Goal: Task Accomplishment & Management: Use online tool/utility

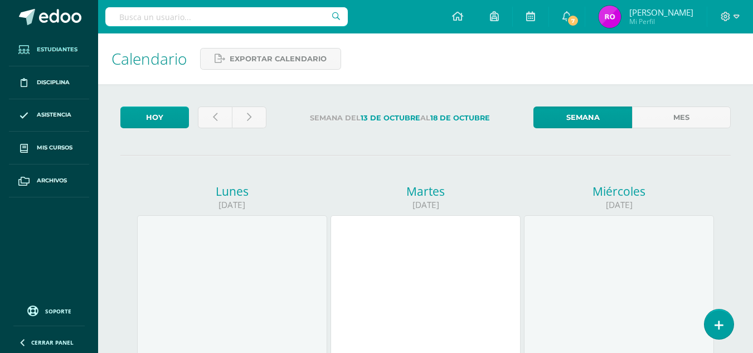
click at [72, 47] on span "Estudiantes" at bounding box center [57, 49] width 41 height 9
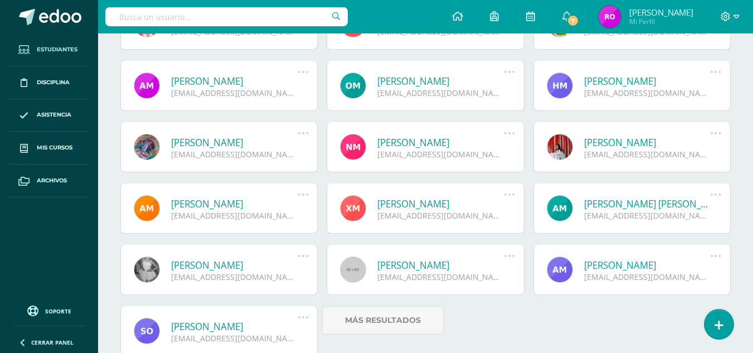
scroll to position [1232, 0]
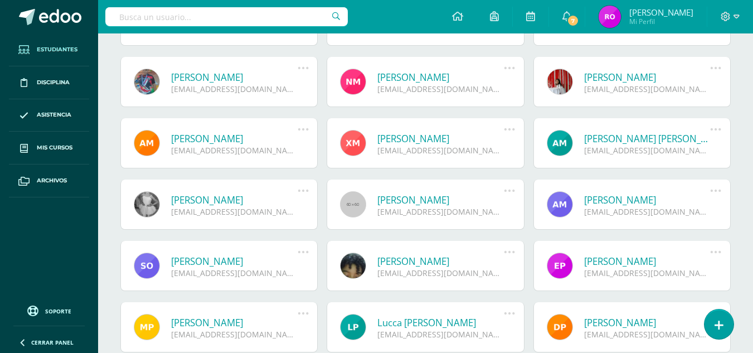
click at [302, 248] on icon at bounding box center [303, 252] width 12 height 12
click at [201, 267] on link "[PERSON_NAME]" at bounding box center [234, 261] width 127 height 13
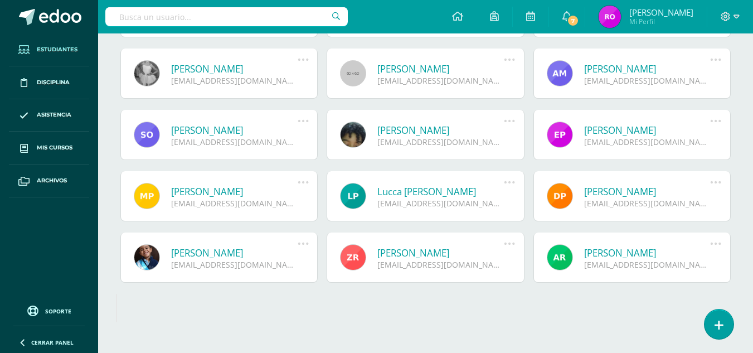
scroll to position [1381, 0]
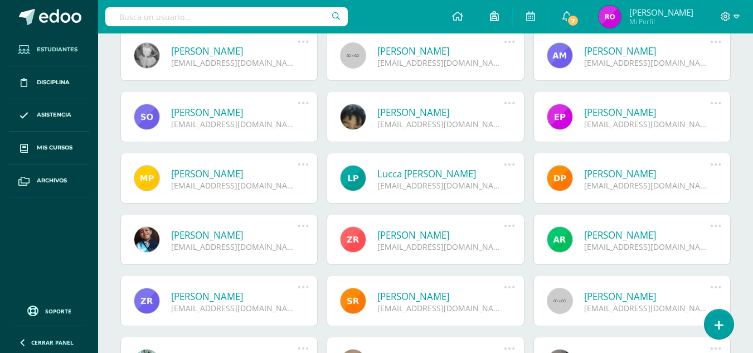
click at [499, 17] on icon at bounding box center [494, 16] width 9 height 10
click at [463, 14] on icon at bounding box center [457, 16] width 11 height 10
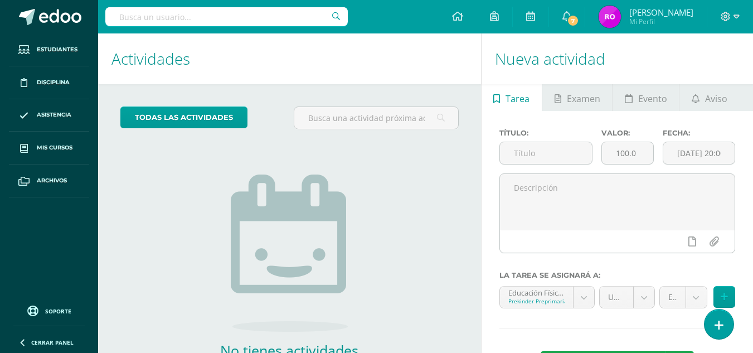
click at [203, 105] on div "todas las Actividades No tienes actividades Échale un vistazo a los demás perío…" at bounding box center [289, 256] width 383 height 345
click at [206, 120] on link "todas las Actividades" at bounding box center [183, 118] width 127 height 22
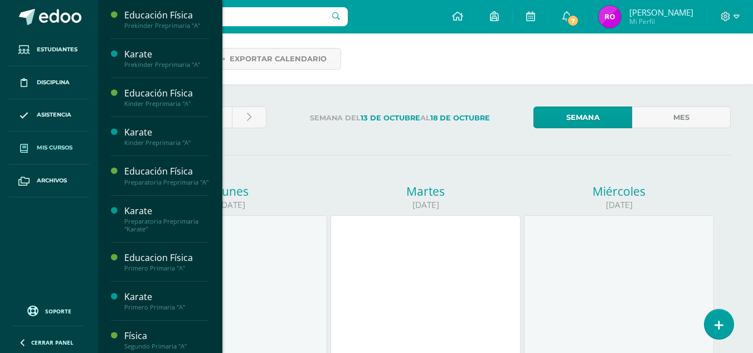
click at [60, 145] on span "Mis cursos" at bounding box center [55, 147] width 36 height 9
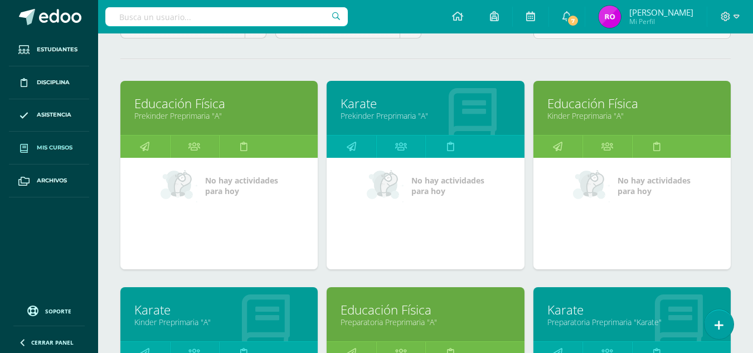
scroll to position [127, 0]
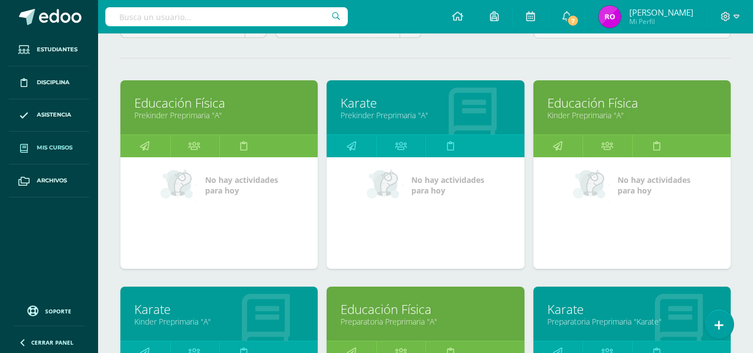
click at [369, 104] on link "Karate" at bounding box center [426, 102] width 170 height 17
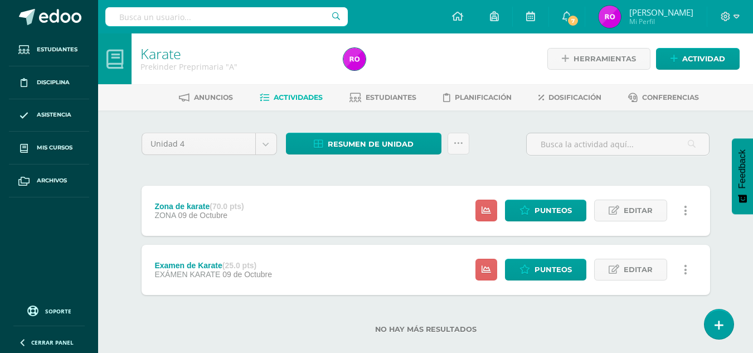
scroll to position [16, 0]
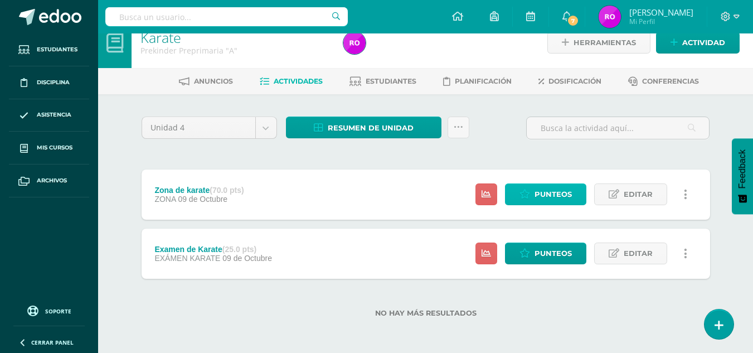
click at [526, 199] on icon at bounding box center [525, 194] width 11 height 9
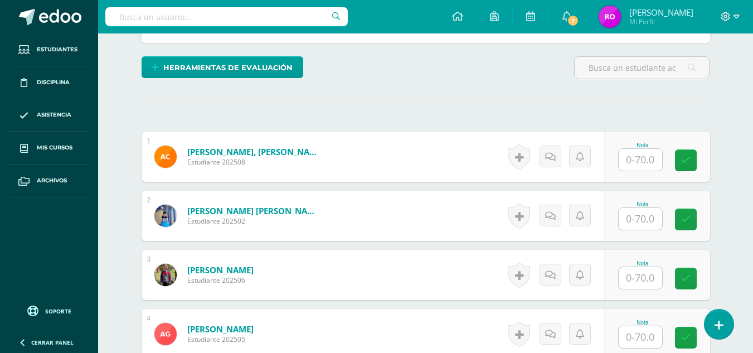
scroll to position [283, 0]
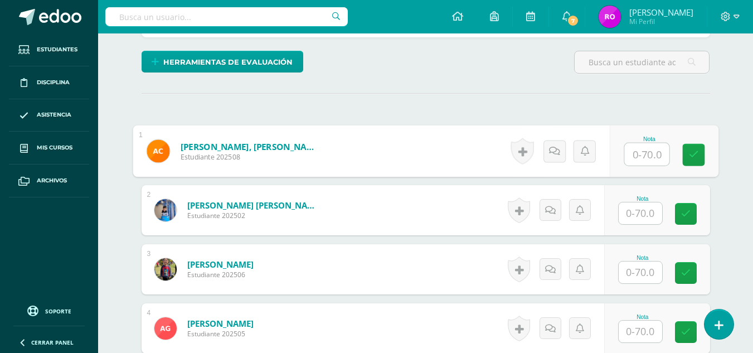
click at [642, 162] on input "text" at bounding box center [647, 154] width 45 height 22
type input "63"
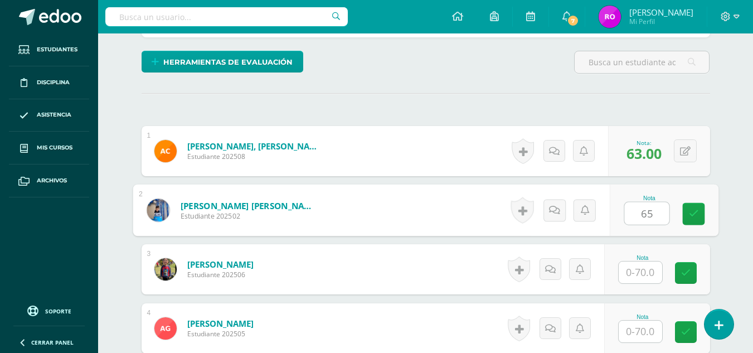
type input "65"
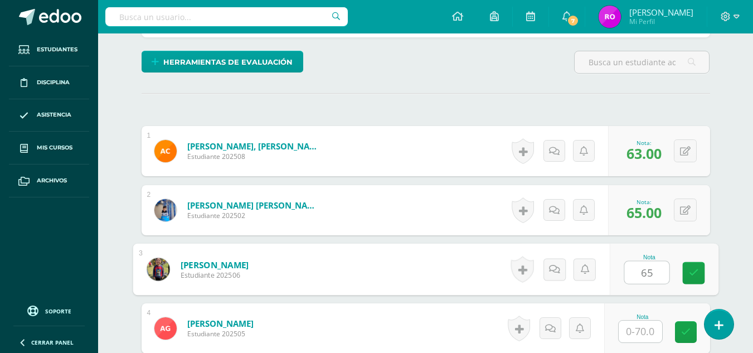
type input "65"
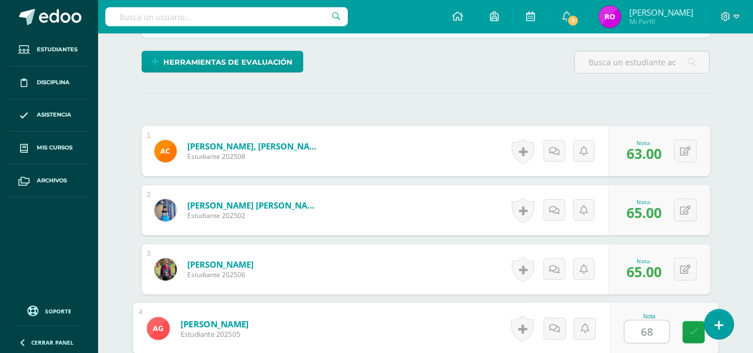
type input "68"
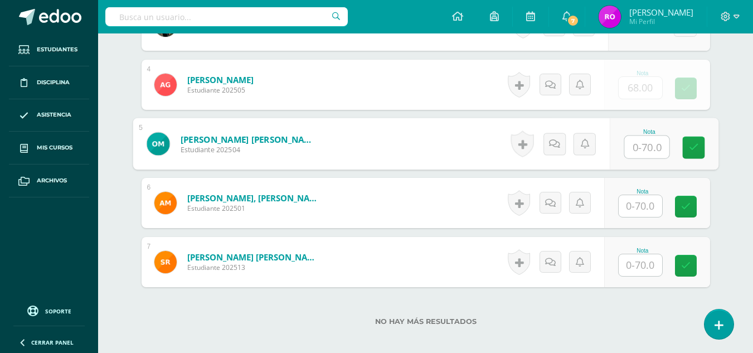
scroll to position [532, 0]
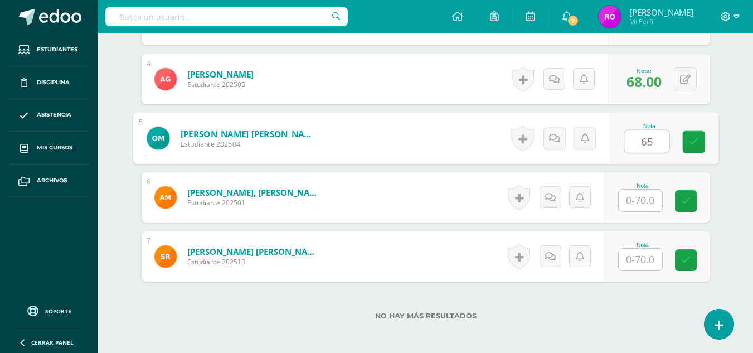
type input "65"
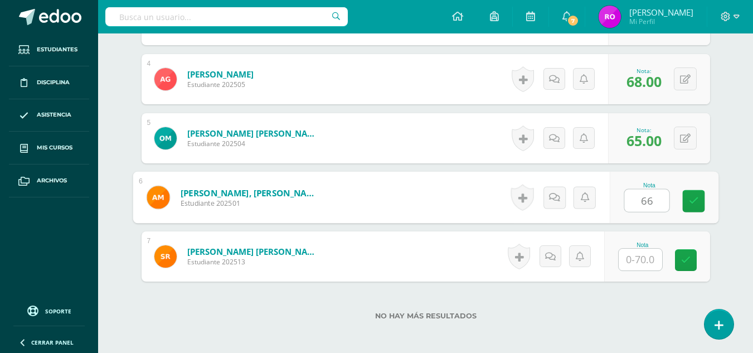
type input "66"
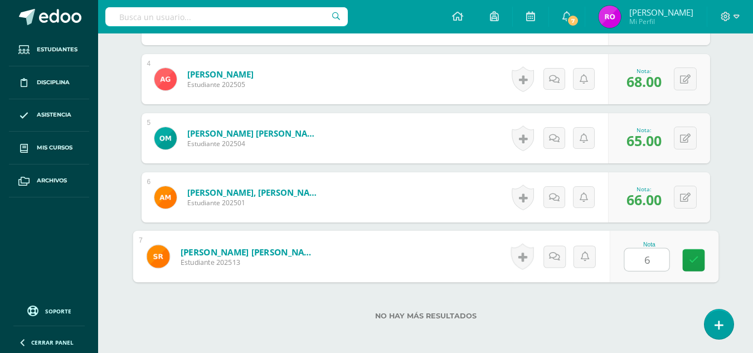
type input "63"
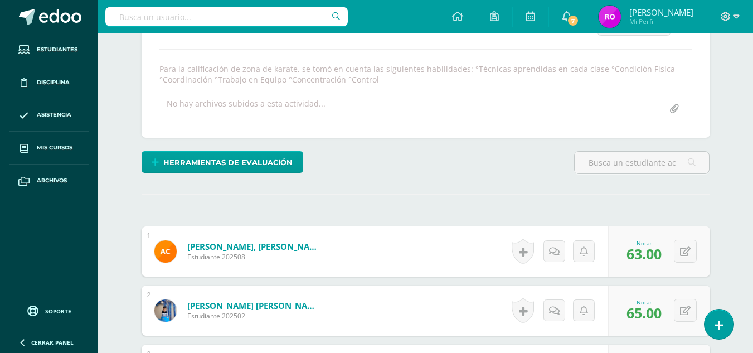
scroll to position [0, 0]
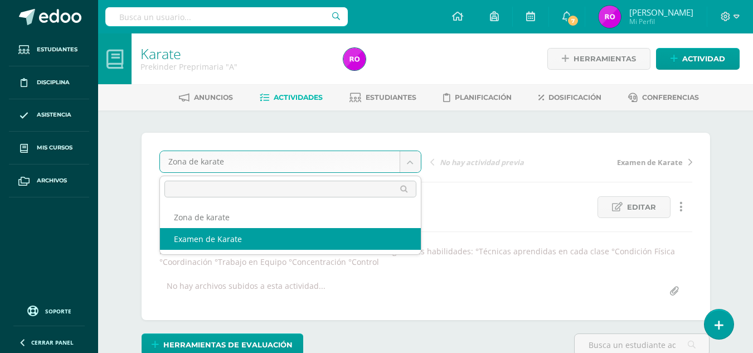
select select "/dashboard/teacher/grade-activity/36889/"
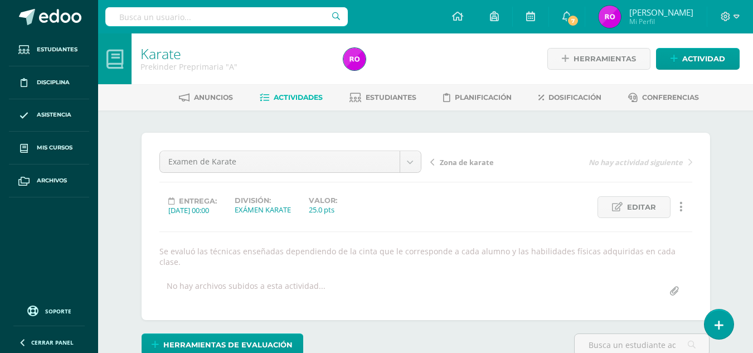
click at [326, 210] on div "25.0 pts" at bounding box center [323, 210] width 28 height 10
click at [601, 206] on link "Editar" at bounding box center [634, 207] width 73 height 22
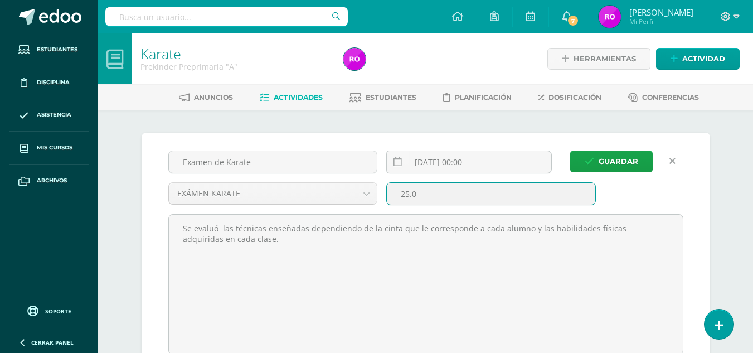
click at [408, 195] on input "25.0" at bounding box center [491, 194] width 209 height 22
type input "30.0"
click at [602, 164] on span "Guardar" at bounding box center [619, 161] width 40 height 21
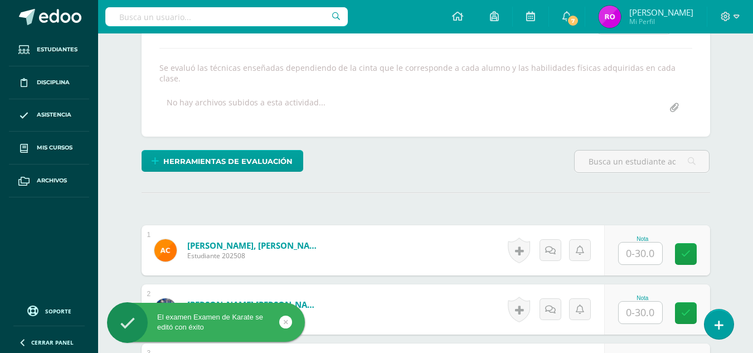
scroll to position [236, 0]
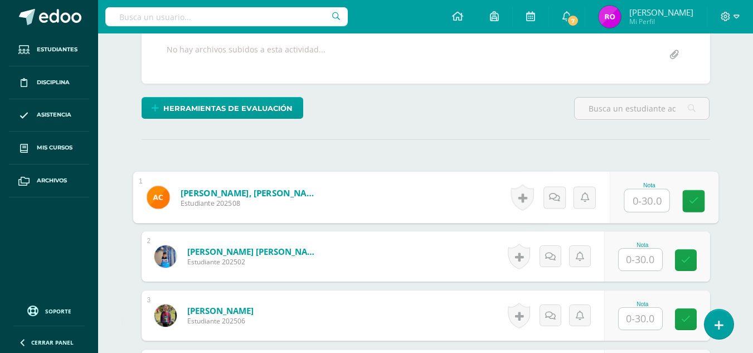
click at [648, 203] on input "text" at bounding box center [647, 201] width 45 height 22
type input "22"
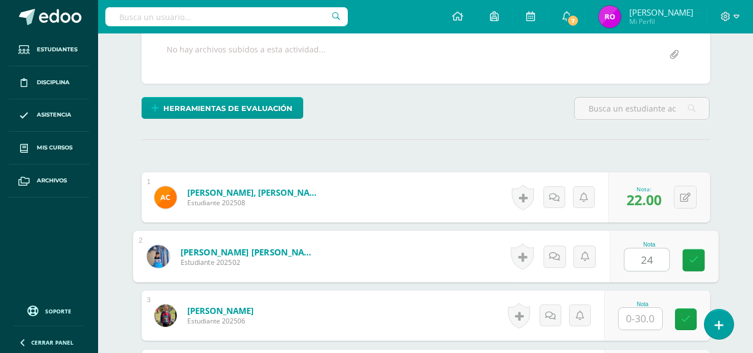
type input "24"
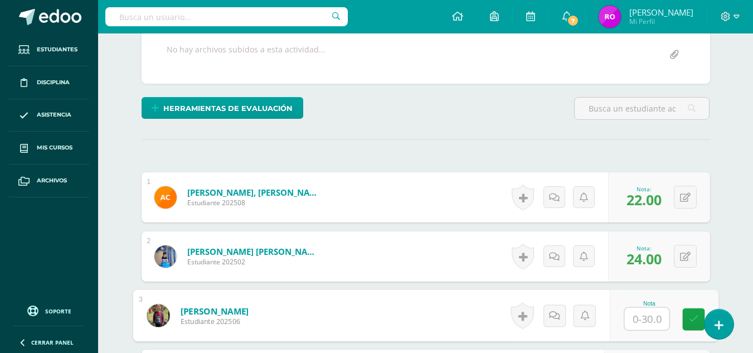
scroll to position [284, 0]
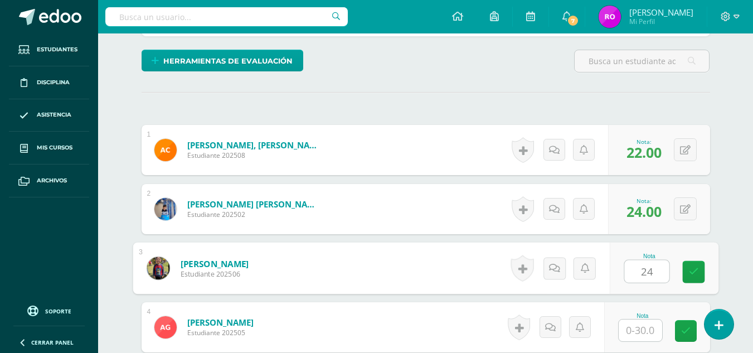
type input "24"
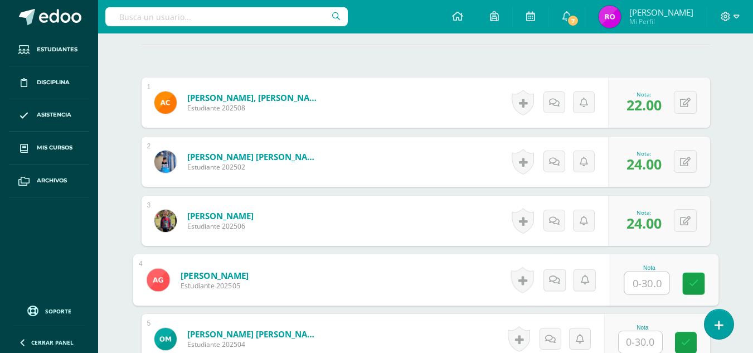
scroll to position [332, 0]
type input "26"
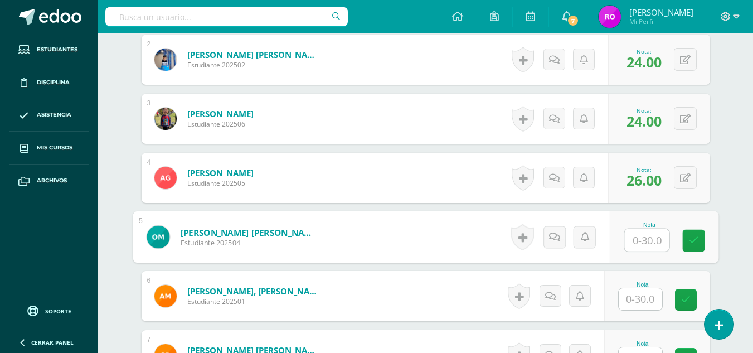
scroll to position [440, 0]
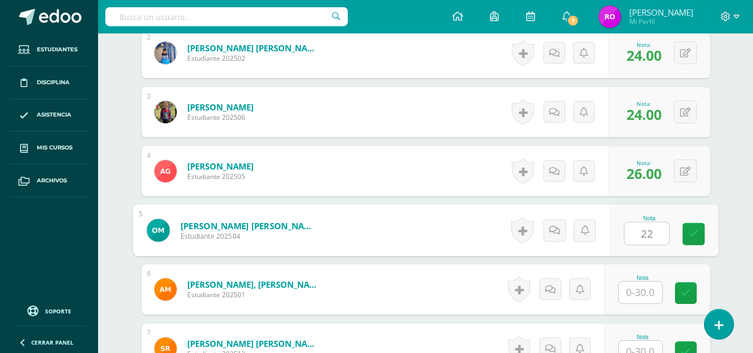
type input "22"
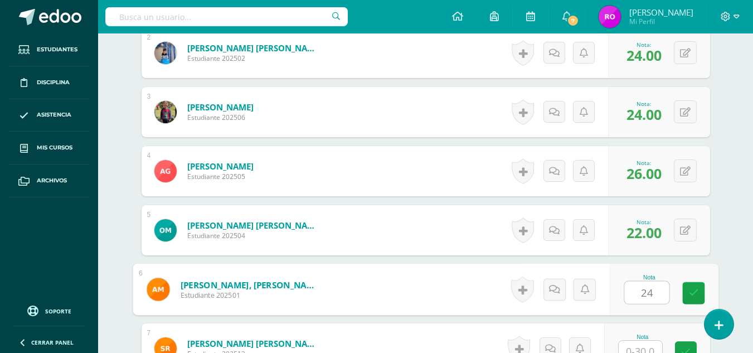
type input "24"
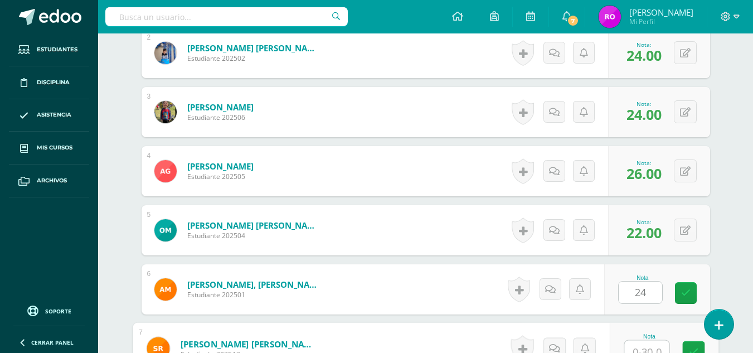
scroll to position [450, 0]
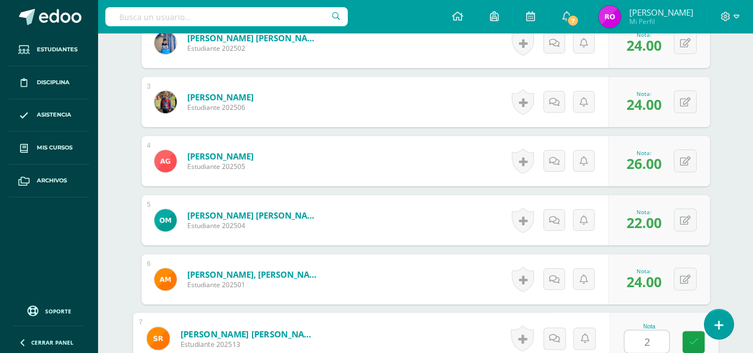
type input "22"
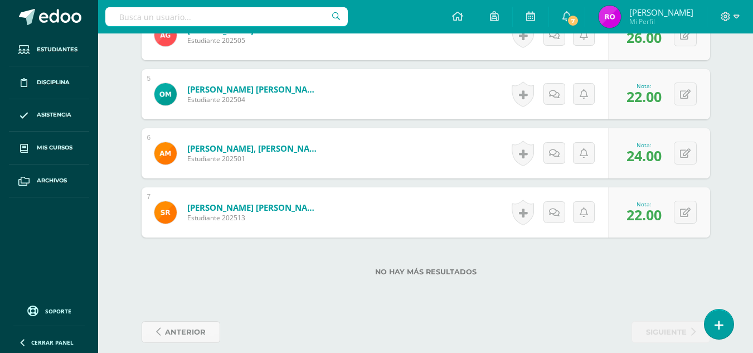
scroll to position [0, 0]
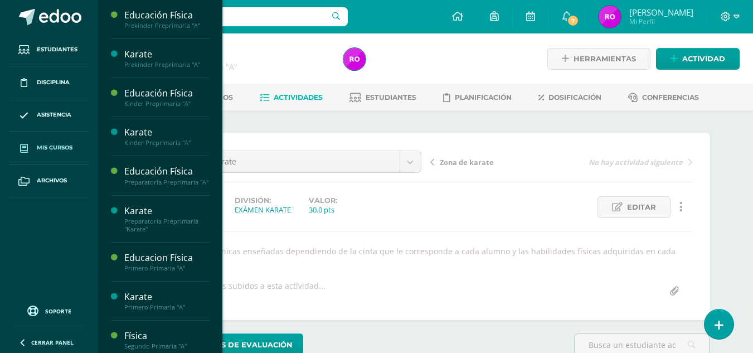
click at [58, 143] on span "Mis cursos" at bounding box center [55, 147] width 36 height 9
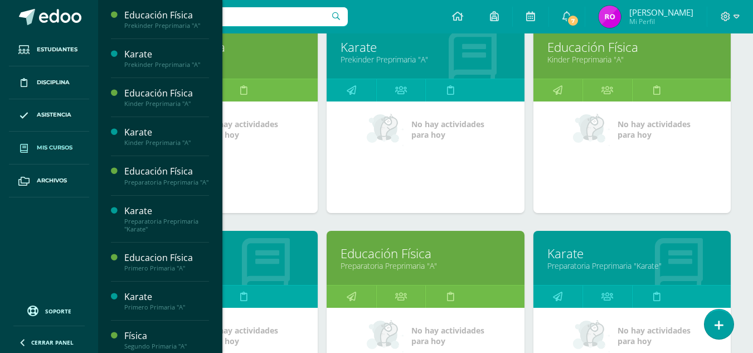
scroll to position [207, 0]
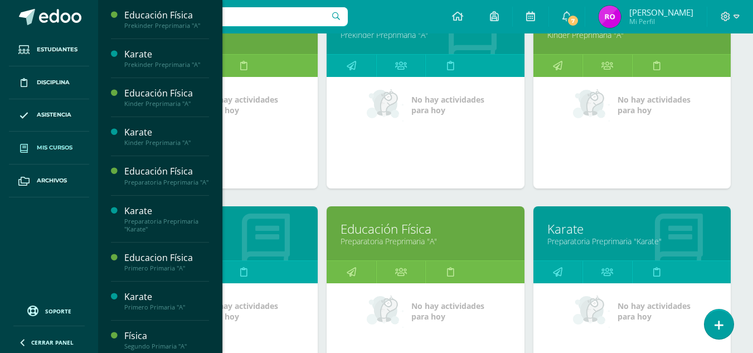
click at [287, 178] on div "No hay actividades para [DATE]" at bounding box center [218, 133] width 197 height 112
click at [264, 236] on link "Kinder Preprimaria "A"" at bounding box center [219, 241] width 170 height 11
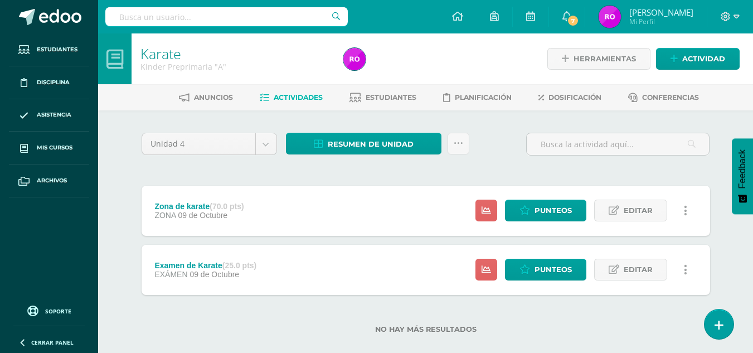
scroll to position [16, 0]
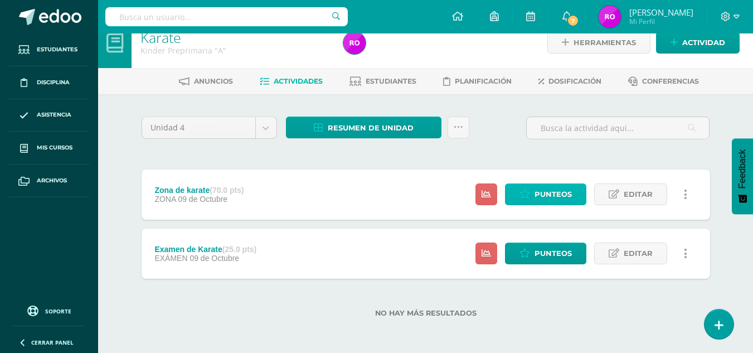
click at [559, 190] on span "Punteos" at bounding box center [553, 194] width 37 height 21
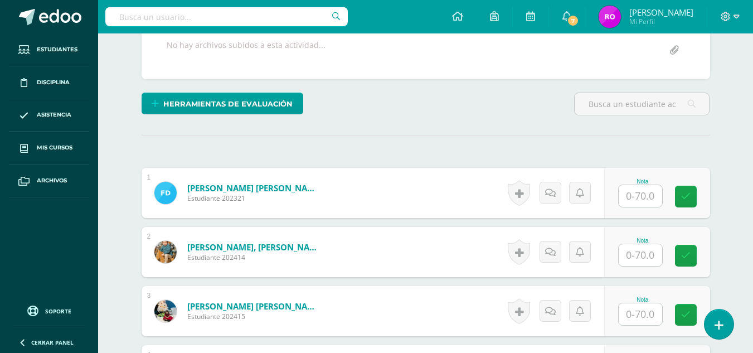
scroll to position [244, 0]
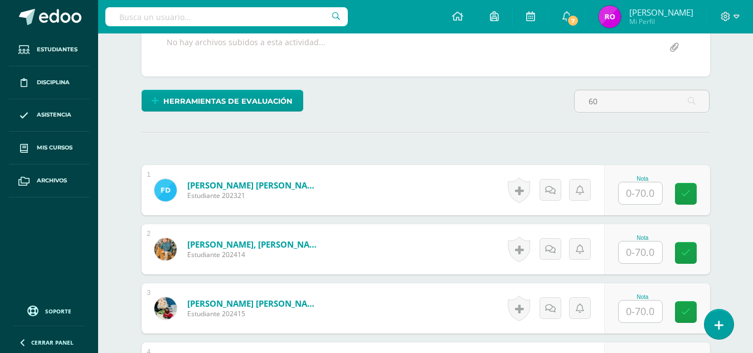
type input "6"
click at [635, 194] on input "text" at bounding box center [647, 193] width 45 height 22
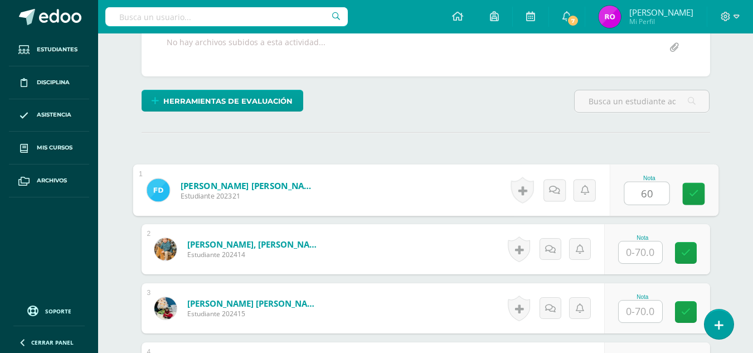
type input "60"
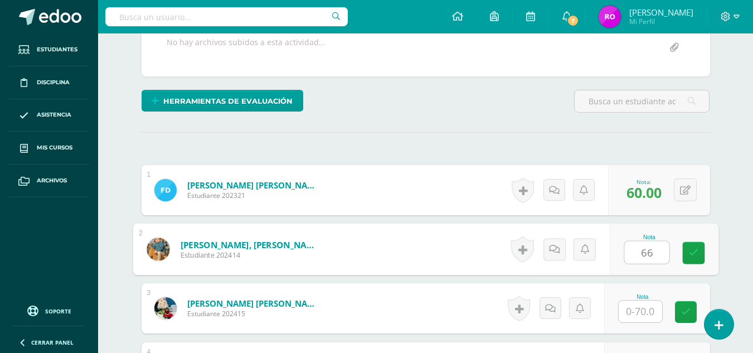
type input "66"
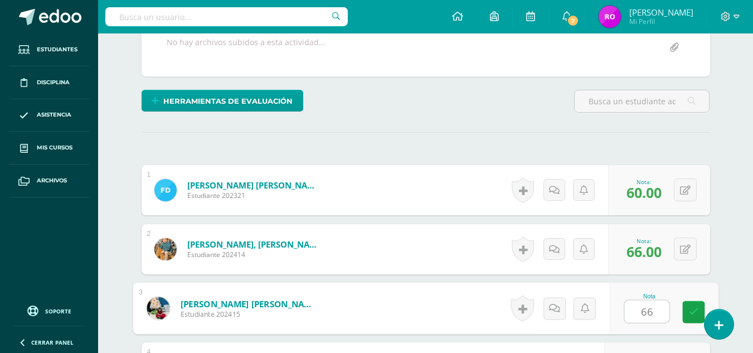
type input "66"
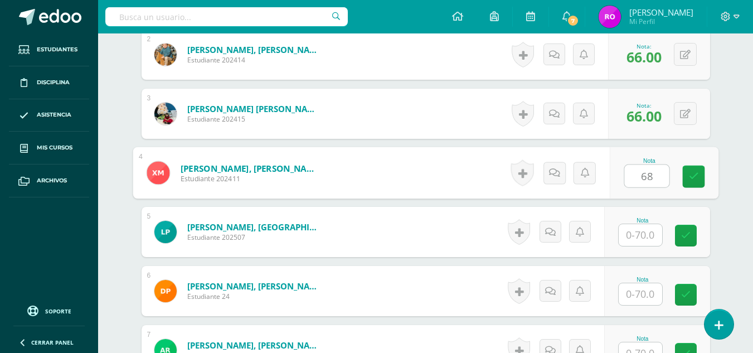
type input "68"
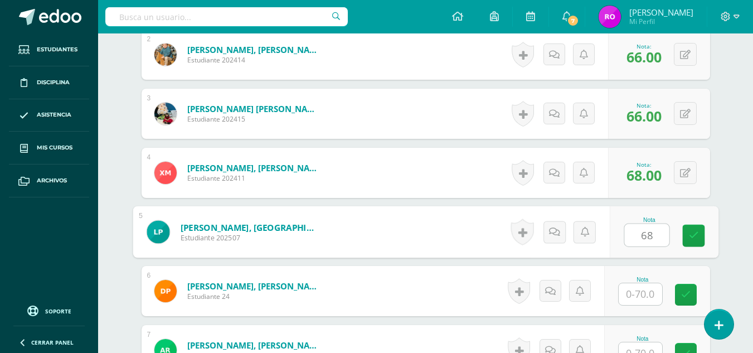
type input "68"
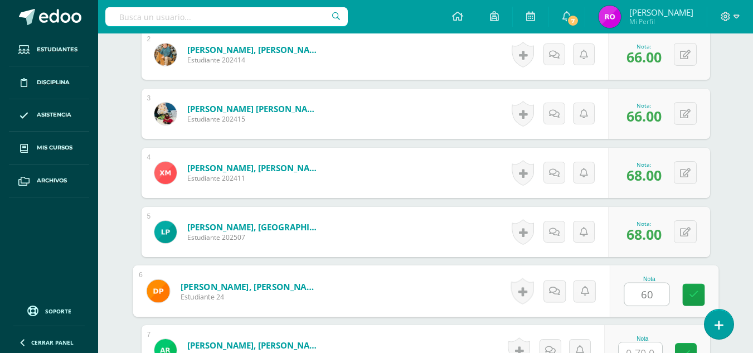
type input "60"
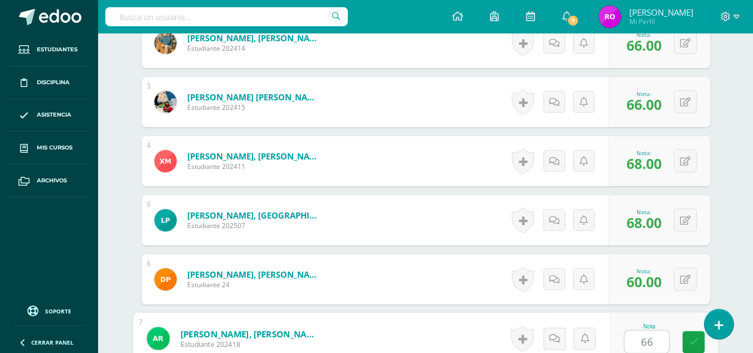
type input "66"
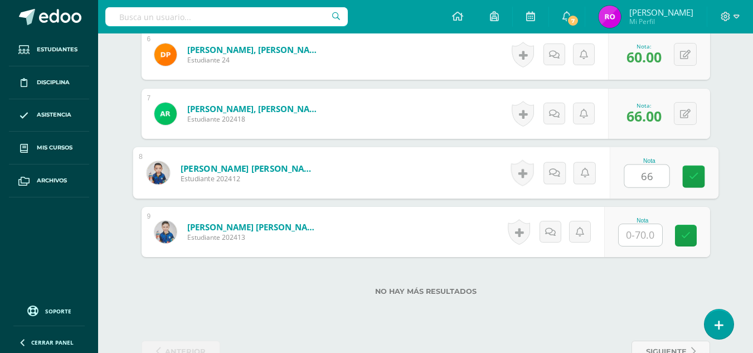
type input "66"
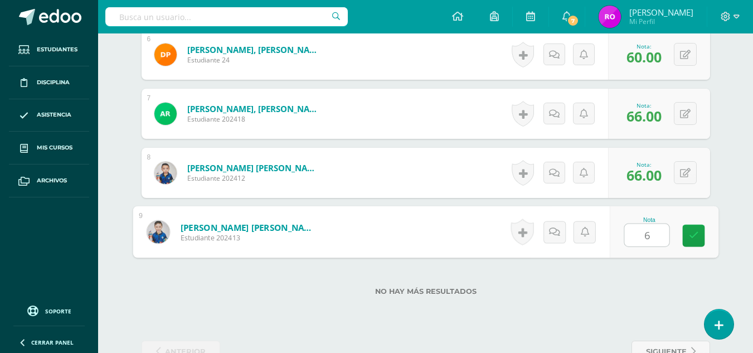
type input "62"
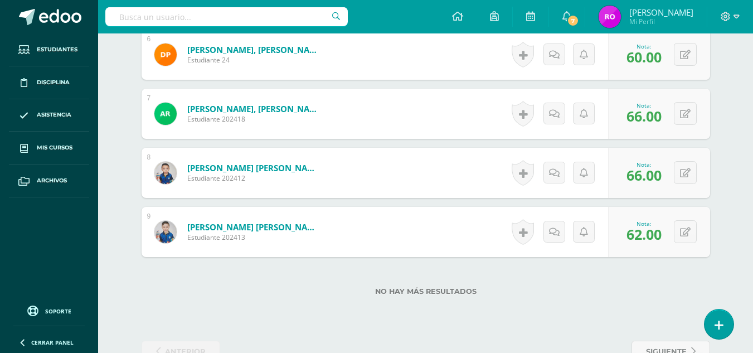
scroll to position [0, 0]
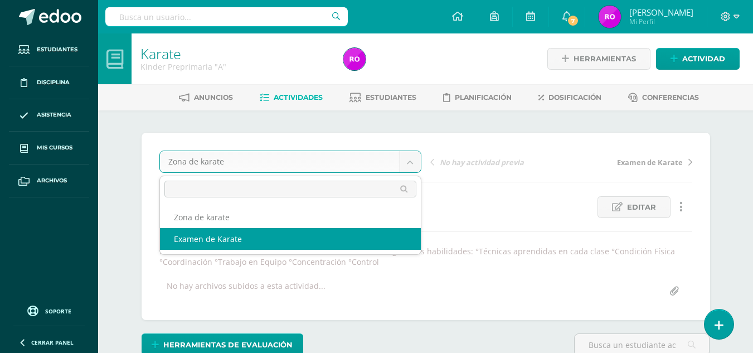
select select "/dashboard/teacher/grade-activity/36890/"
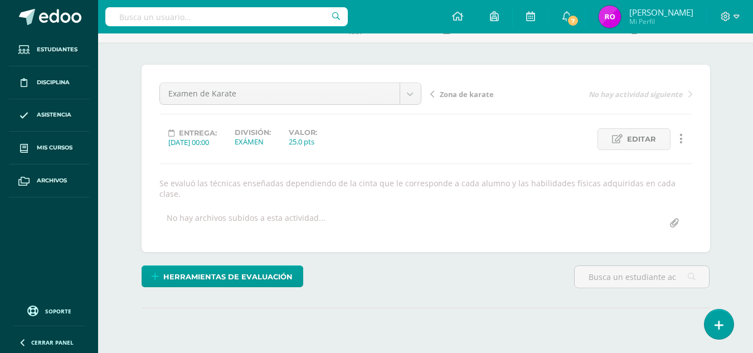
scroll to position [66, 0]
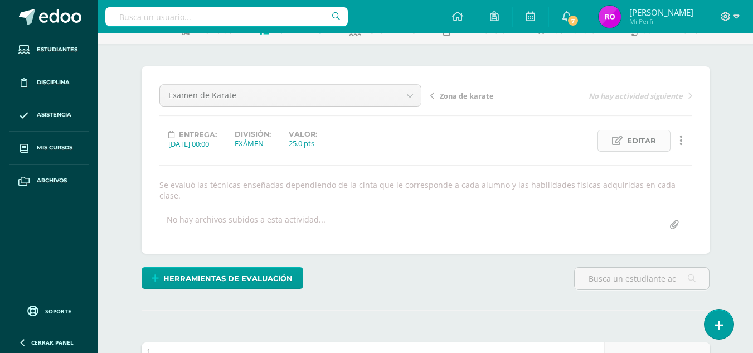
click at [638, 141] on span "Editar" at bounding box center [641, 140] width 29 height 21
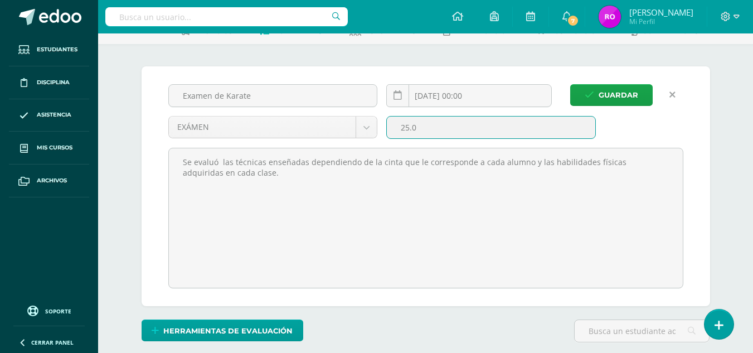
click at [409, 128] on input "25.0" at bounding box center [491, 128] width 209 height 22
type input "30.0"
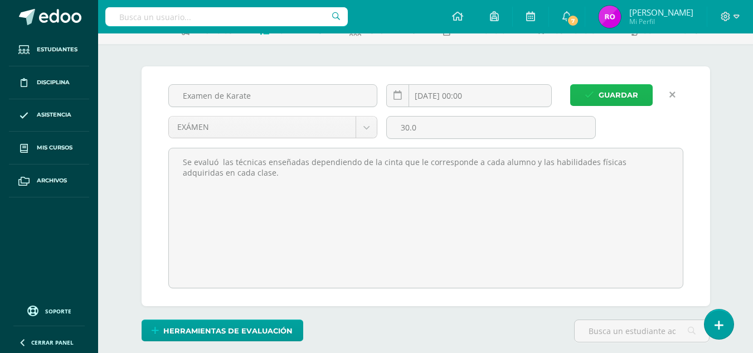
click at [633, 99] on span "Guardar" at bounding box center [619, 95] width 40 height 21
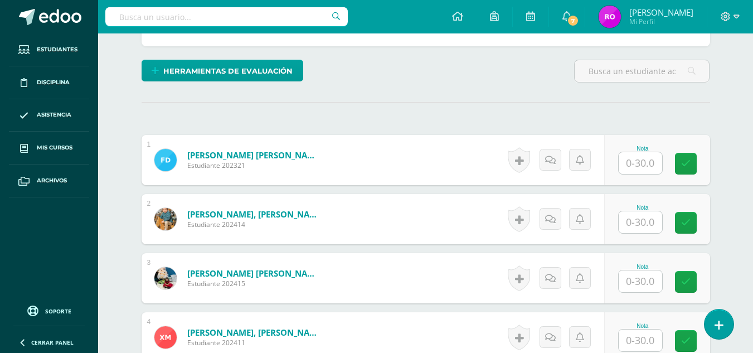
scroll to position [278, 0]
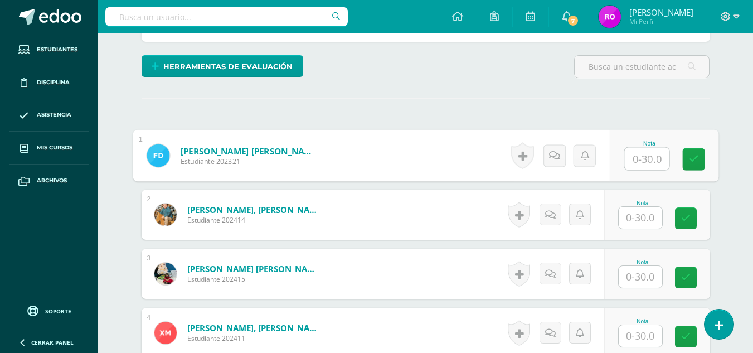
click at [647, 159] on input "text" at bounding box center [647, 159] width 45 height 22
type input "20"
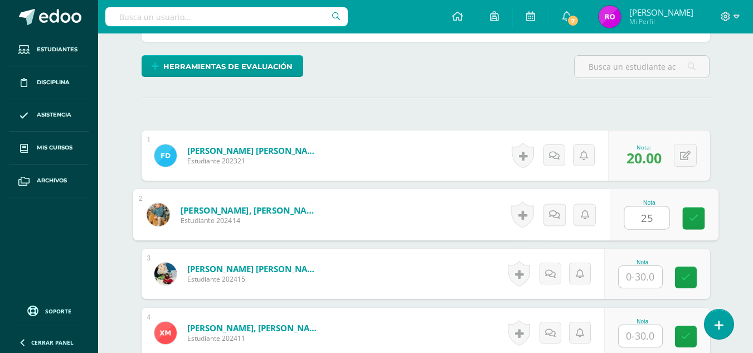
type input "25"
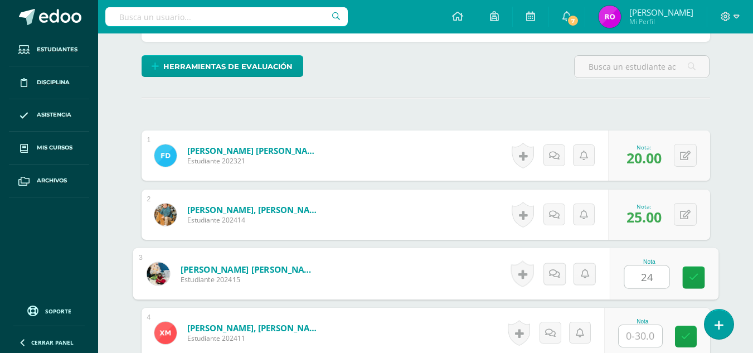
type input "24"
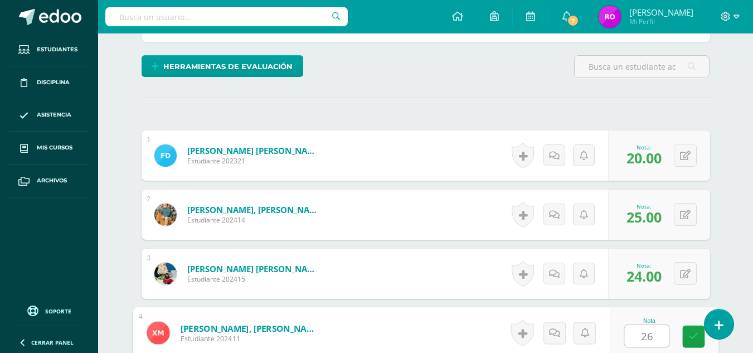
type input "26"
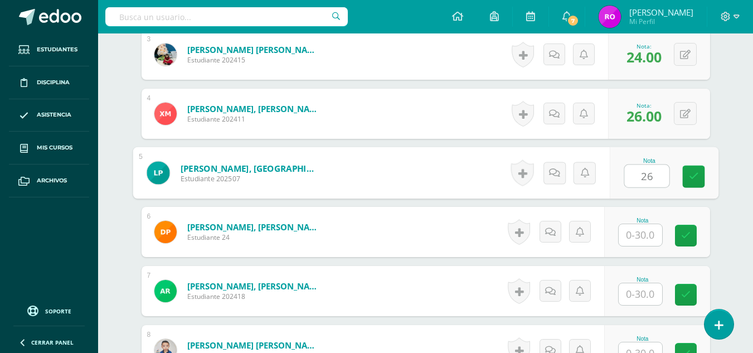
type input "26"
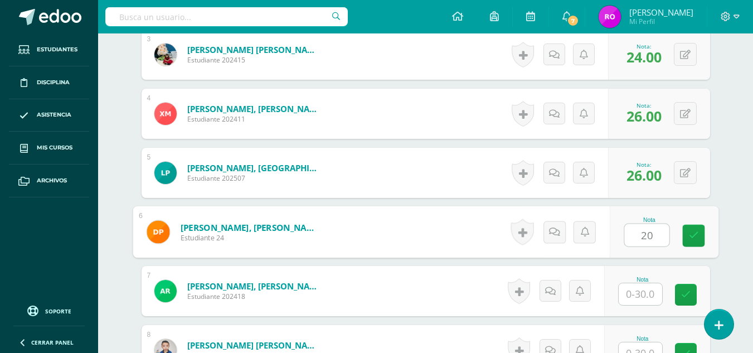
type input "20"
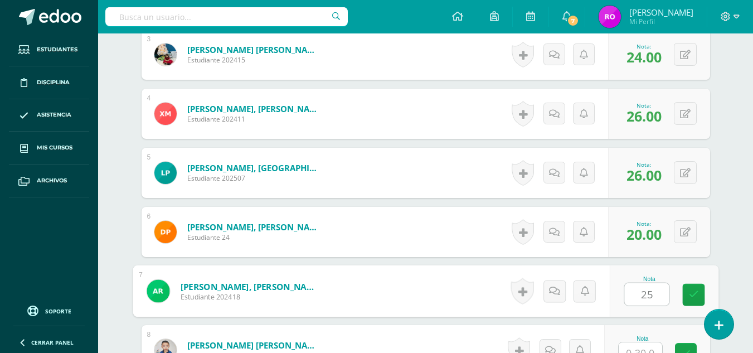
type input "25"
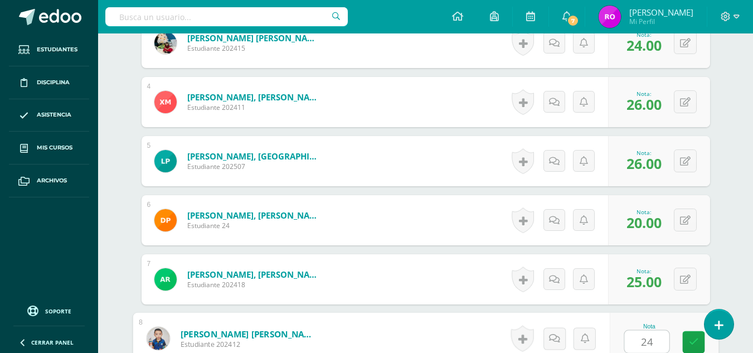
type input "24"
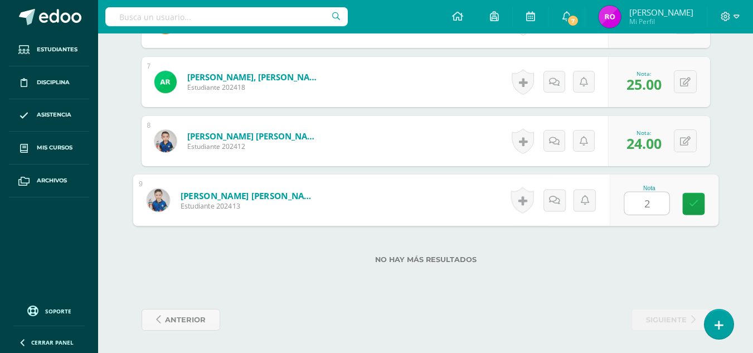
type input "21"
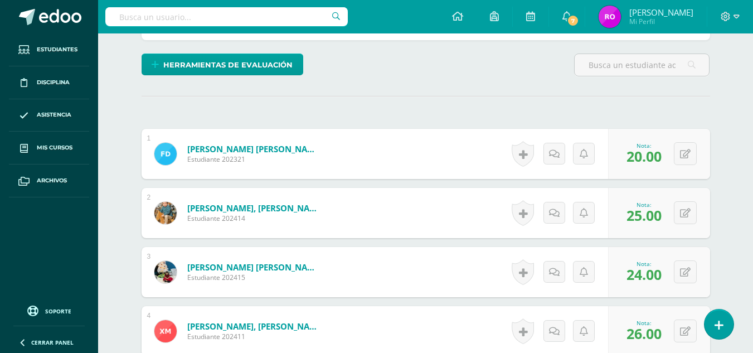
scroll to position [0, 0]
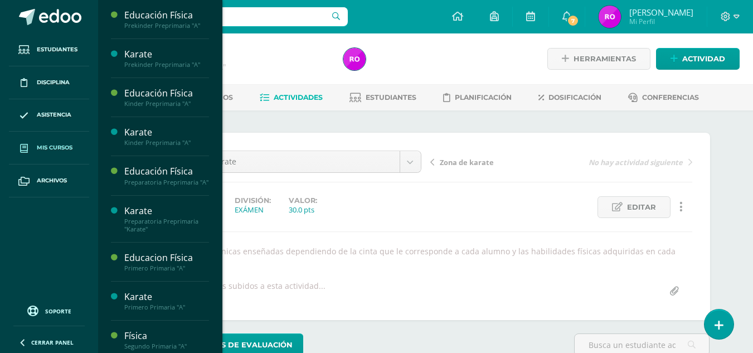
click at [56, 143] on link "Mis cursos" at bounding box center [49, 148] width 80 height 33
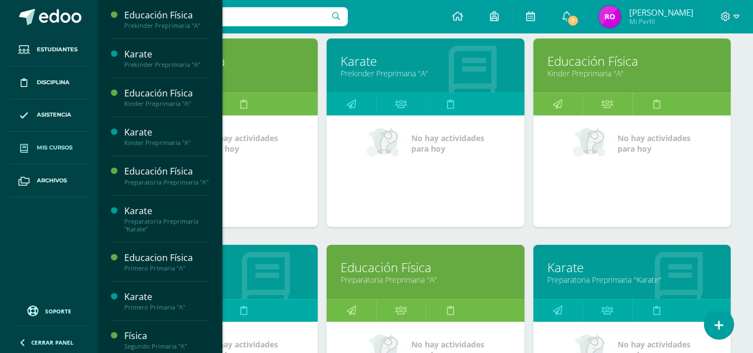
scroll to position [171, 0]
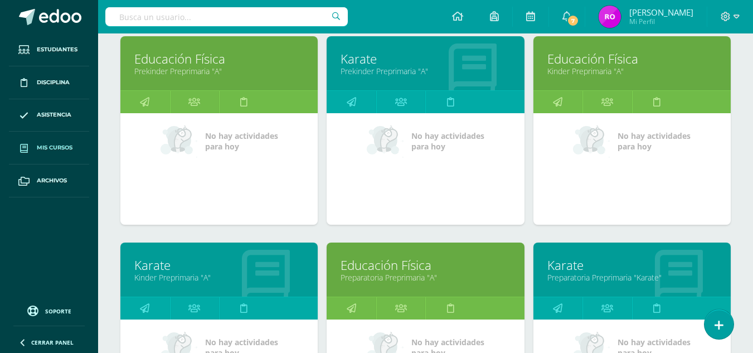
click at [56, 144] on span "Mis cursos" at bounding box center [55, 147] width 36 height 9
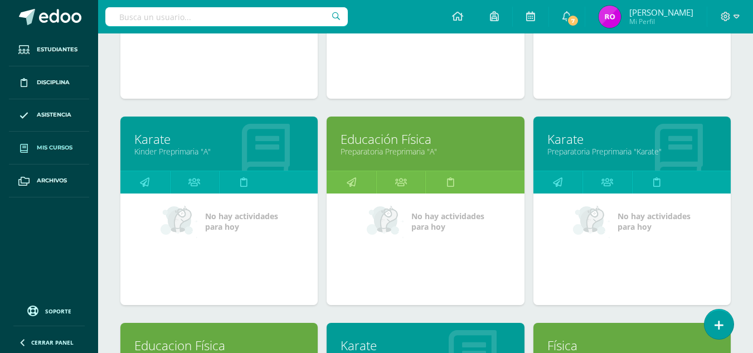
scroll to position [299, 0]
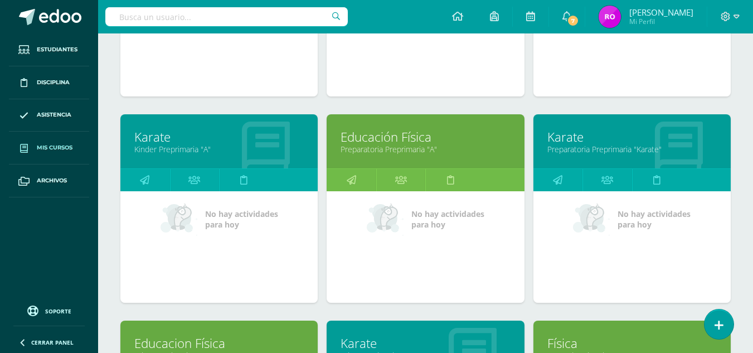
click at [598, 152] on link "Preparatoria Preprimaria "Karate"" at bounding box center [633, 149] width 170 height 11
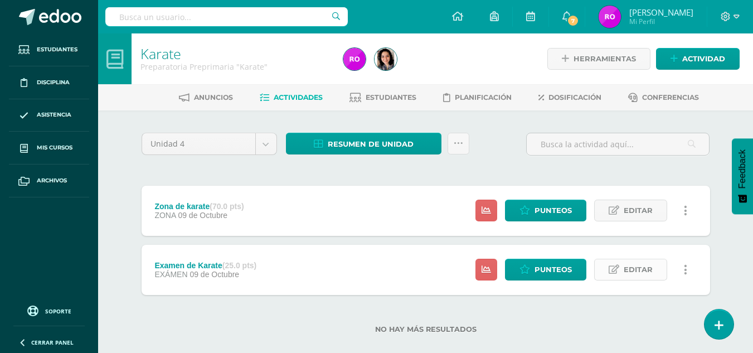
click at [617, 267] on icon at bounding box center [614, 269] width 11 height 9
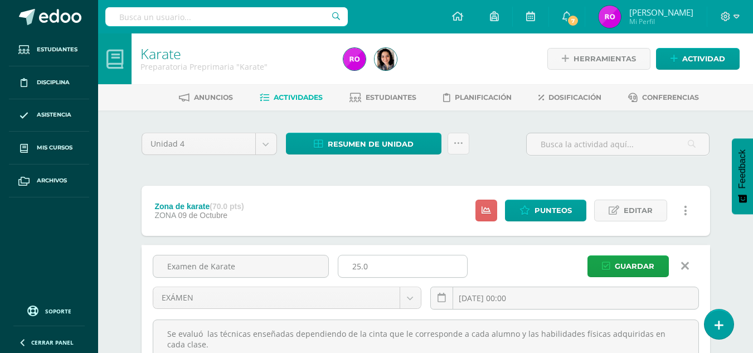
click at [360, 265] on input "25.0" at bounding box center [402, 266] width 129 height 22
type input "30.0"
click at [624, 270] on span "Guardar" at bounding box center [635, 266] width 40 height 21
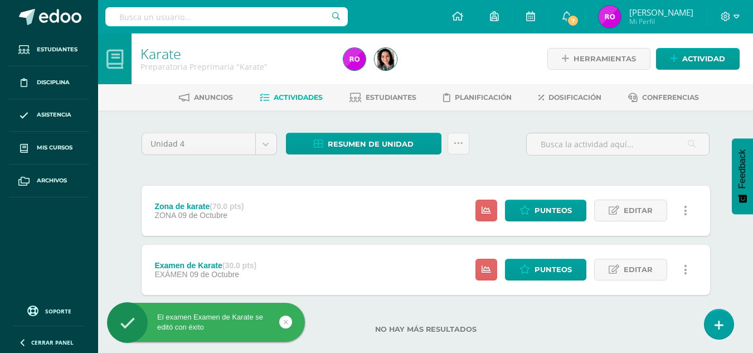
scroll to position [16, 0]
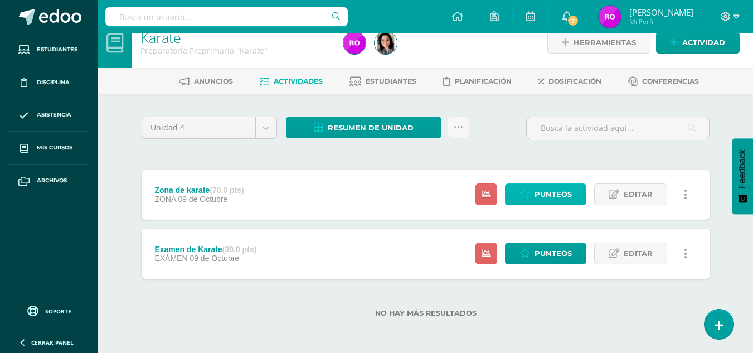
click at [560, 192] on span "Punteos" at bounding box center [553, 194] width 37 height 21
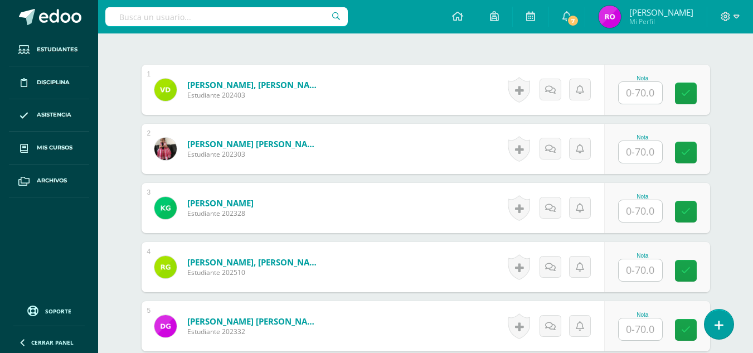
scroll to position [352, 0]
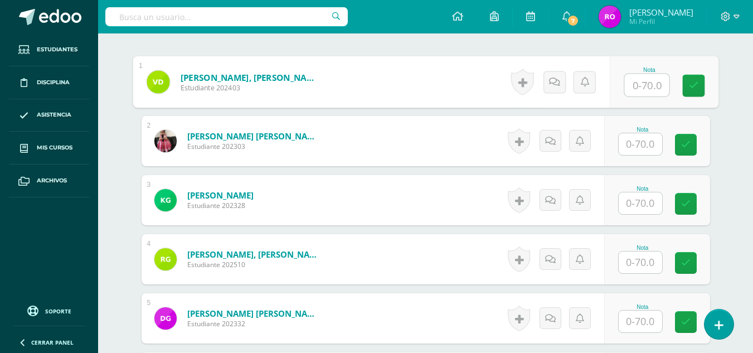
click at [641, 90] on input "text" at bounding box center [647, 85] width 45 height 22
type input "65"
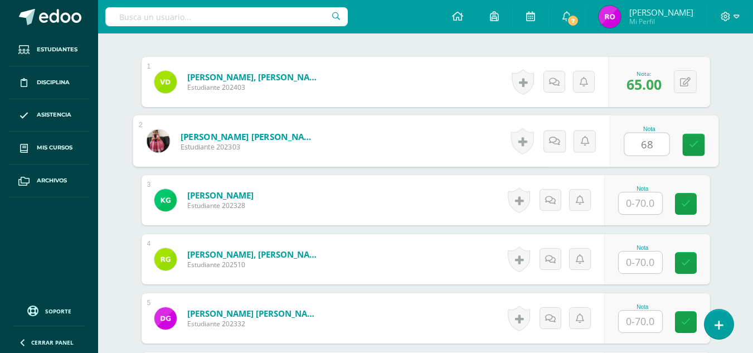
type input "68"
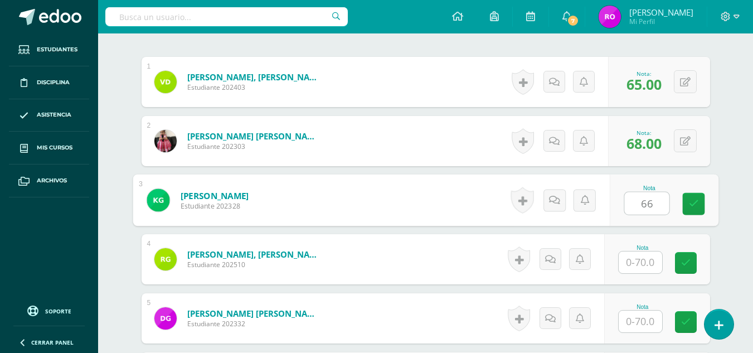
type input "66"
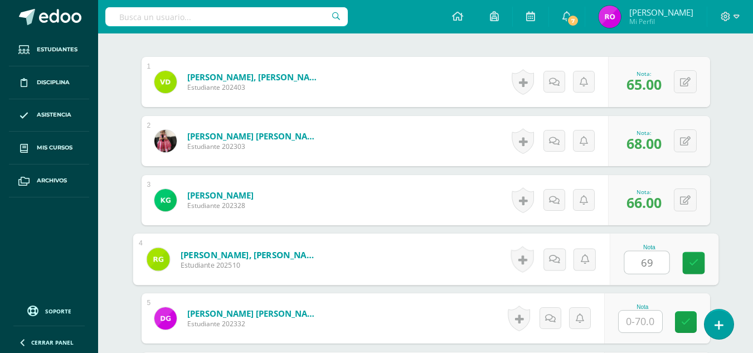
type input "69"
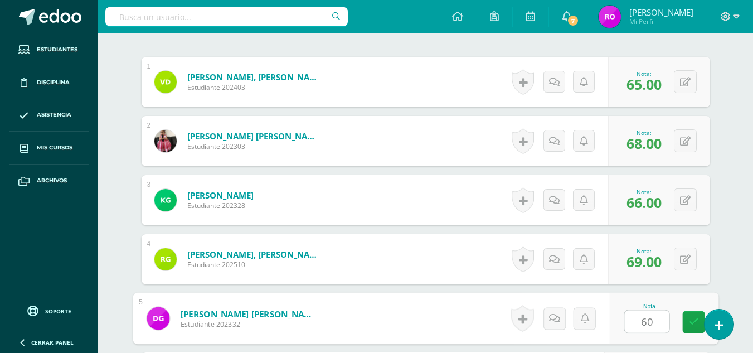
type input "60"
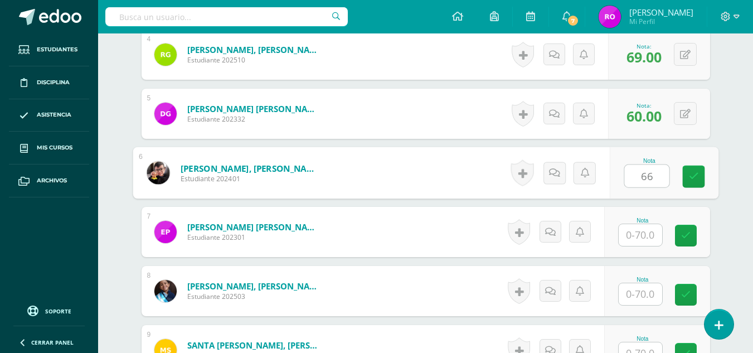
type input "66"
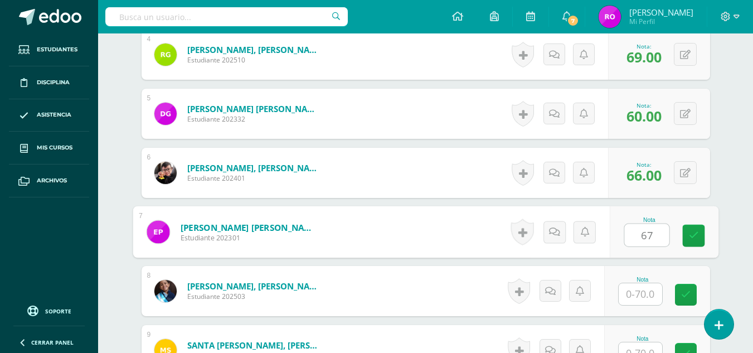
type input "67"
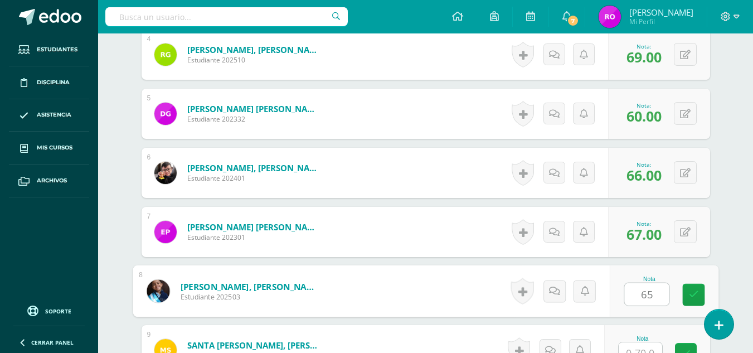
type input "65"
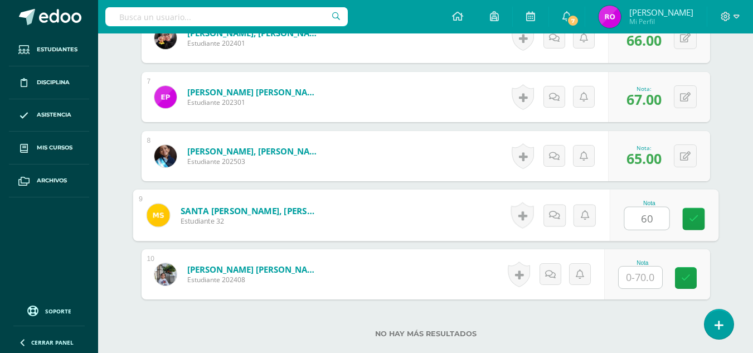
scroll to position [693, 0]
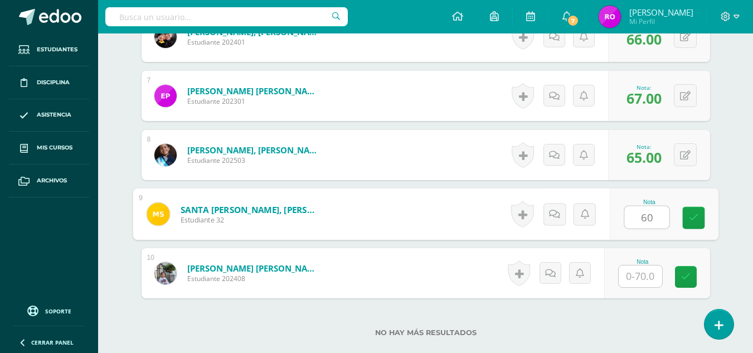
type input "60"
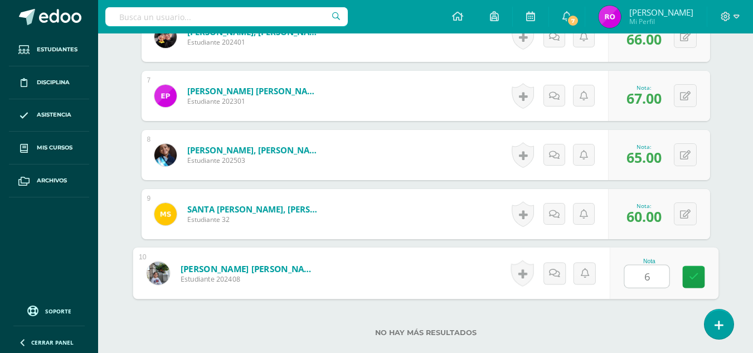
type input "66"
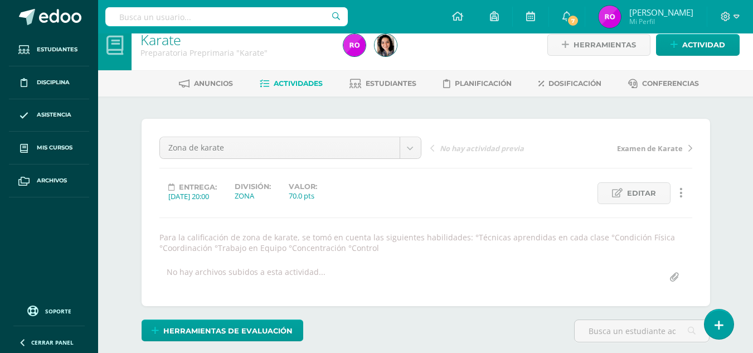
scroll to position [0, 0]
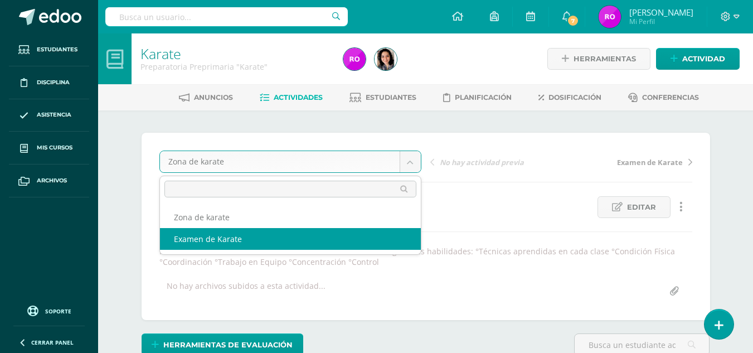
select select "/dashboard/teacher/grade-activity/36891/"
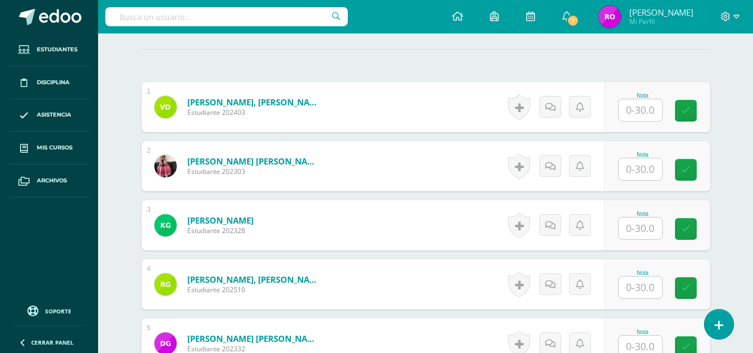
scroll to position [328, 0]
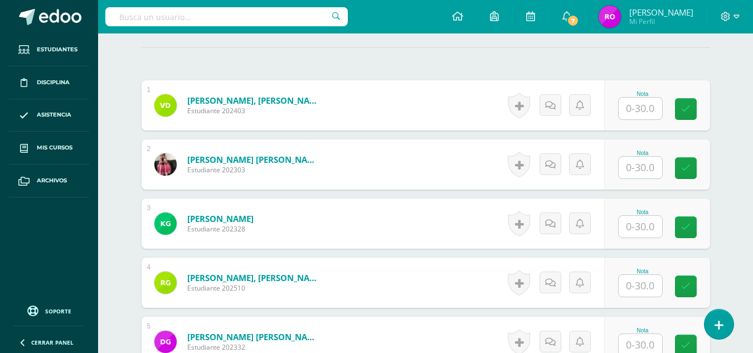
click at [626, 112] on input "text" at bounding box center [640, 109] width 43 height 22
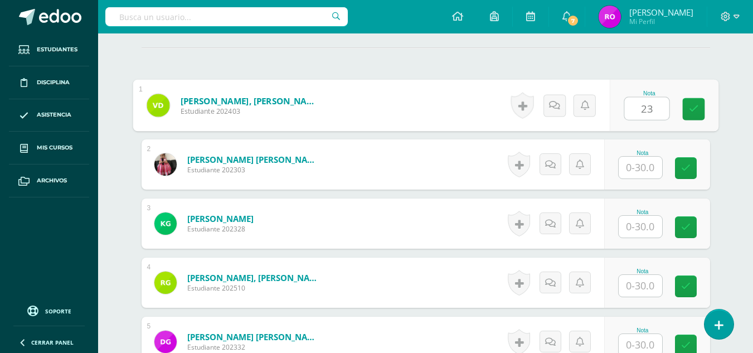
type input "23"
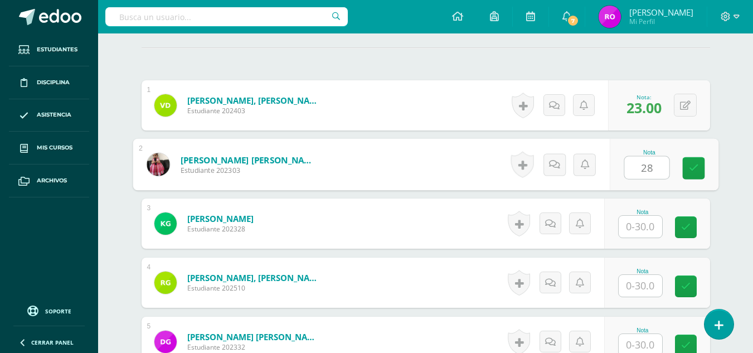
type input "28"
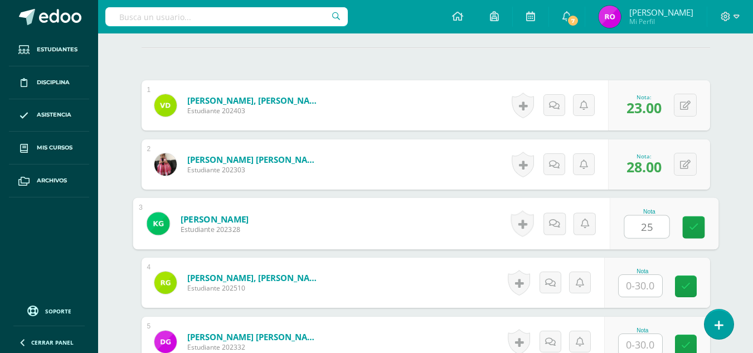
type input "25"
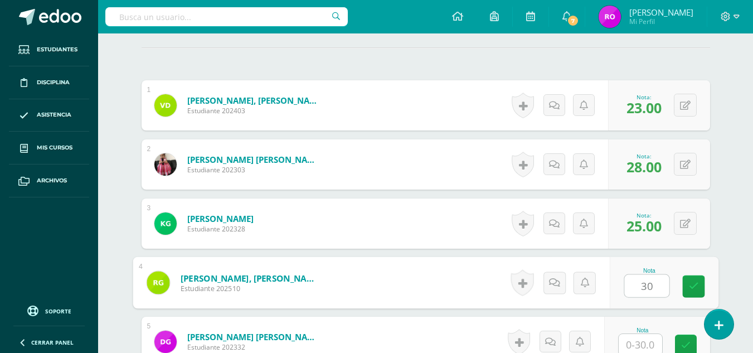
type input "3"
type input "29"
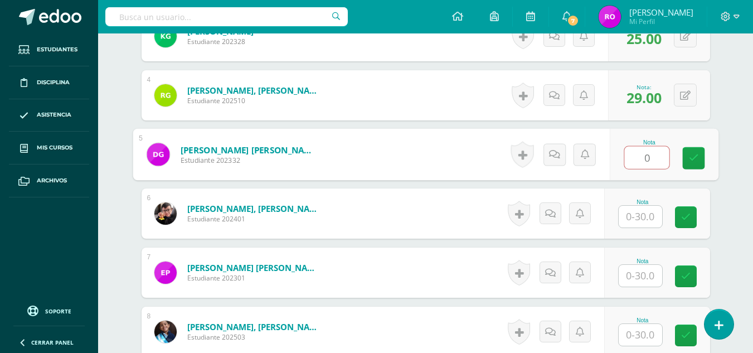
scroll to position [519, 0]
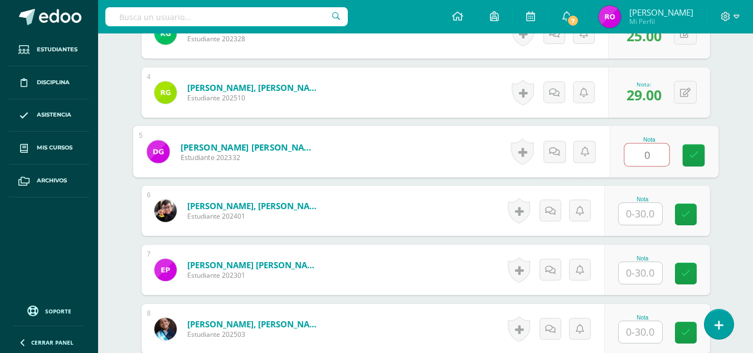
type input "3"
type input "22"
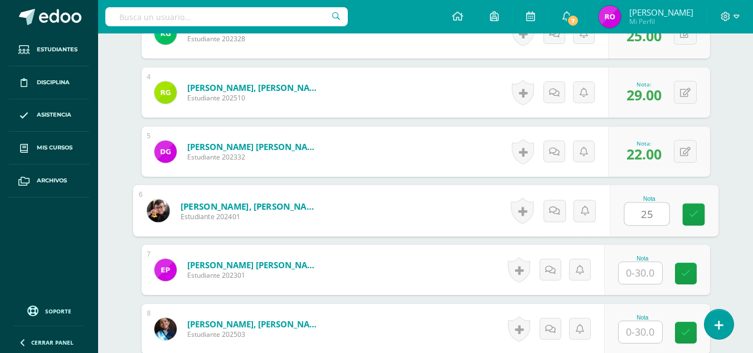
type input "25"
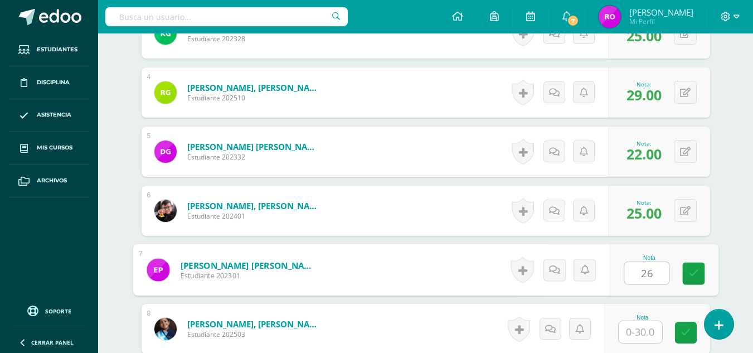
type input "26"
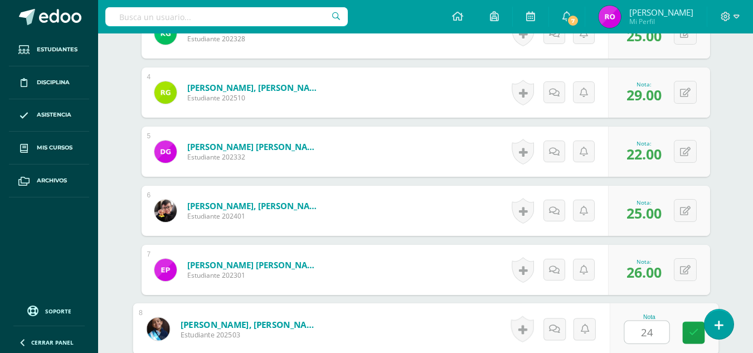
type input "24"
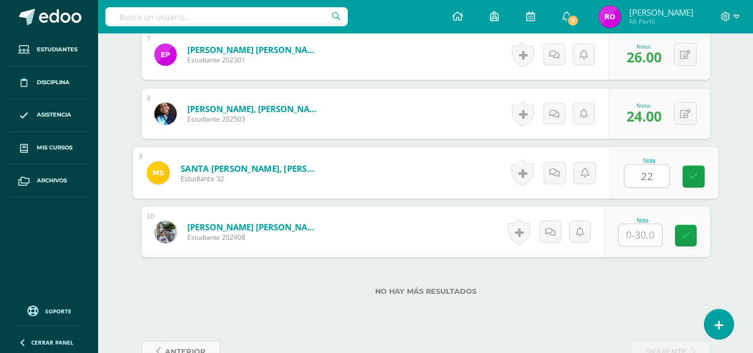
type input "22"
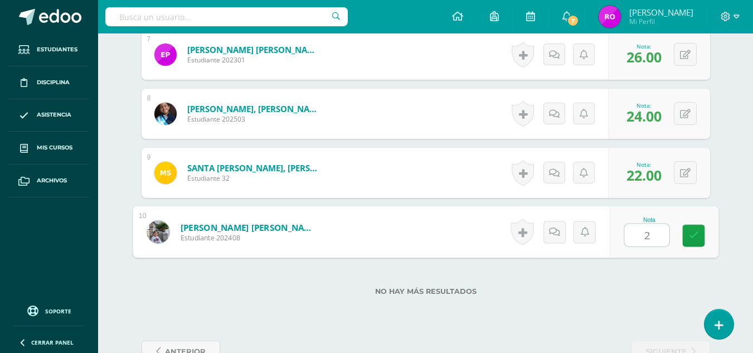
type input "27"
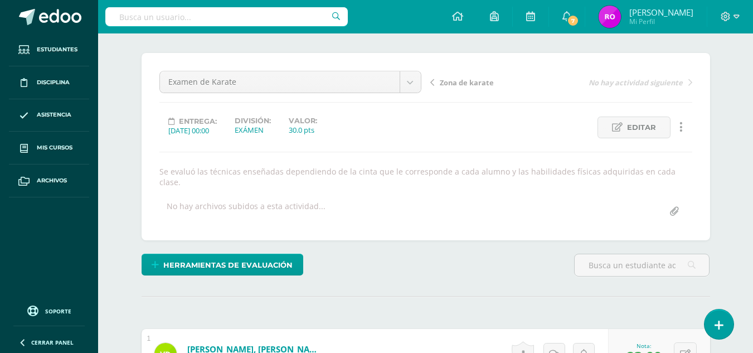
scroll to position [75, 0]
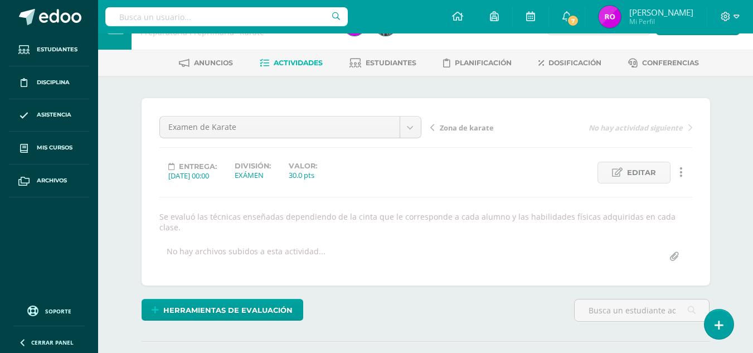
scroll to position [0, 0]
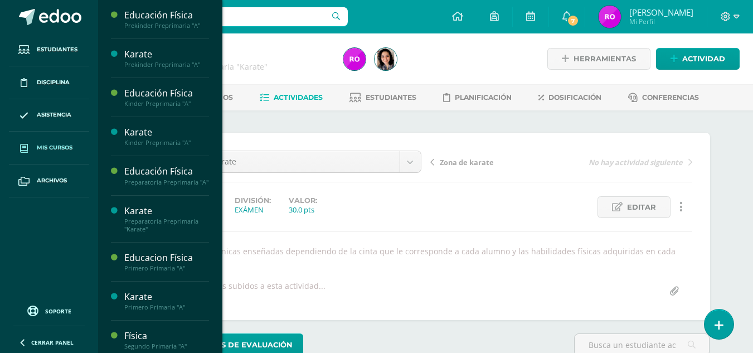
click at [60, 148] on span "Mis cursos" at bounding box center [55, 147] width 36 height 9
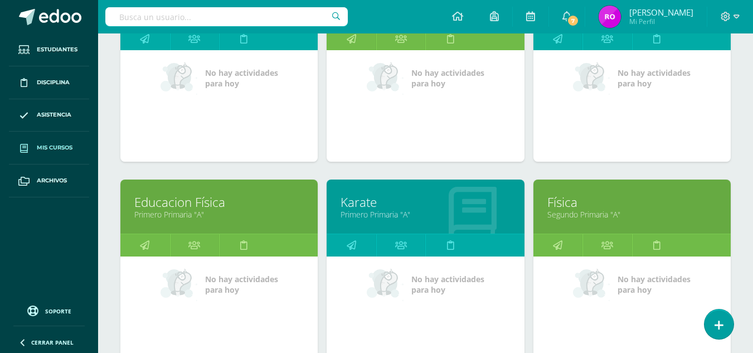
scroll to position [449, 0]
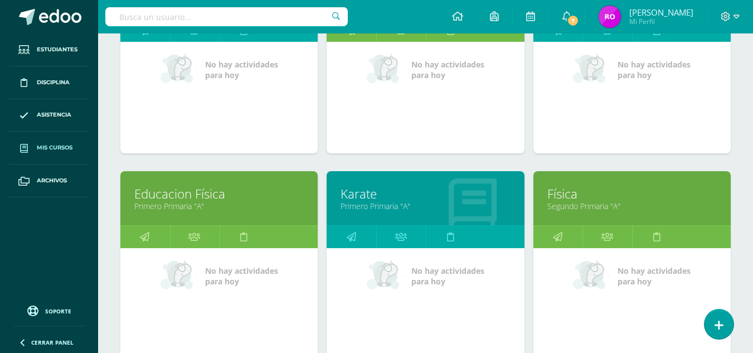
click at [391, 195] on link "Karate" at bounding box center [426, 193] width 170 height 17
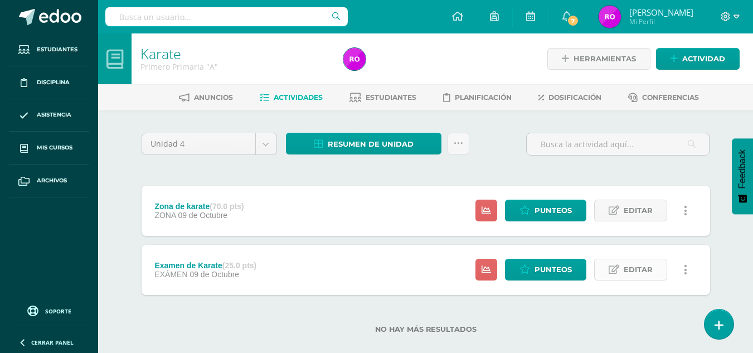
click at [619, 274] on icon at bounding box center [614, 269] width 11 height 9
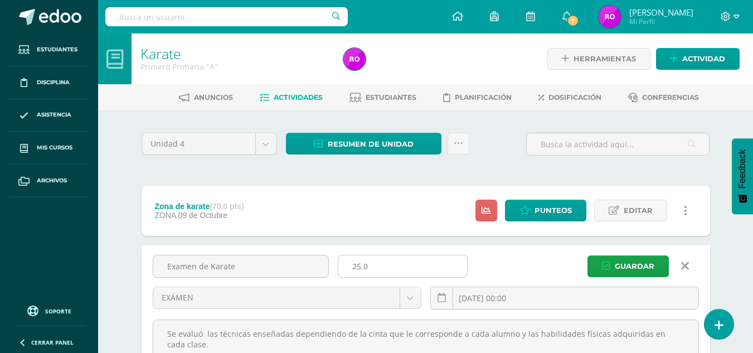
click at [360, 264] on input "25.0" at bounding box center [402, 266] width 129 height 22
type input "30.0"
click at [588, 255] on button "Guardar" at bounding box center [628, 266] width 81 height 22
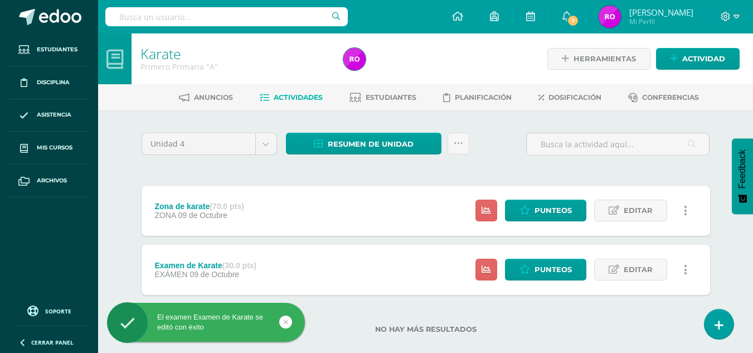
scroll to position [16, 0]
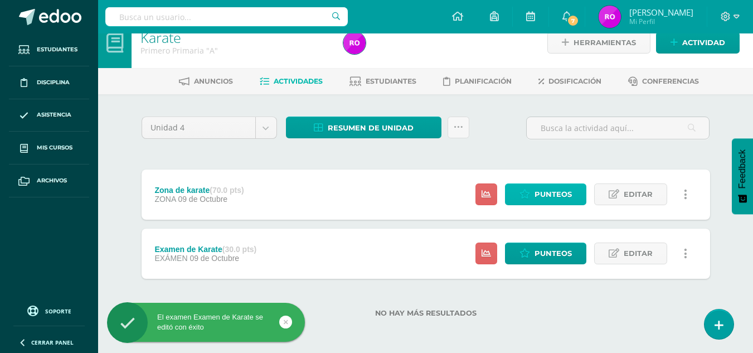
click at [551, 195] on span "Punteos" at bounding box center [553, 194] width 37 height 21
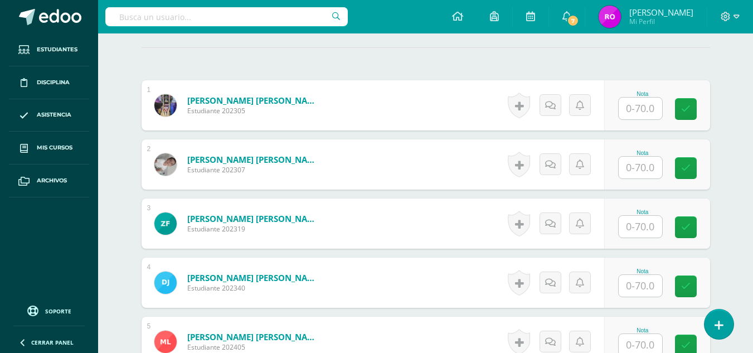
scroll to position [331, 0]
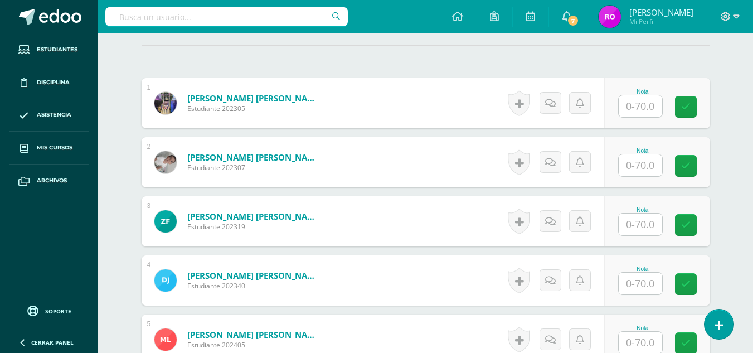
type input "65"
click at [645, 109] on input "text" at bounding box center [647, 106] width 45 height 22
type input "65"
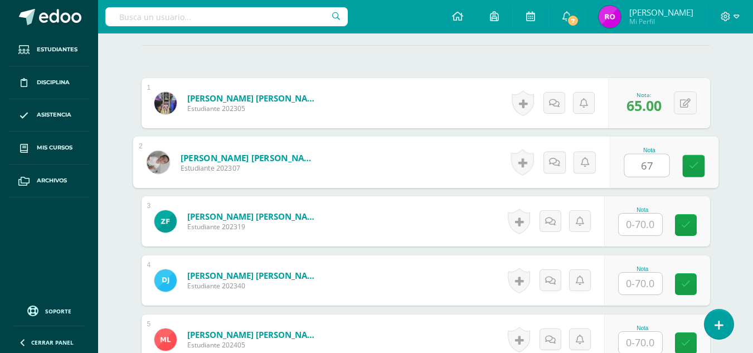
type input "67"
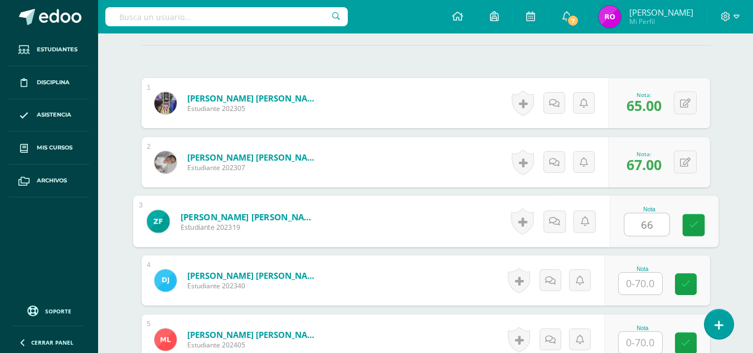
type input "66"
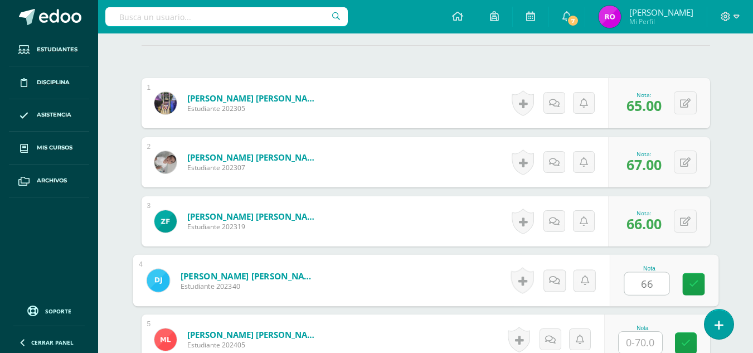
type input "66"
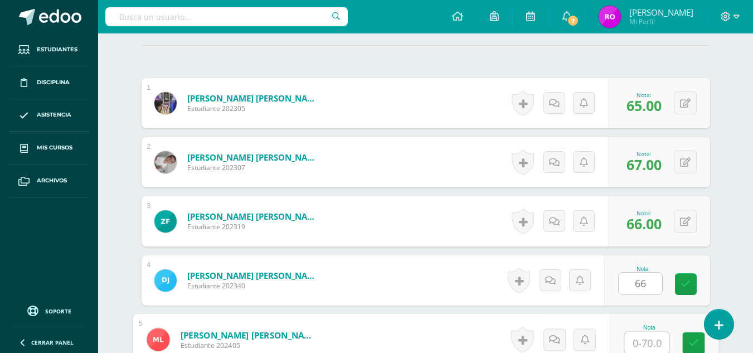
scroll to position [332, 0]
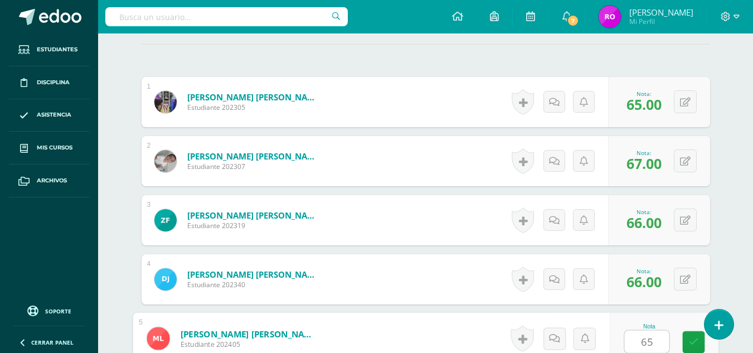
type input "65"
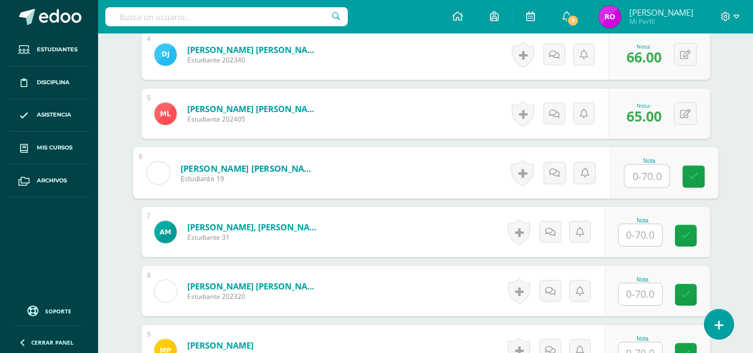
scroll to position [623, 0]
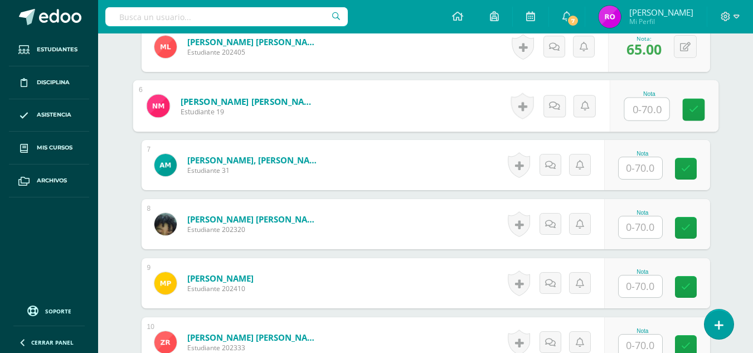
type input "3"
type input "65"
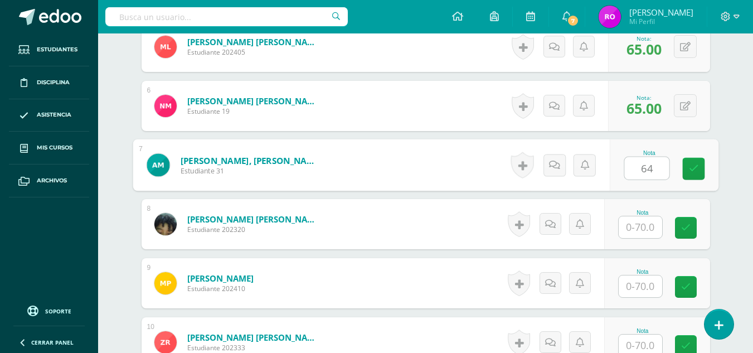
type input "64"
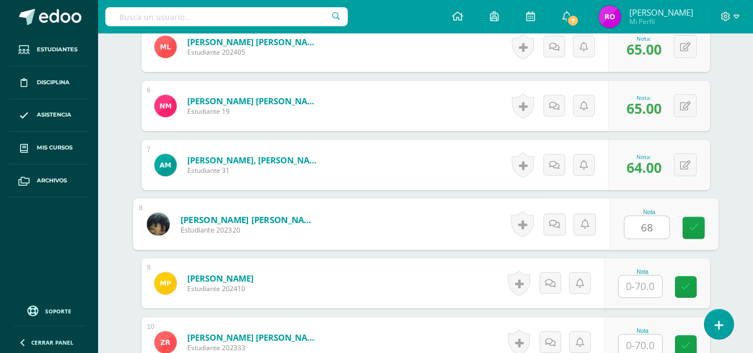
type input "68"
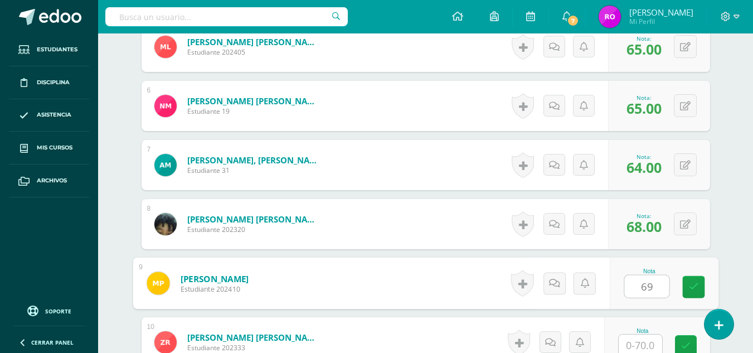
type input "69"
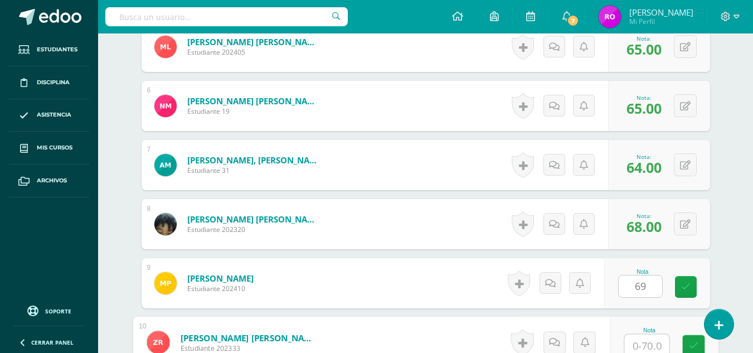
scroll to position [627, 0]
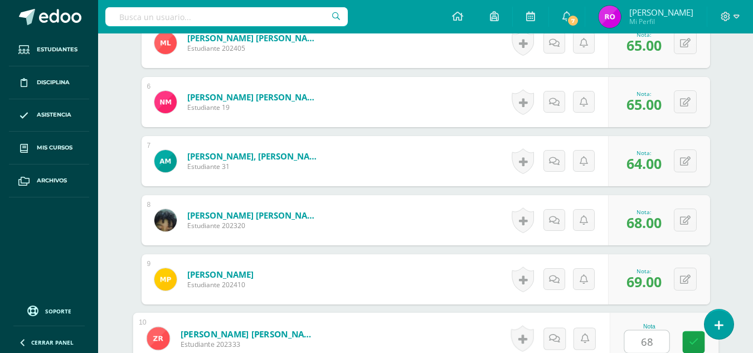
type input "68"
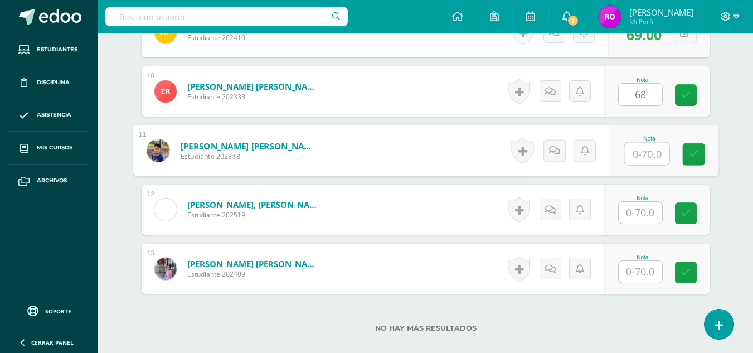
scroll to position [881, 0]
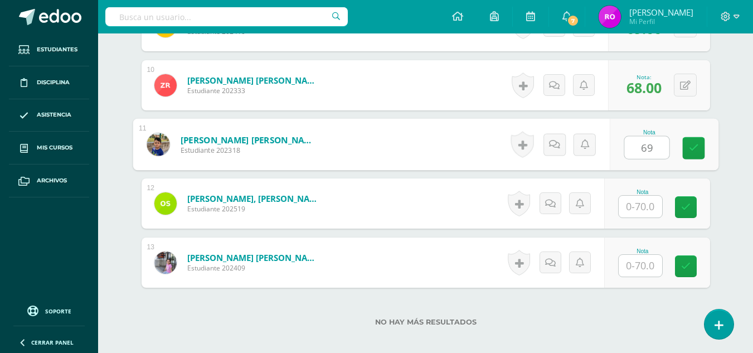
type input "69"
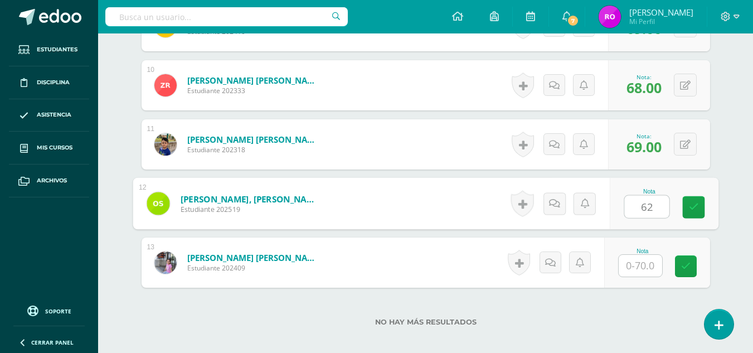
type input "62"
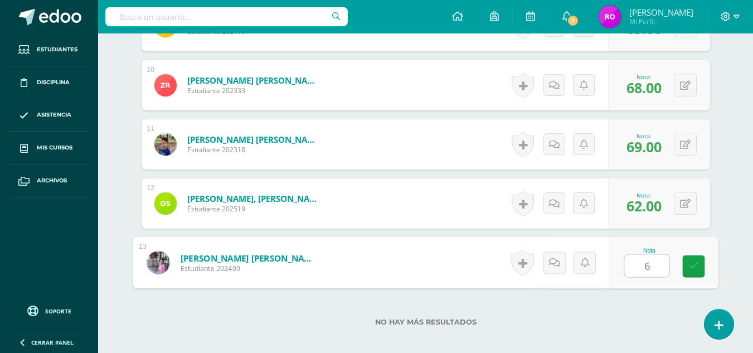
type input "67"
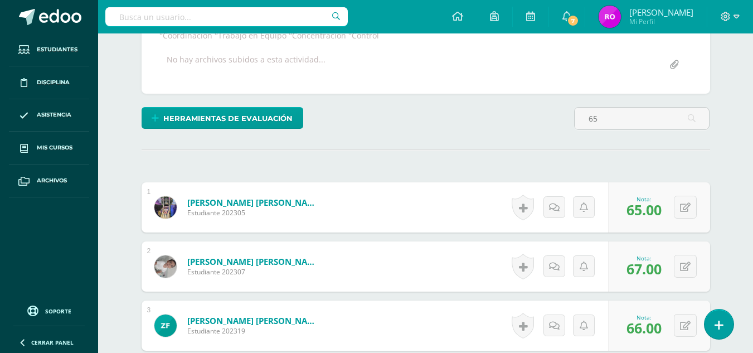
scroll to position [0, 0]
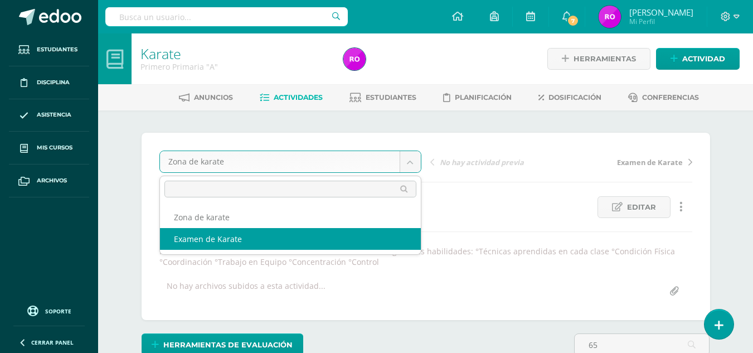
select select "/dashboard/teacher/grade-activity/36883/"
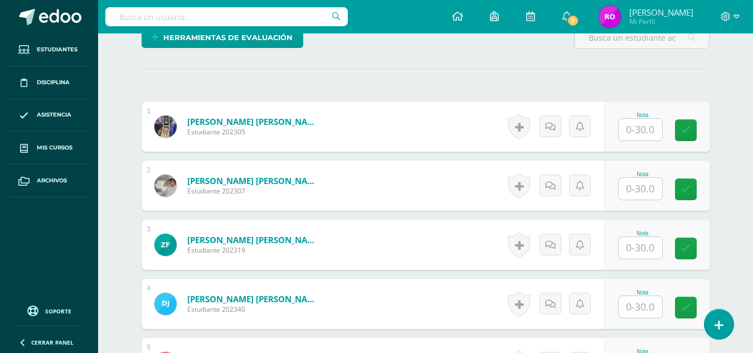
scroll to position [310, 0]
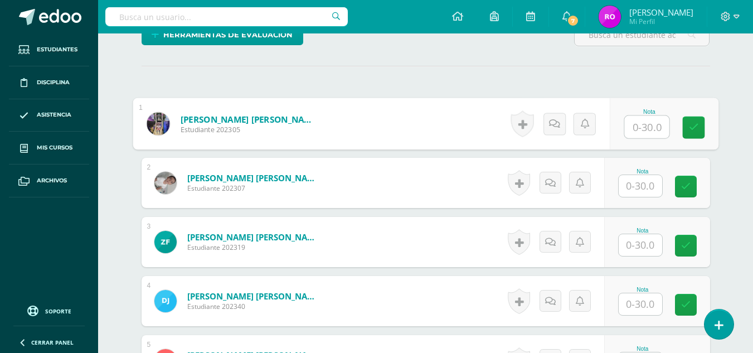
click at [640, 132] on input "text" at bounding box center [647, 127] width 45 height 22
type input "25"
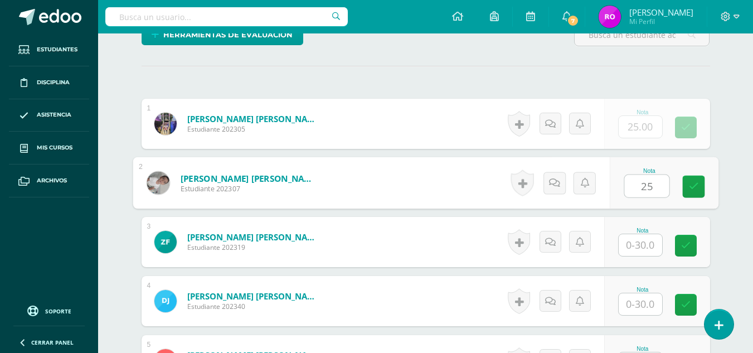
type input "25"
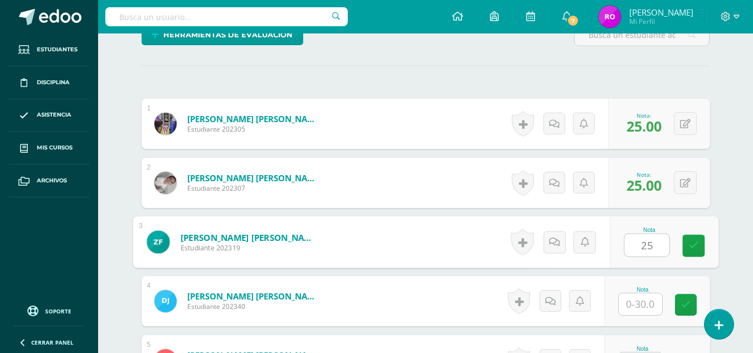
type input "25"
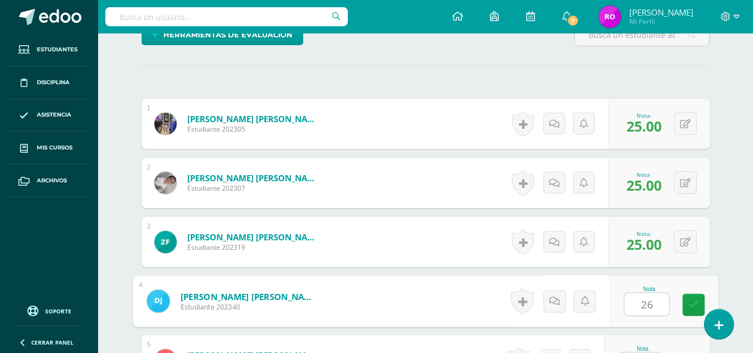
type input "26"
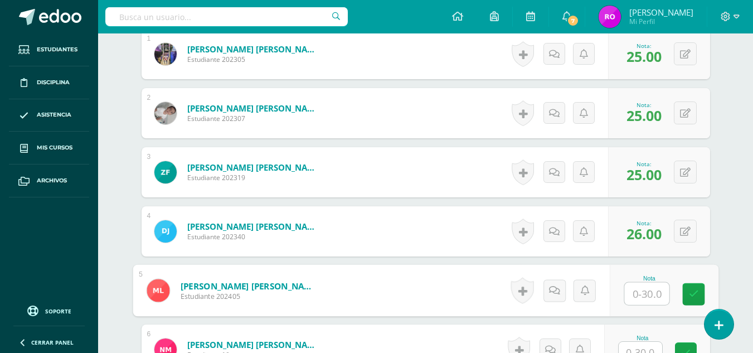
scroll to position [394, 0]
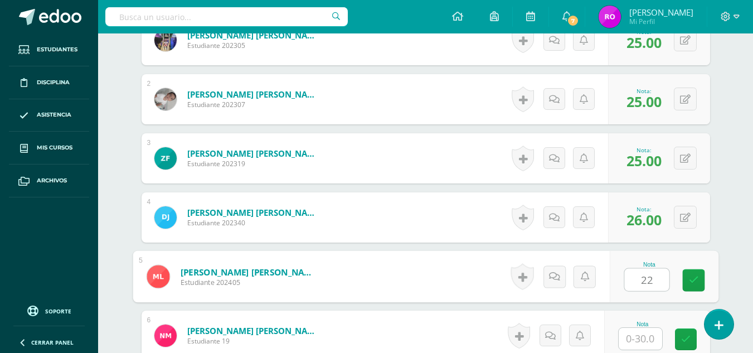
type input "22"
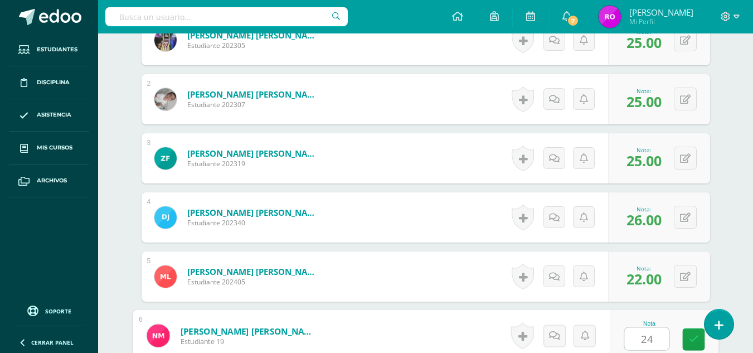
type input "24"
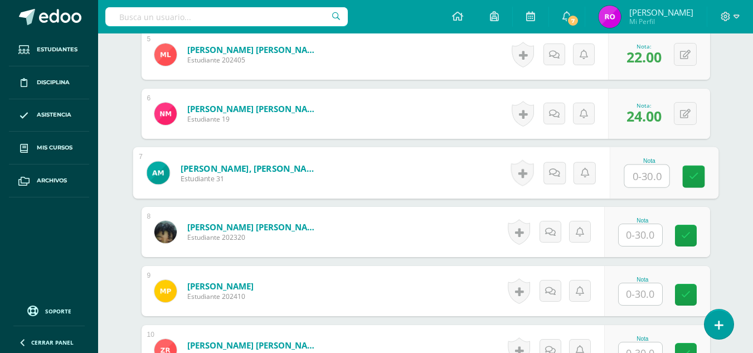
scroll to position [621, 0]
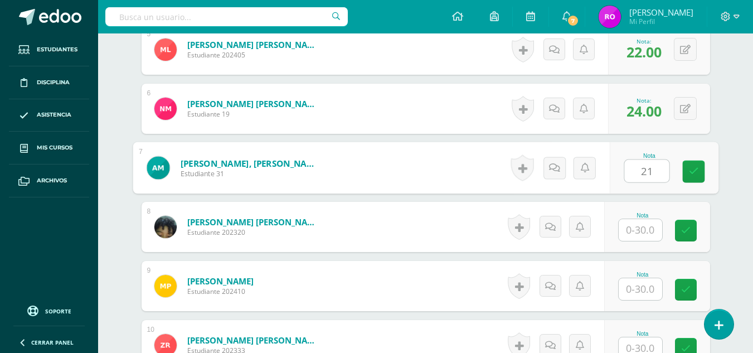
type input "21"
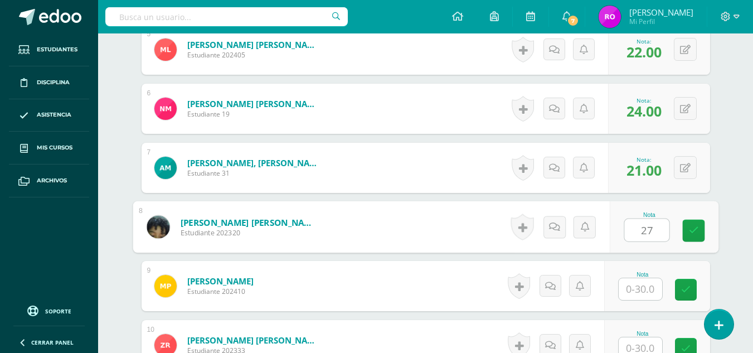
type input "27"
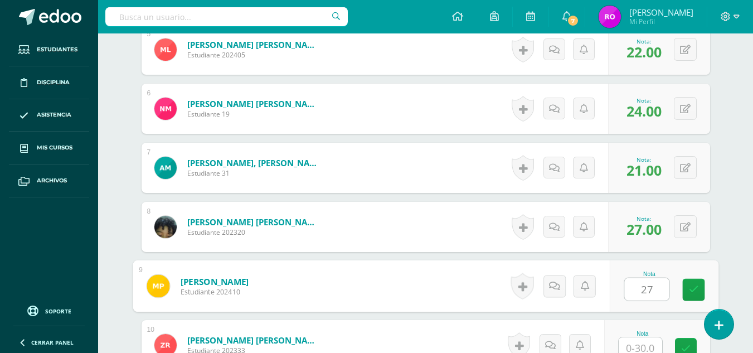
type input "27"
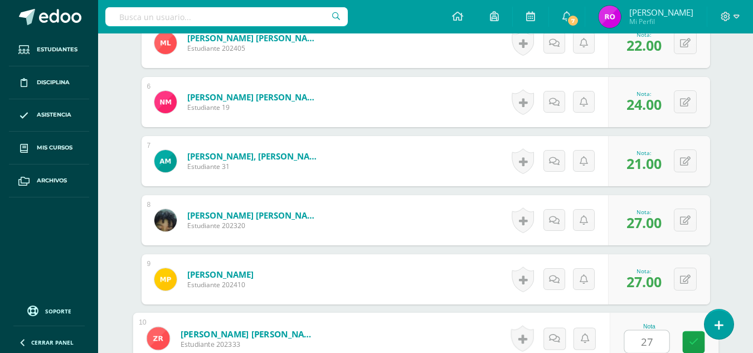
type input "27"
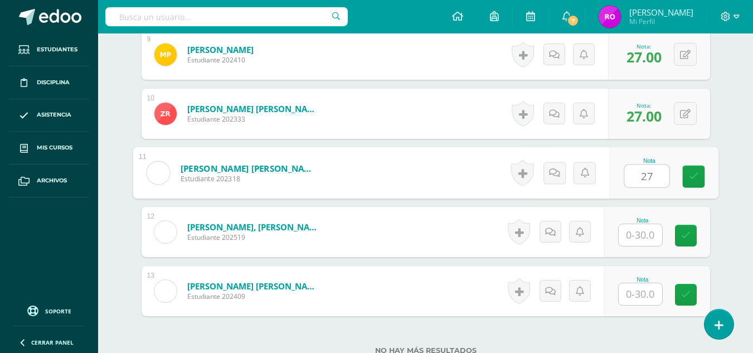
type input "27"
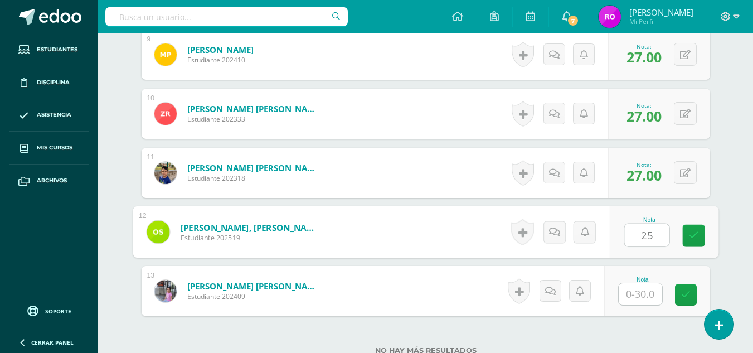
type input "25"
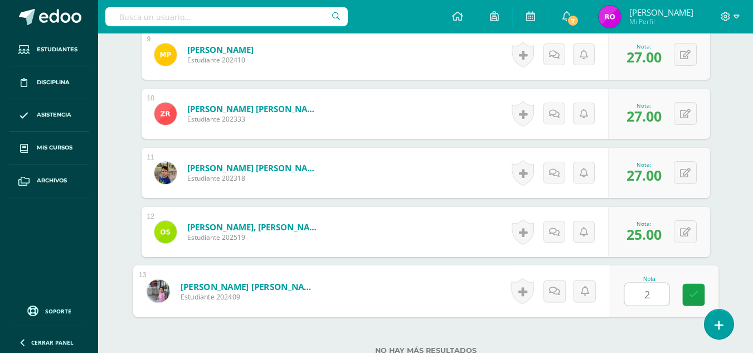
type input "25"
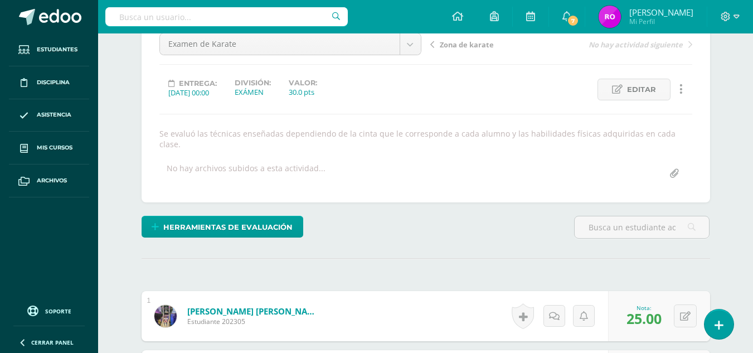
scroll to position [0, 0]
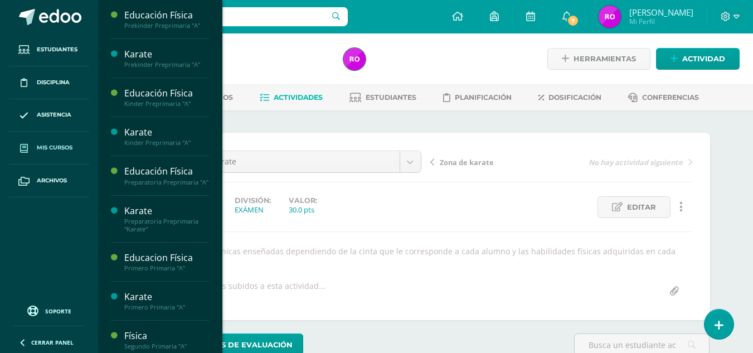
click at [44, 148] on span "Mis cursos" at bounding box center [55, 147] width 36 height 9
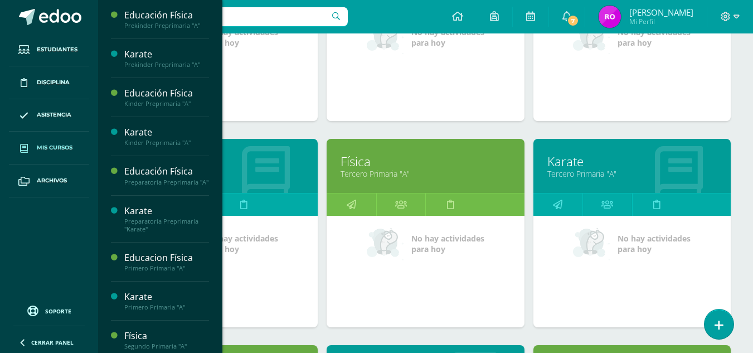
scroll to position [698, 0]
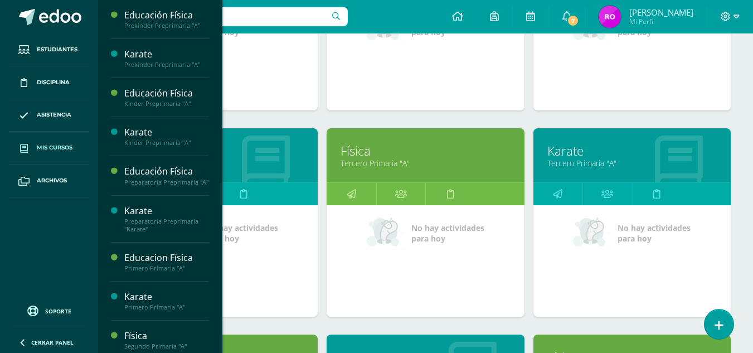
click at [268, 143] on link "Karate" at bounding box center [219, 150] width 170 height 17
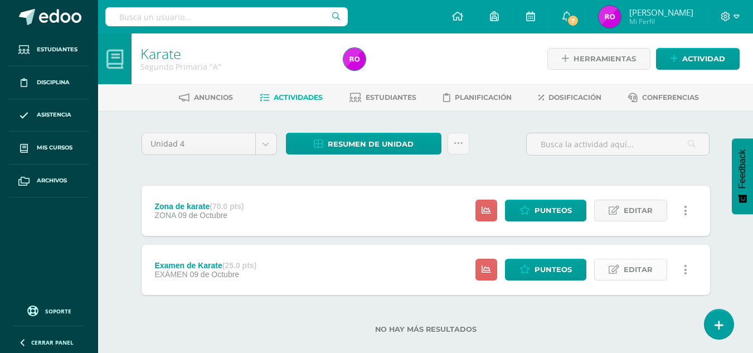
click at [608, 266] on link "Editar" at bounding box center [630, 270] width 73 height 22
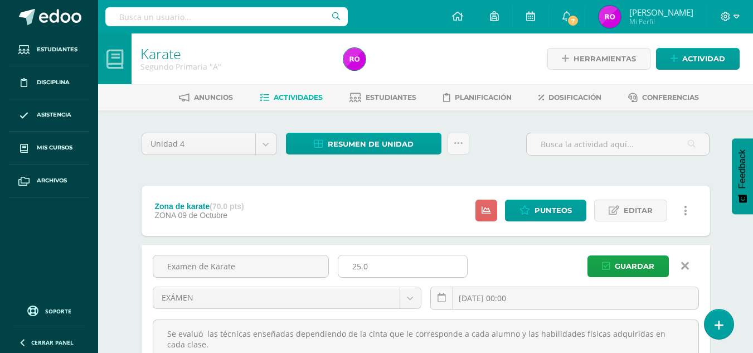
click at [360, 265] on input "25.0" at bounding box center [402, 266] width 129 height 22
type input "30.0"
click at [612, 268] on button "Guardar" at bounding box center [628, 266] width 81 height 22
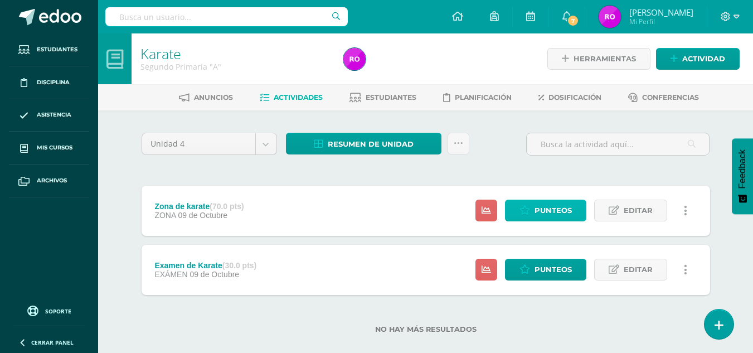
click at [557, 210] on span "Punteos" at bounding box center [553, 210] width 37 height 21
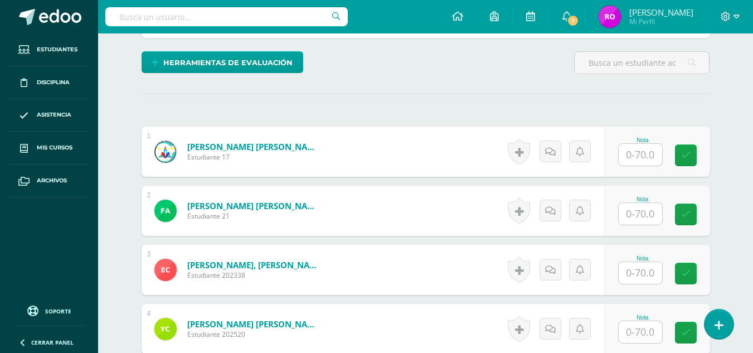
scroll to position [283, 0]
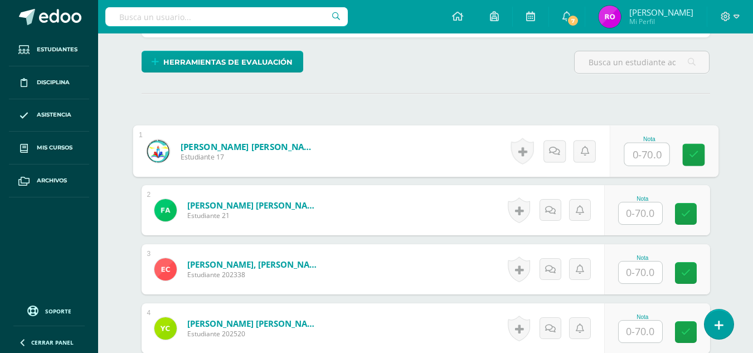
click at [644, 154] on input "text" at bounding box center [647, 154] width 45 height 22
type input "66"
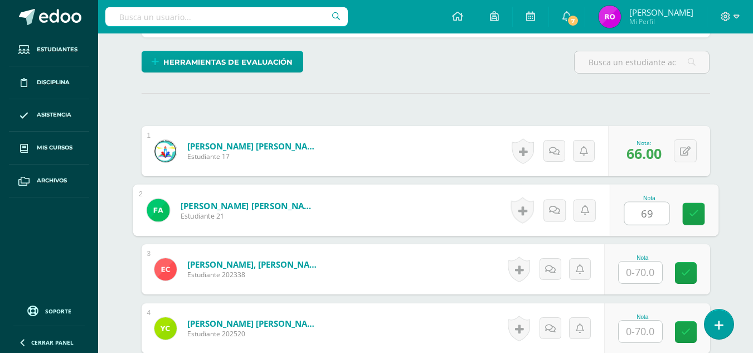
type input "69"
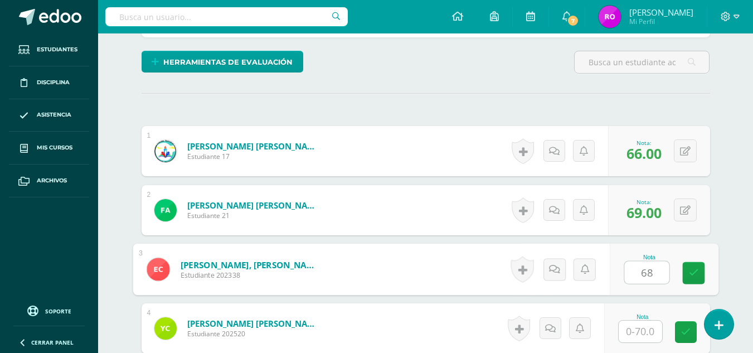
type input "68"
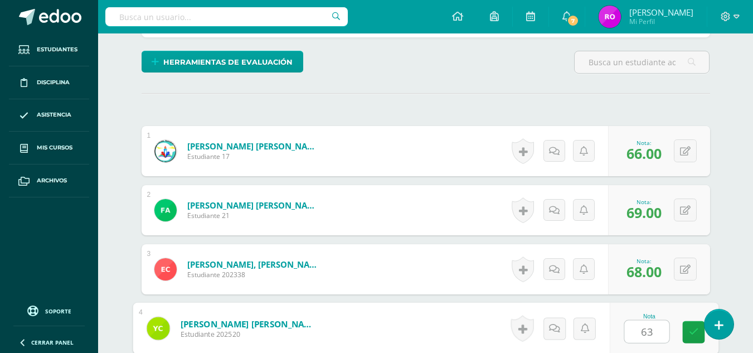
type input "63"
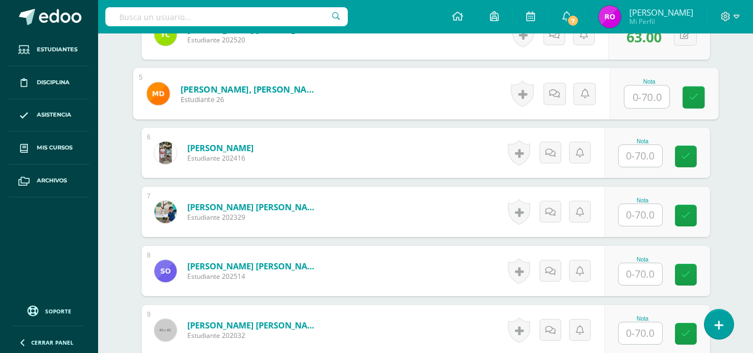
scroll to position [591, 0]
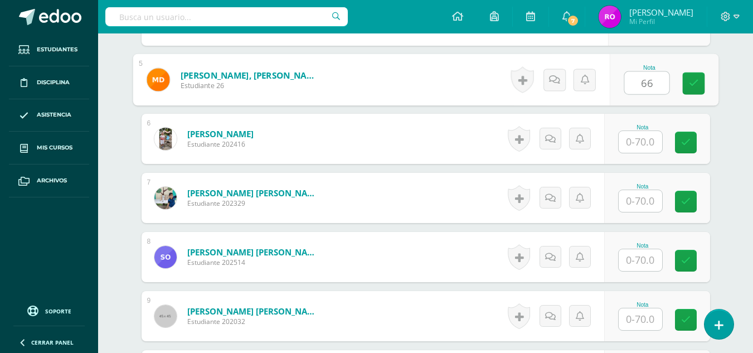
type input "66"
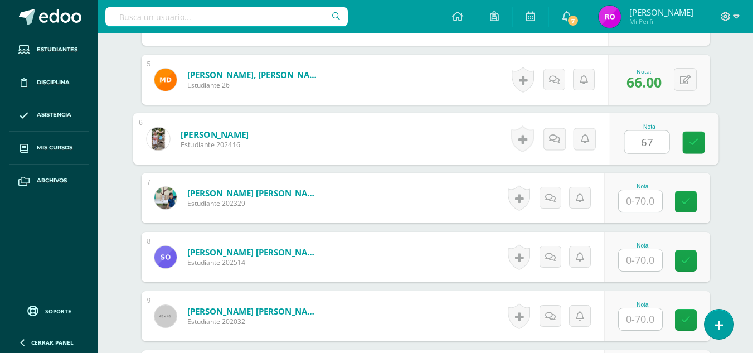
type input "67"
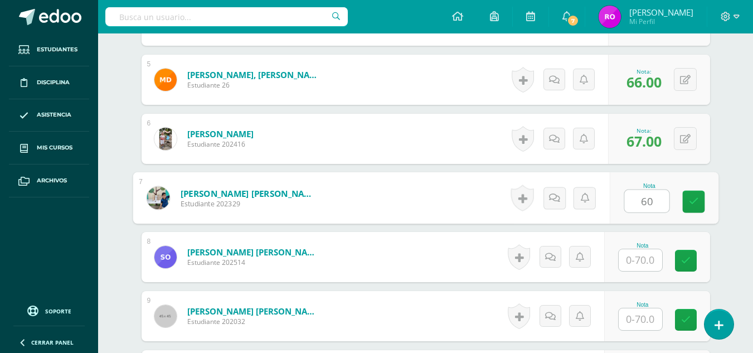
type input "60"
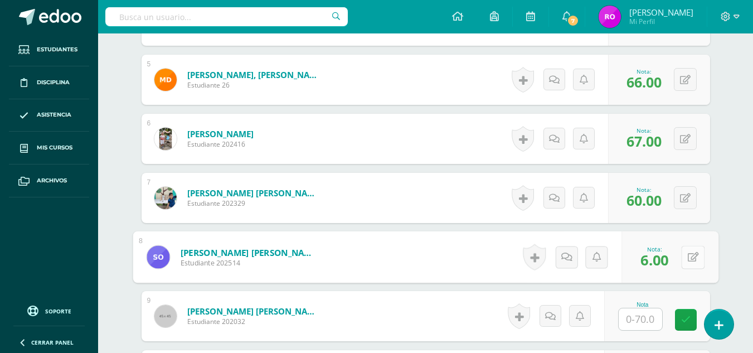
click at [684, 261] on button at bounding box center [692, 256] width 23 height 23
type input "65"
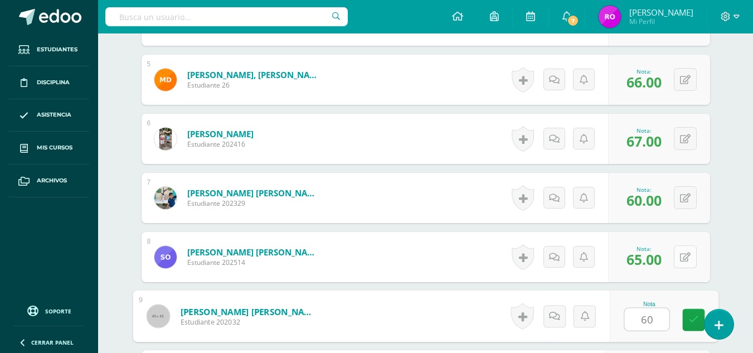
type input "60"
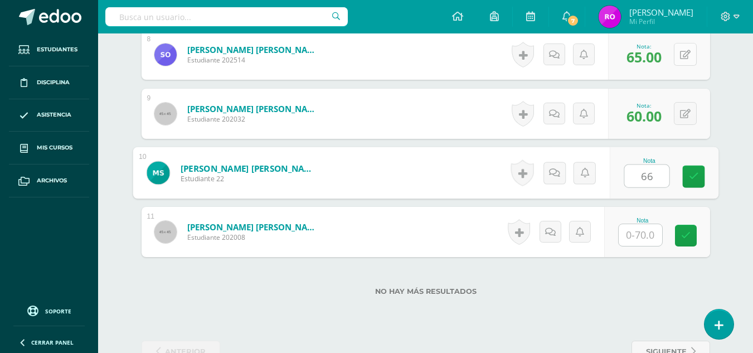
type input "66"
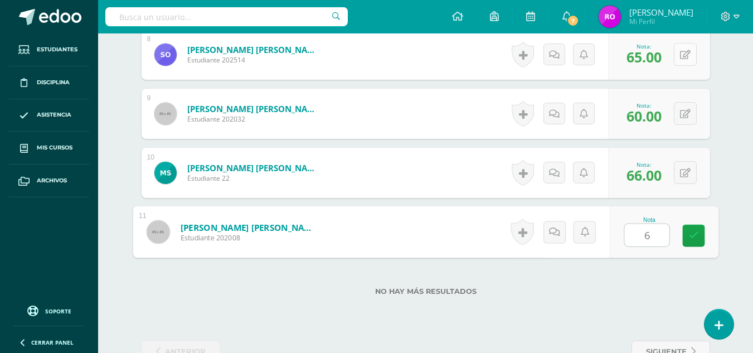
type input "69"
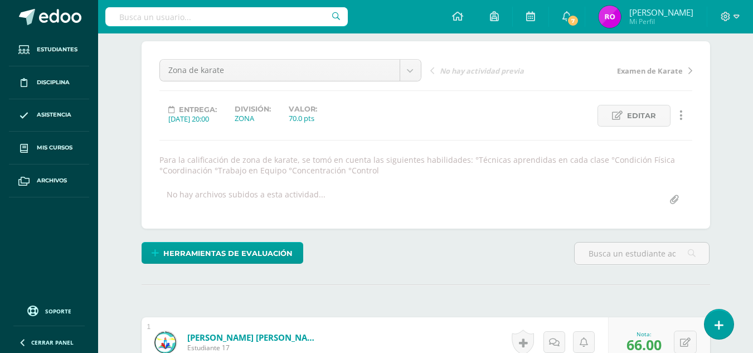
scroll to position [0, 0]
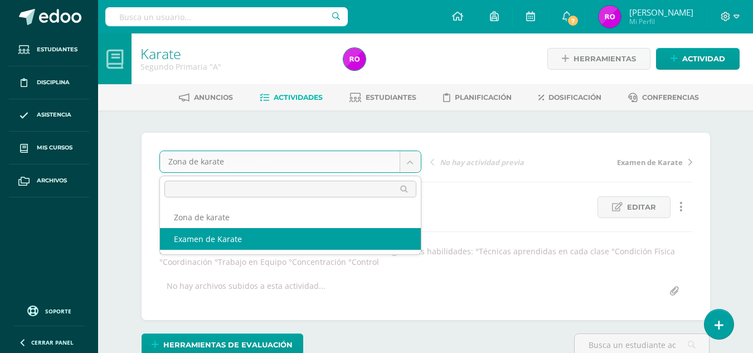
select select "/dashboard/teacher/grade-activity/36884/"
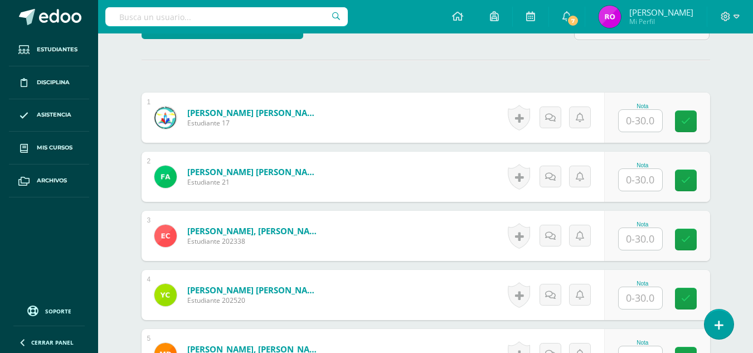
scroll to position [342, 0]
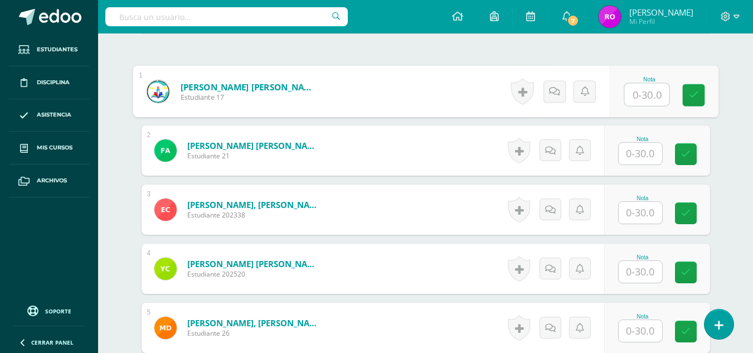
click at [646, 90] on input "text" at bounding box center [647, 95] width 45 height 22
type input "23"
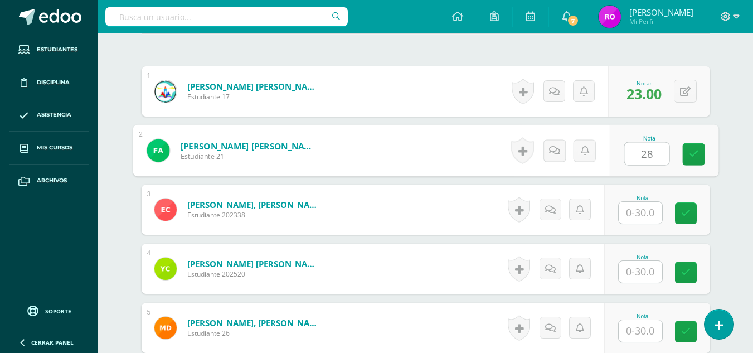
type input "28"
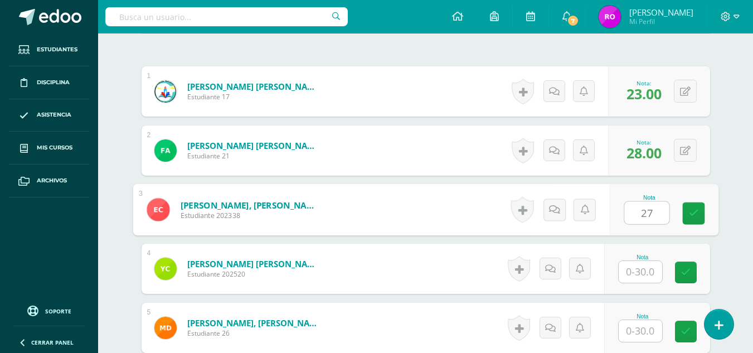
type input "27"
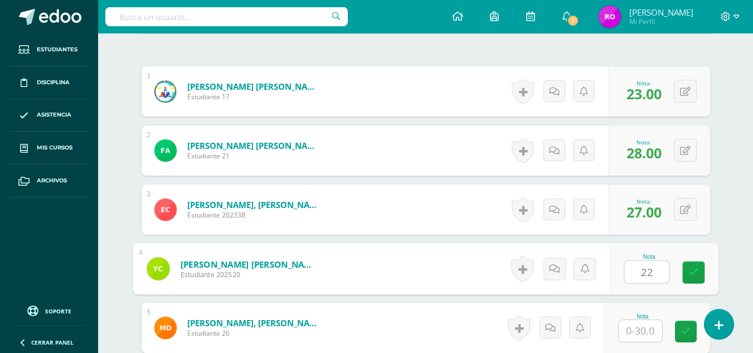
type input "22"
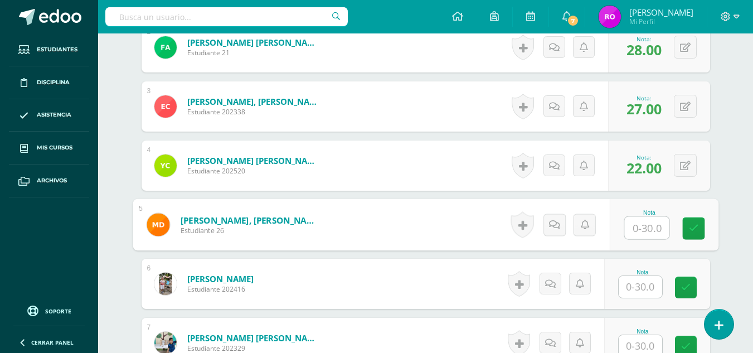
scroll to position [447, 0]
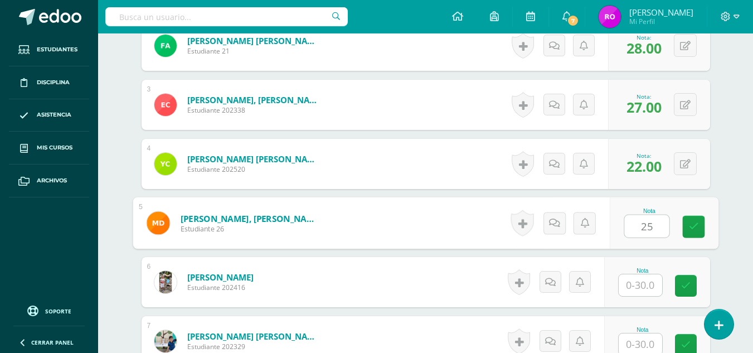
type input "25"
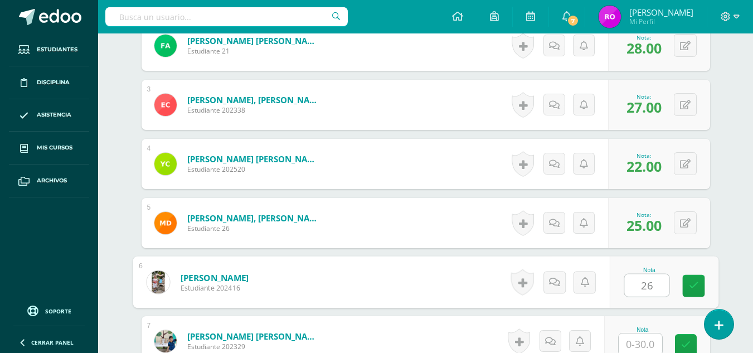
type input "26"
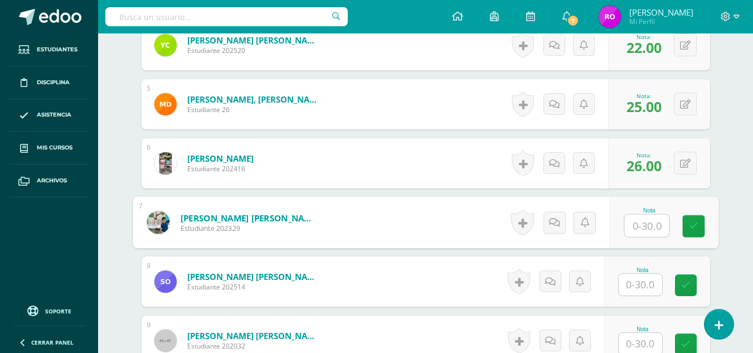
scroll to position [568, 0]
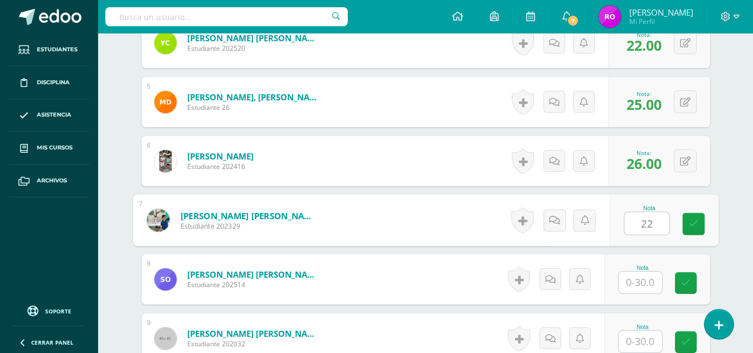
type input "22"
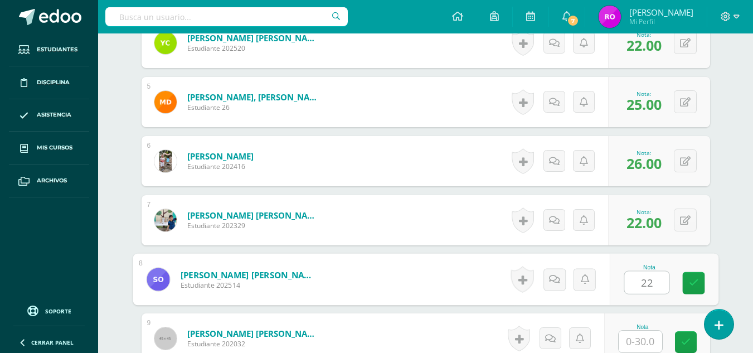
type input "22"
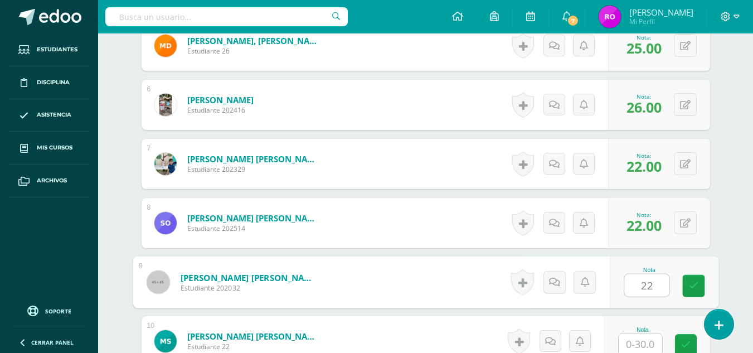
type input "22"
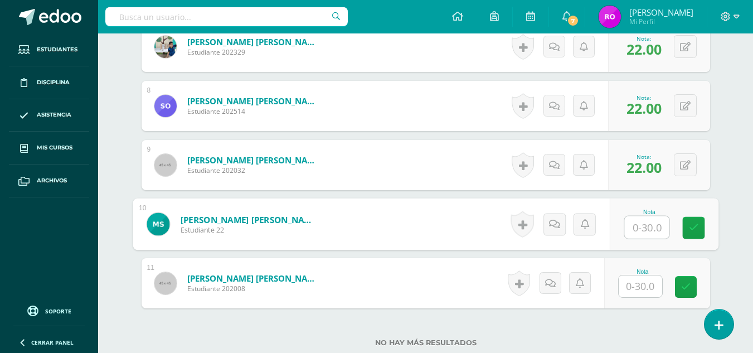
scroll to position [743, 0]
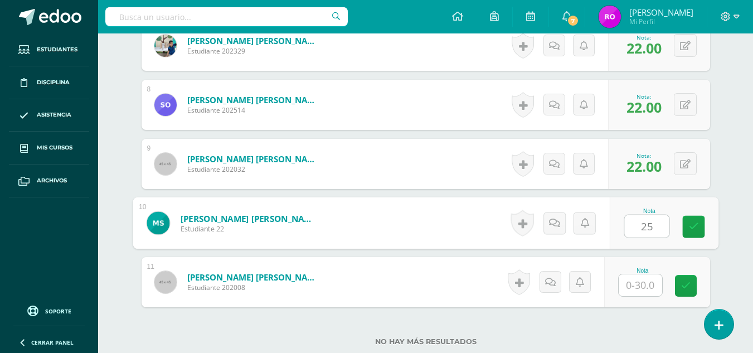
type input "25"
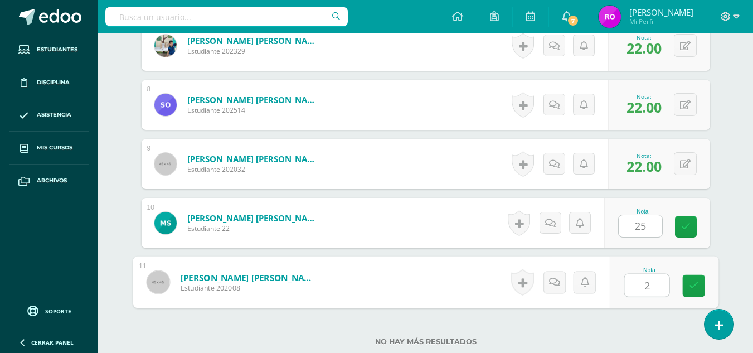
type input "28"
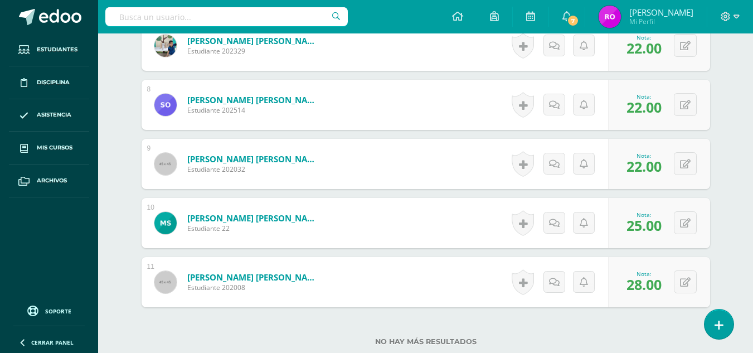
scroll to position [0, 0]
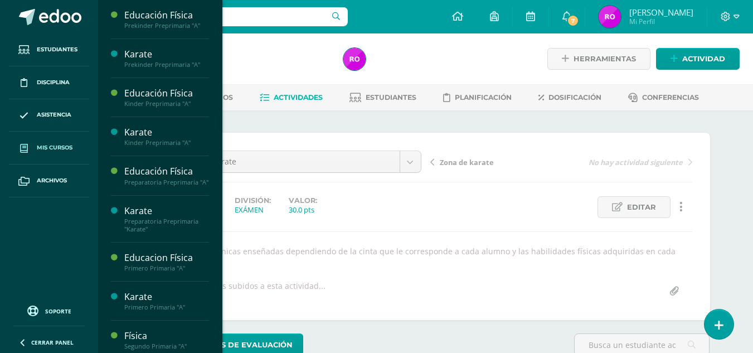
click at [65, 134] on link "Mis cursos" at bounding box center [49, 148] width 80 height 33
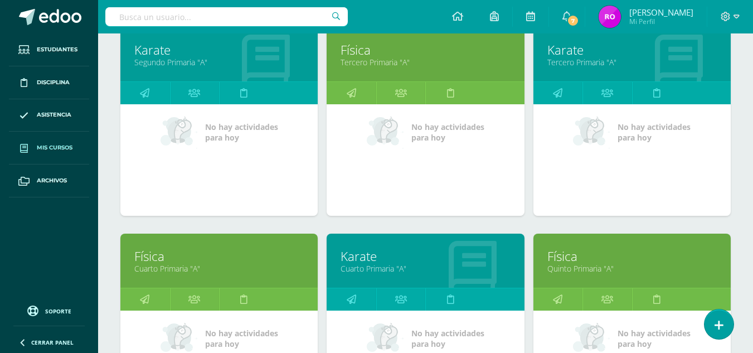
scroll to position [824, 0]
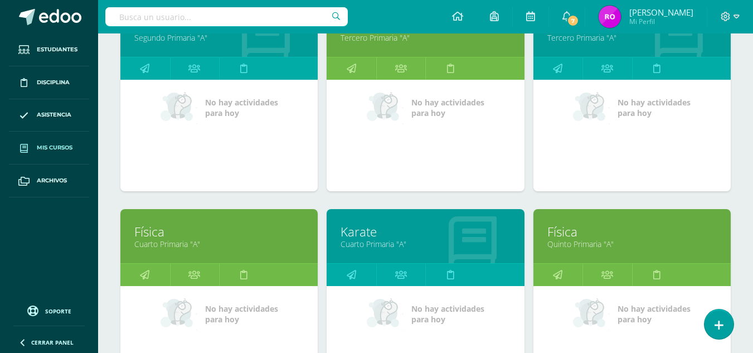
click at [407, 240] on link "Cuarto Primaria "A"" at bounding box center [426, 244] width 170 height 11
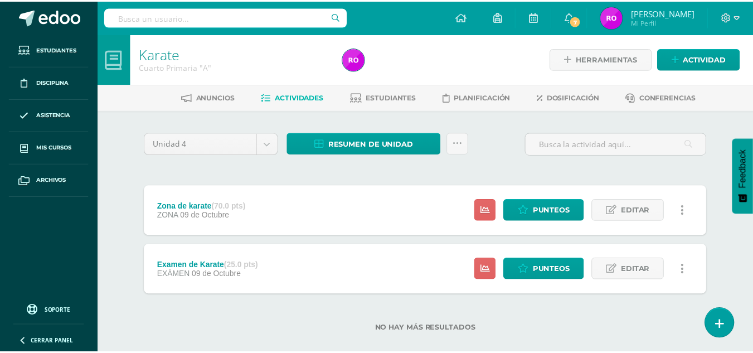
scroll to position [16, 0]
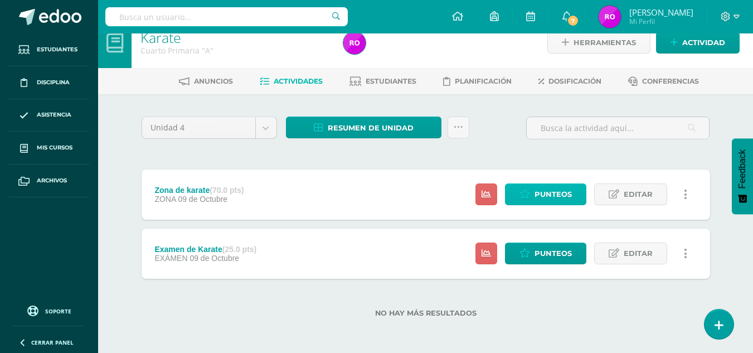
click at [526, 200] on link "Punteos" at bounding box center [545, 194] width 81 height 22
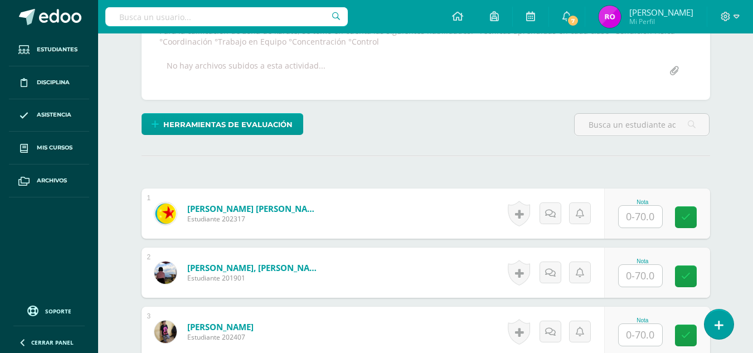
scroll to position [235, 0]
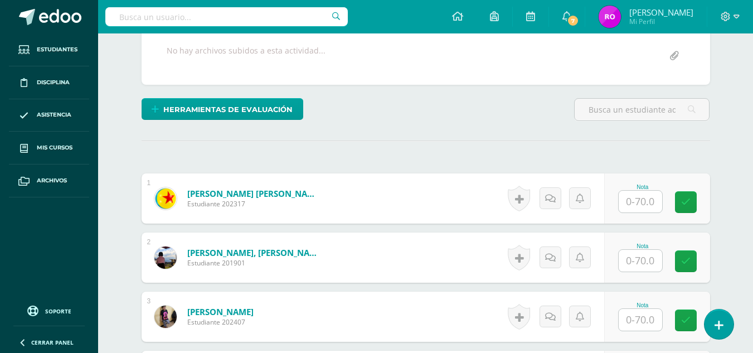
click at [634, 202] on input "text" at bounding box center [640, 202] width 43 height 22
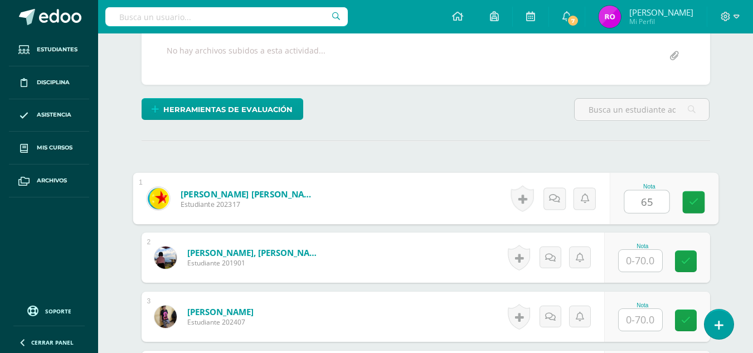
type input "65"
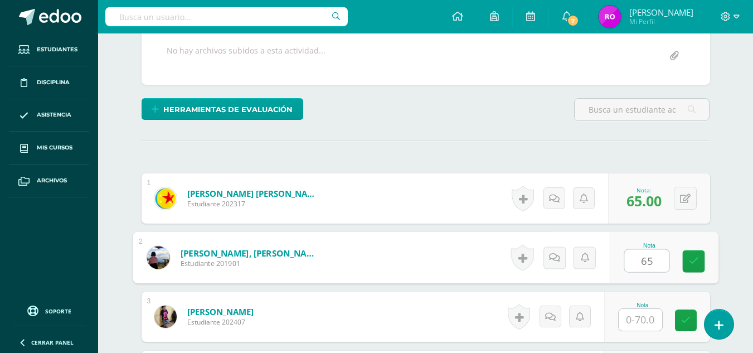
type input "65"
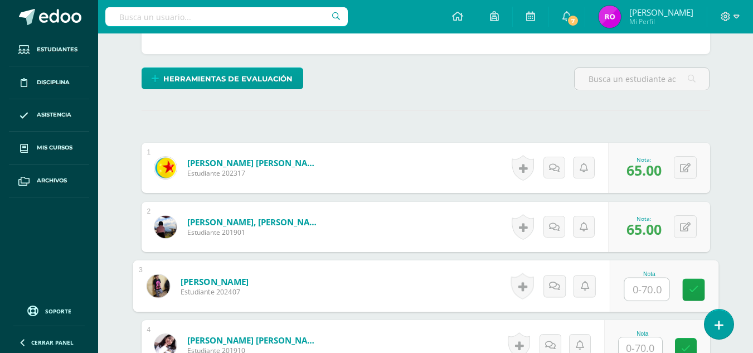
scroll to position [290, 0]
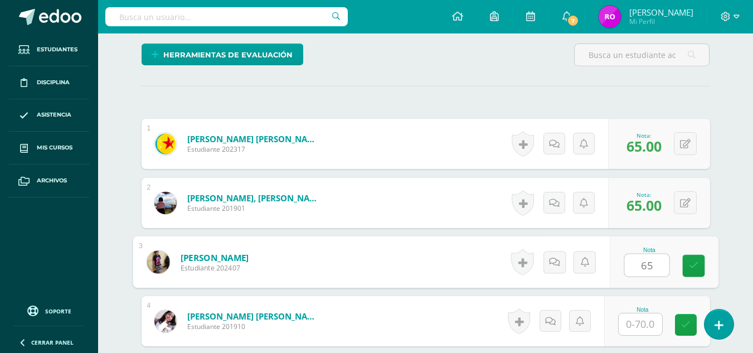
type input "65"
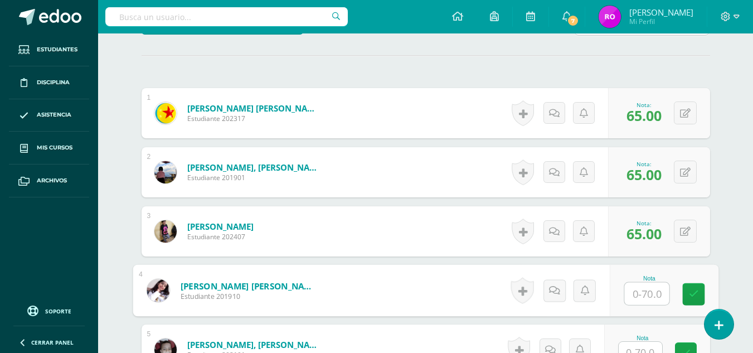
scroll to position [322, 0]
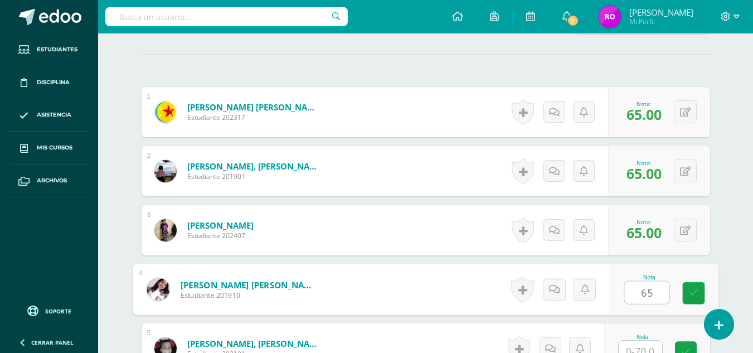
type input "65"
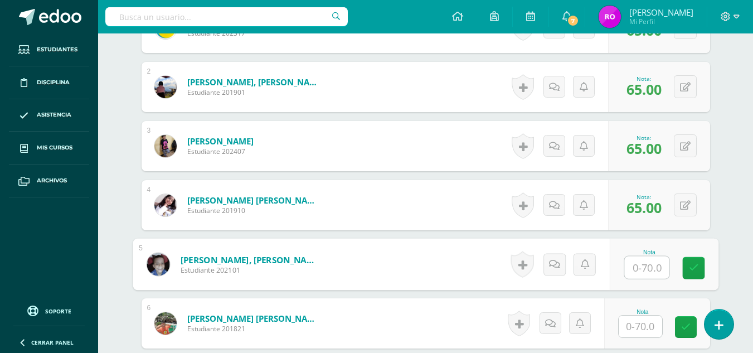
scroll to position [414, 0]
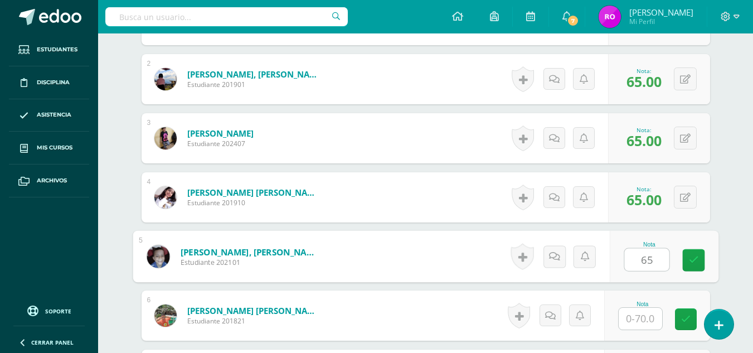
type input "65"
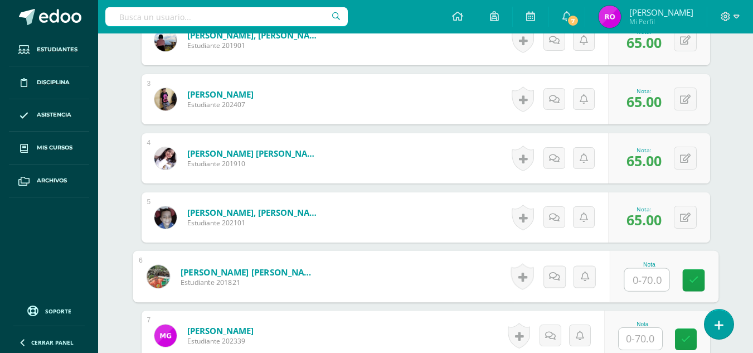
scroll to position [453, 0]
type input "66"
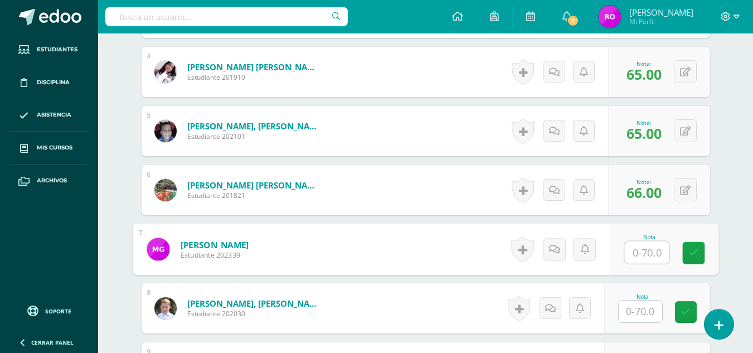
scroll to position [555, 0]
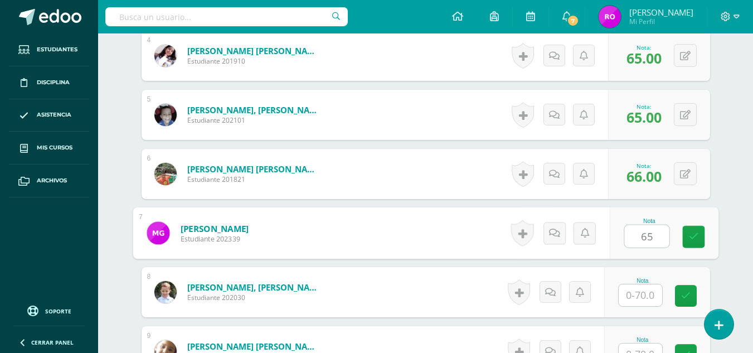
type input "65"
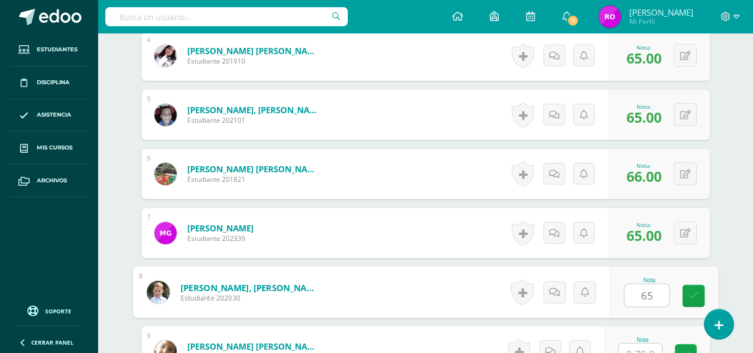
type input "65"
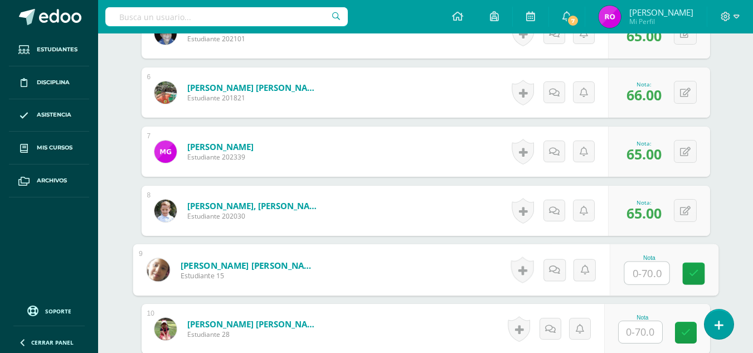
scroll to position [640, 0]
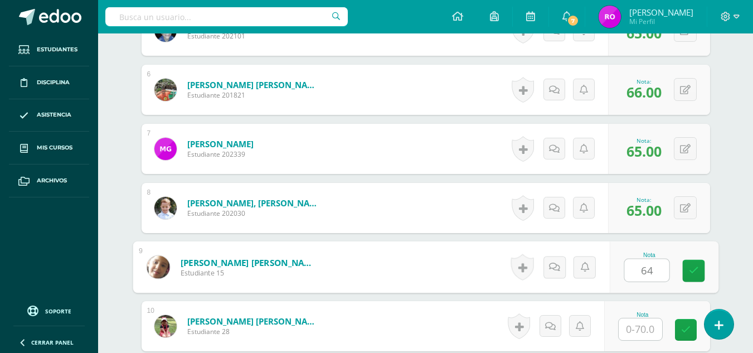
type input "64"
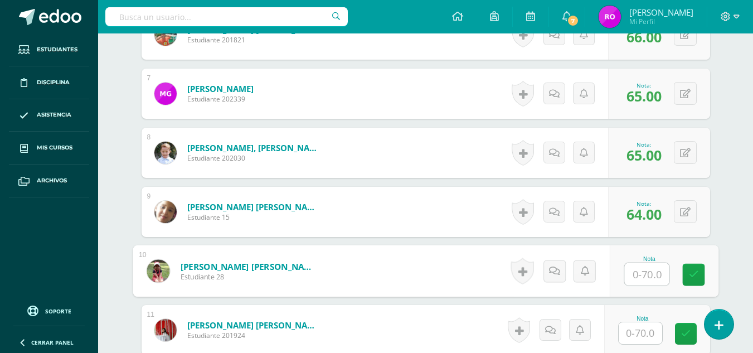
scroll to position [698, 0]
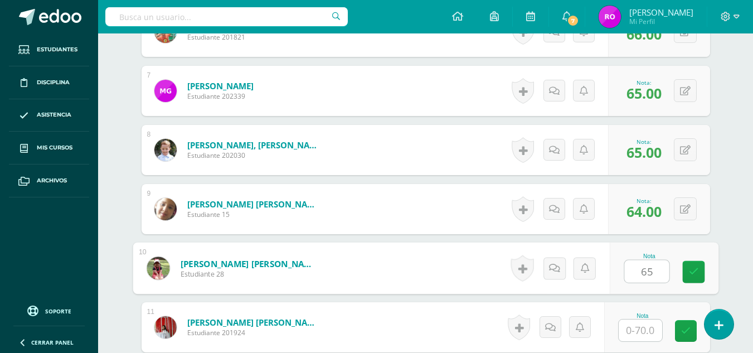
type input "65"
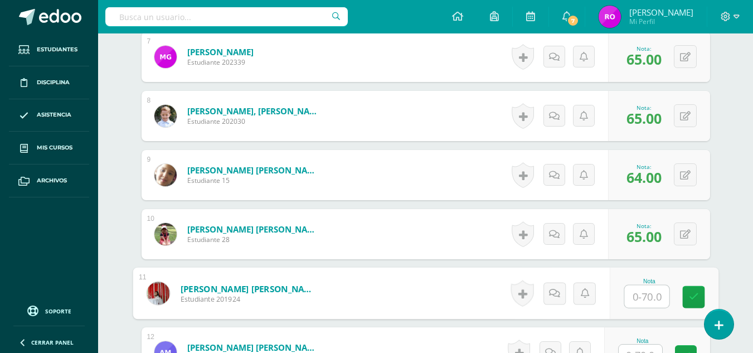
scroll to position [736, 0]
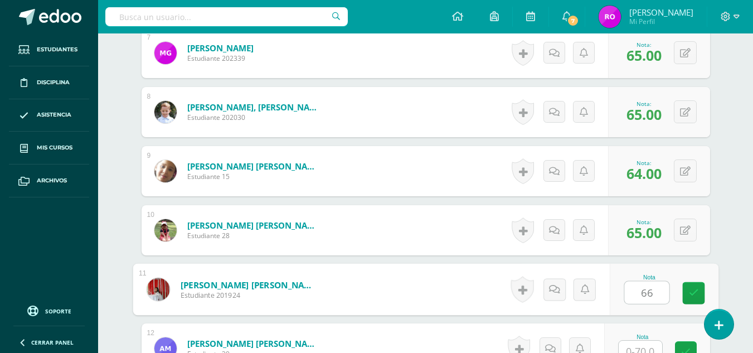
type input "66"
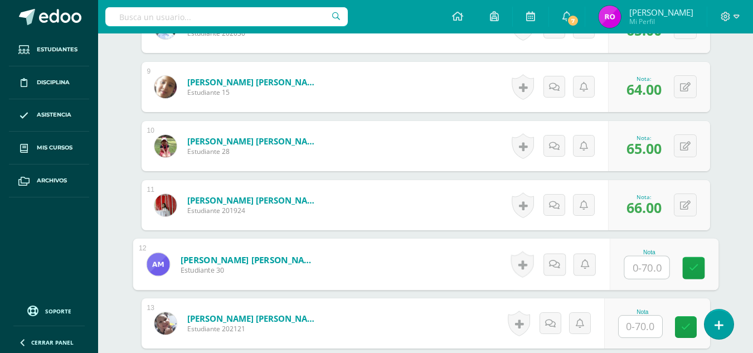
scroll to position [821, 0]
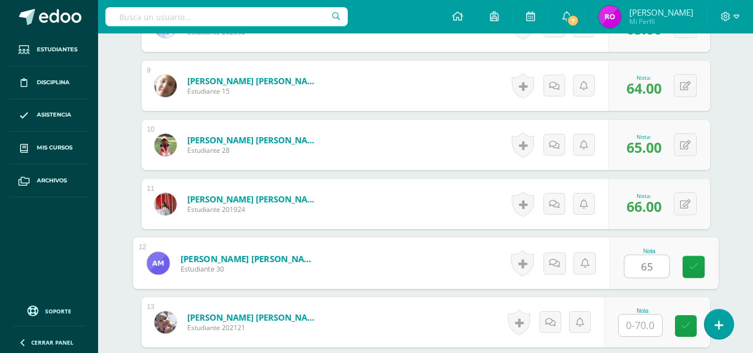
type input "65"
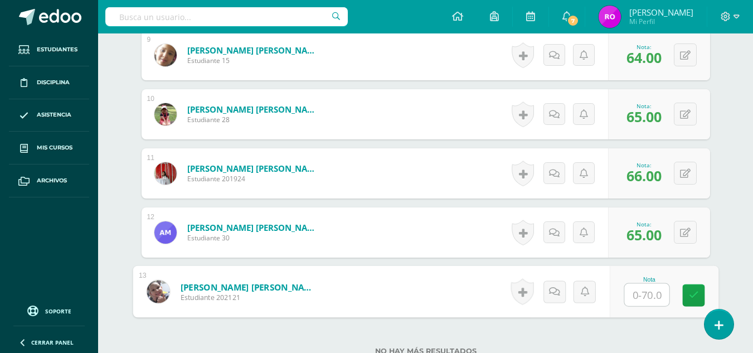
scroll to position [856, 0]
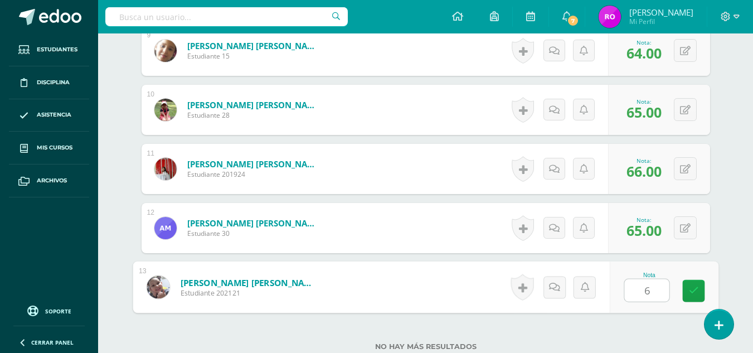
type input "65"
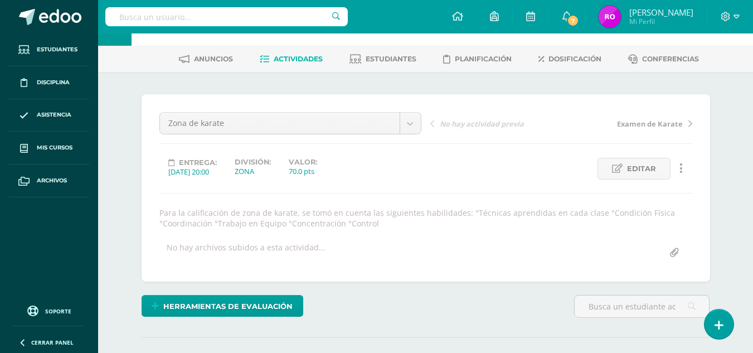
scroll to position [0, 0]
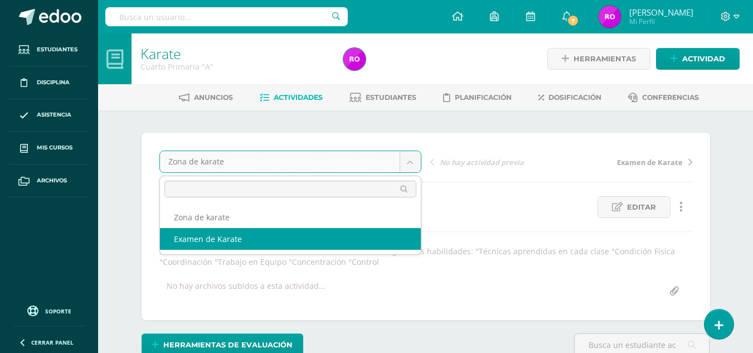
select select "/dashboard/teacher/grade-activity/36886/"
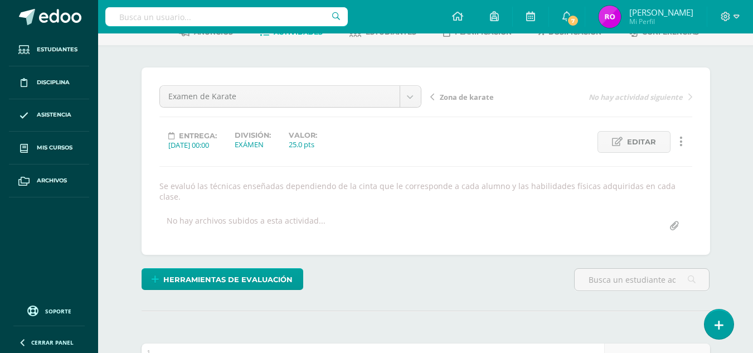
scroll to position [59, 0]
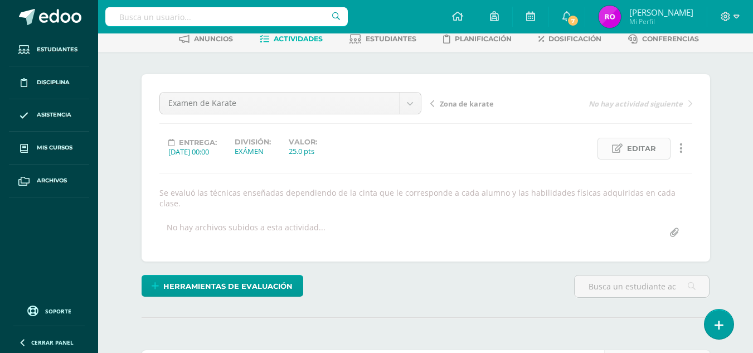
click at [636, 152] on span "Editar" at bounding box center [641, 148] width 29 height 21
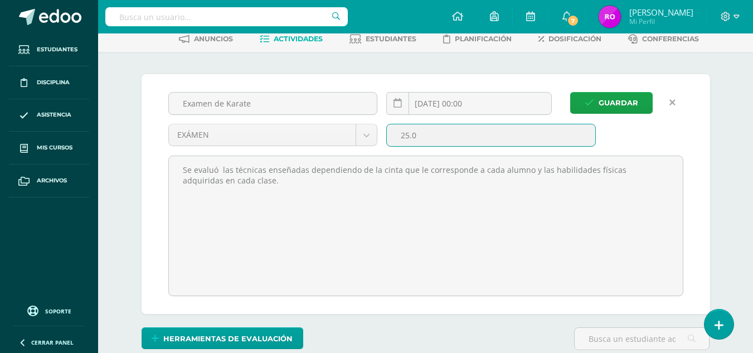
click at [409, 136] on input "25.0" at bounding box center [491, 135] width 209 height 22
type input "30.0"
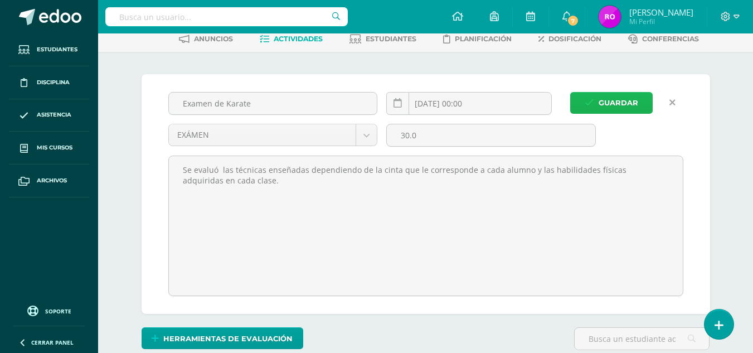
click at [631, 105] on span "Guardar" at bounding box center [619, 103] width 40 height 21
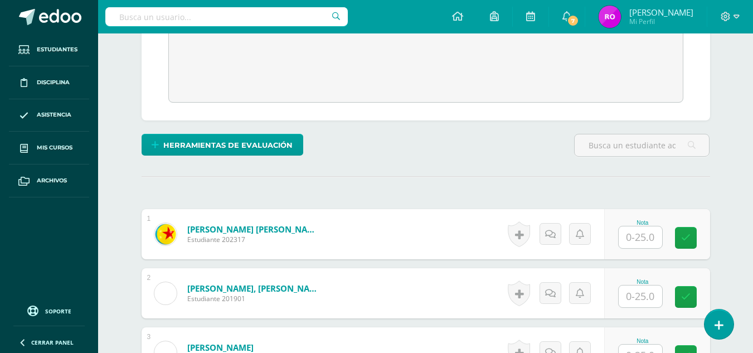
scroll to position [253, 0]
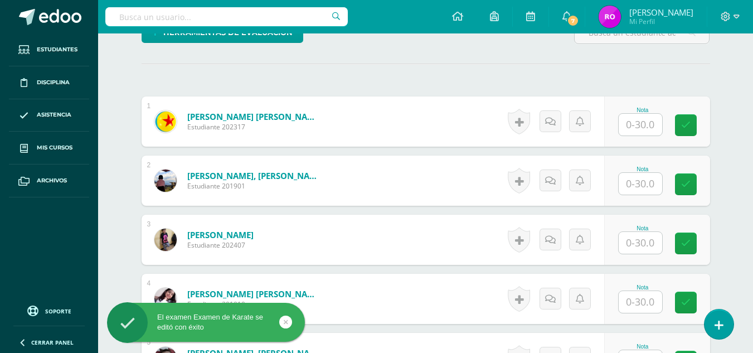
scroll to position [325, 0]
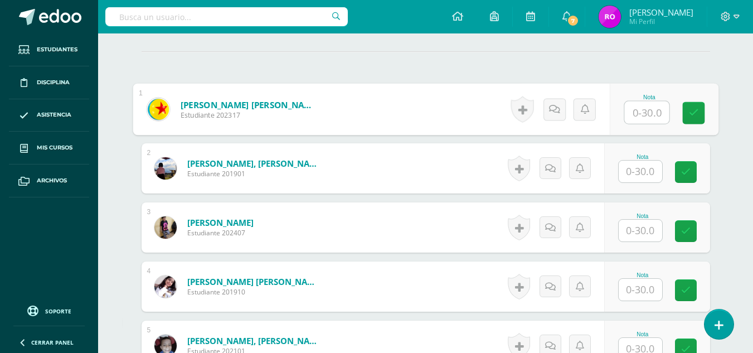
click at [637, 116] on input "text" at bounding box center [647, 112] width 45 height 22
type input "20"
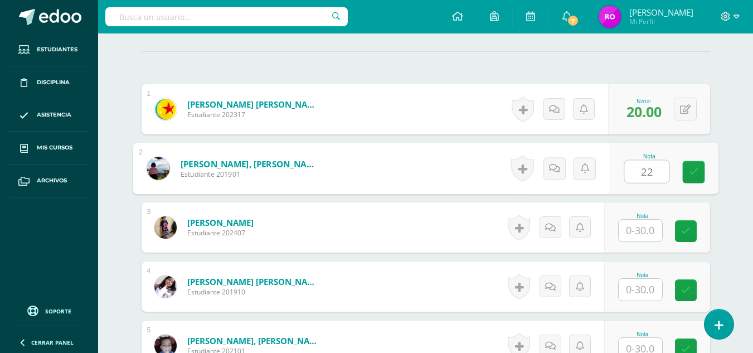
type input "22"
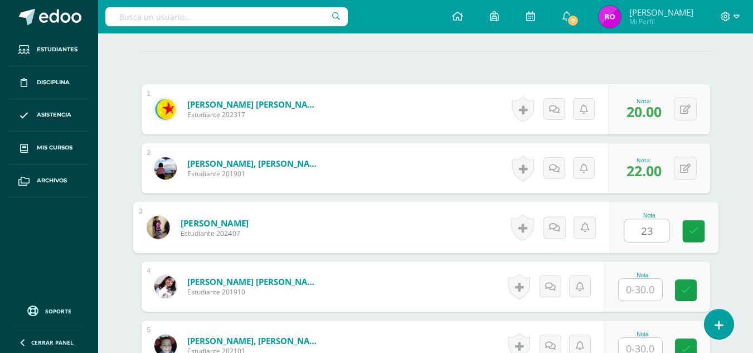
type input "23"
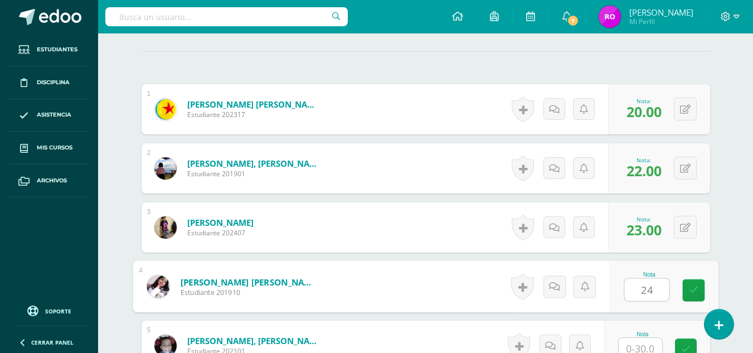
type input "24"
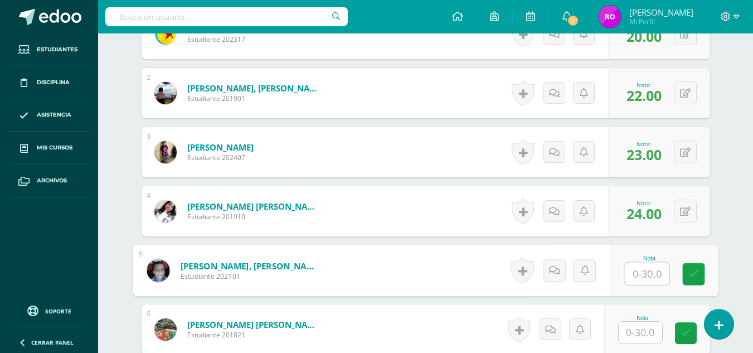
scroll to position [400, 0]
type input "24"
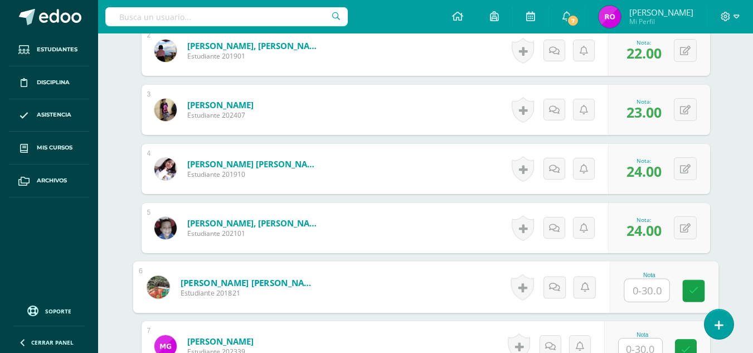
scroll to position [453, 0]
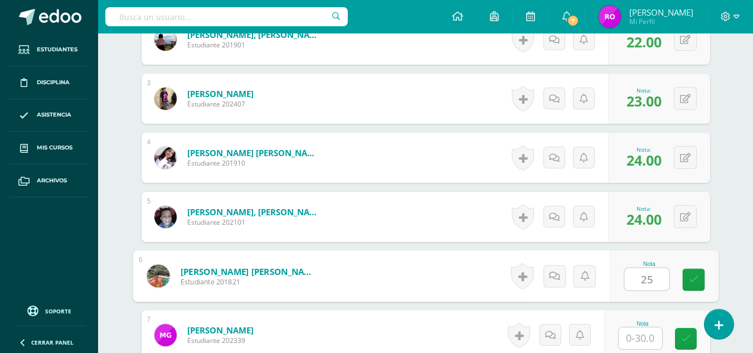
type input "25"
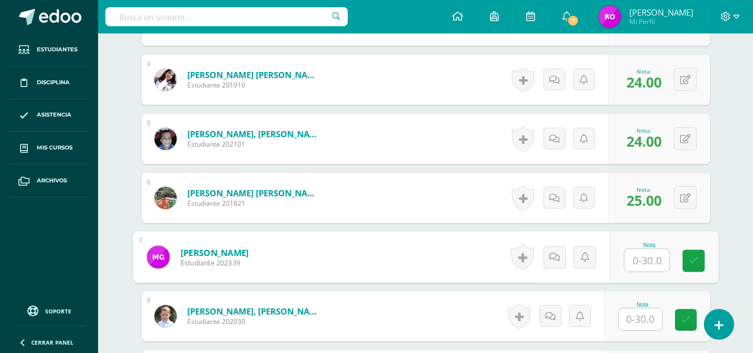
scroll to position [538, 0]
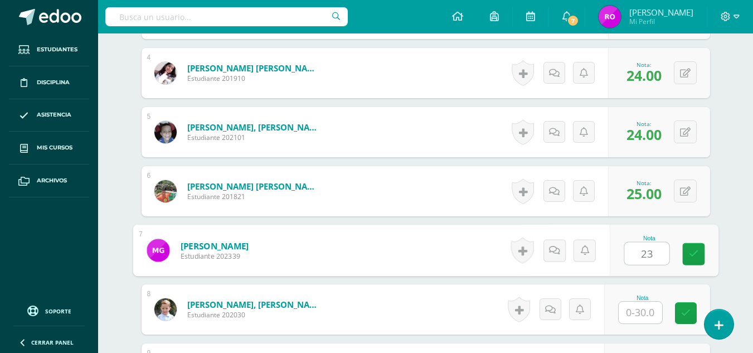
type input "23"
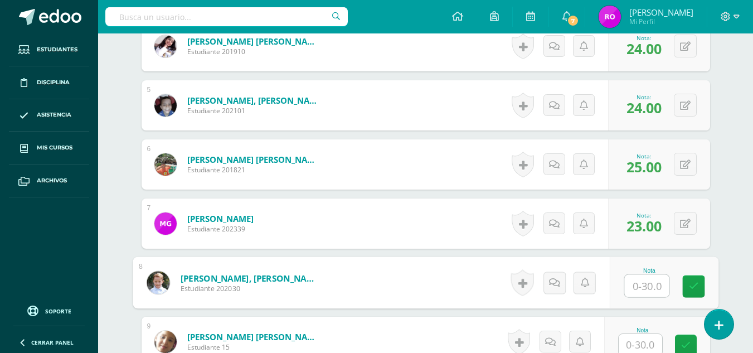
scroll to position [575, 0]
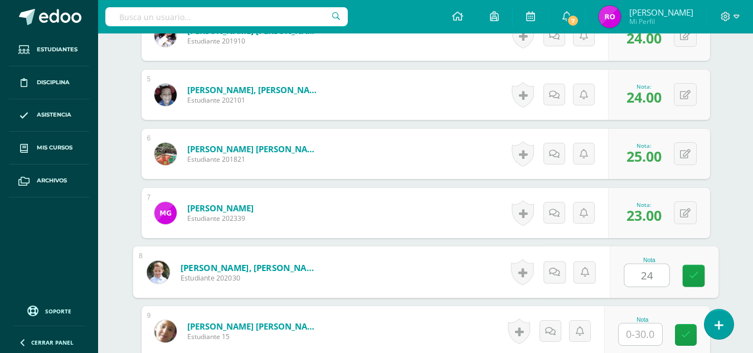
type input "24"
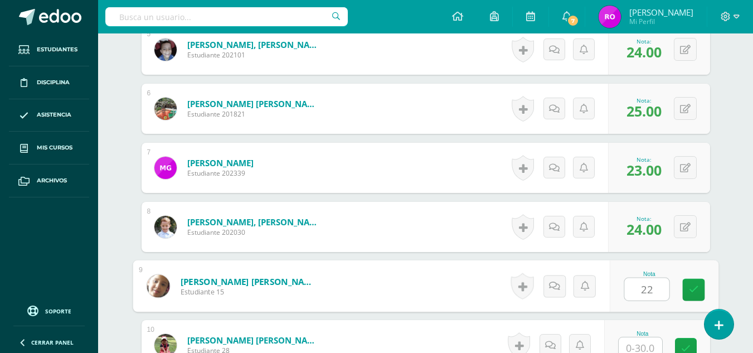
type input "22"
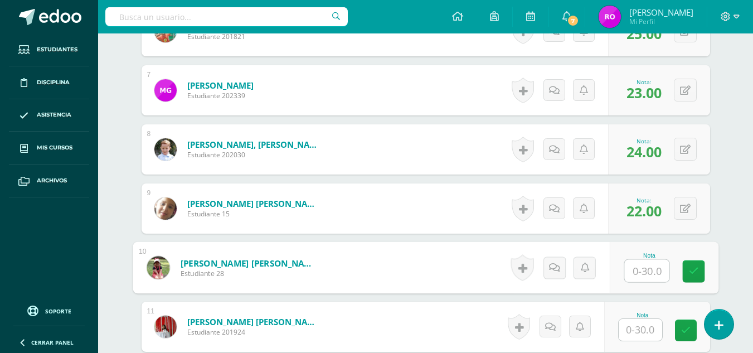
scroll to position [711, 0]
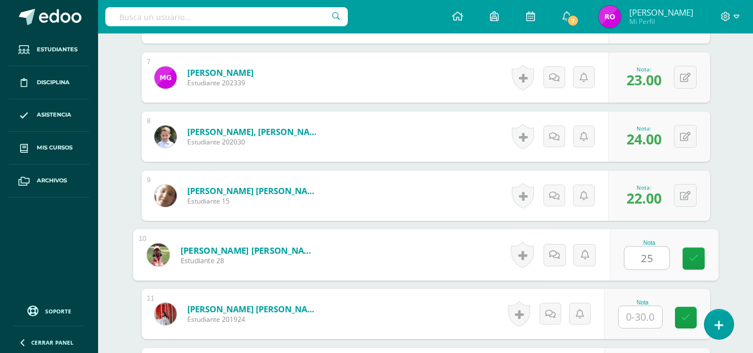
type input "25"
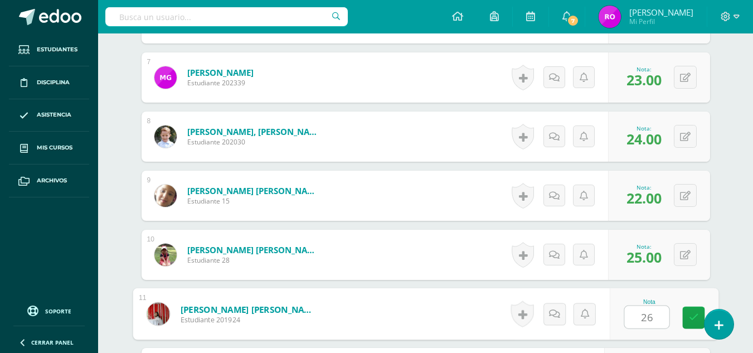
type input "26"
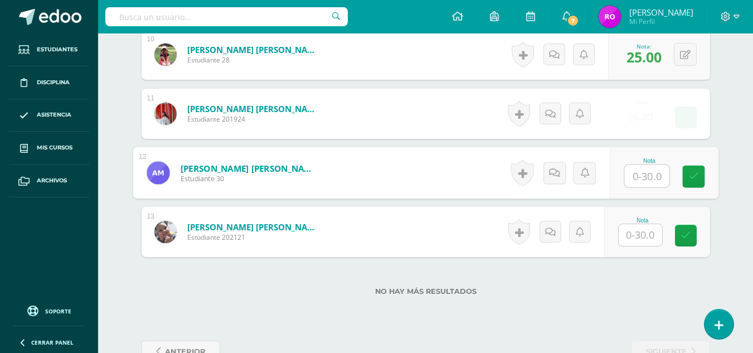
scroll to position [943, 0]
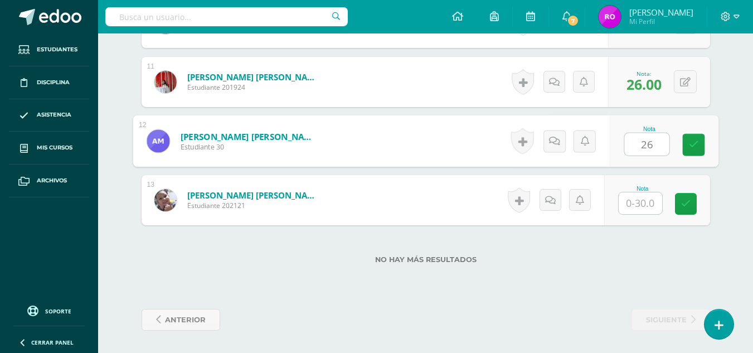
type input "26"
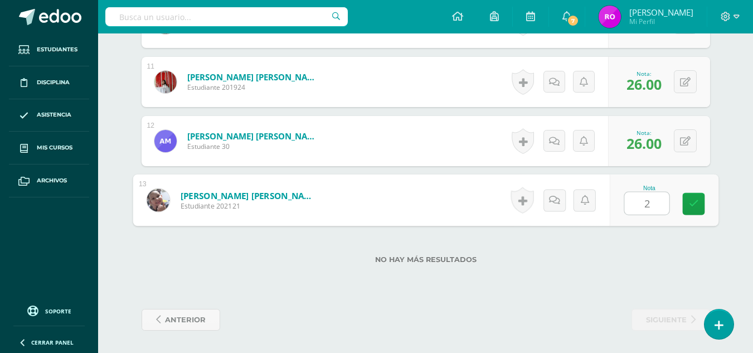
type input "24"
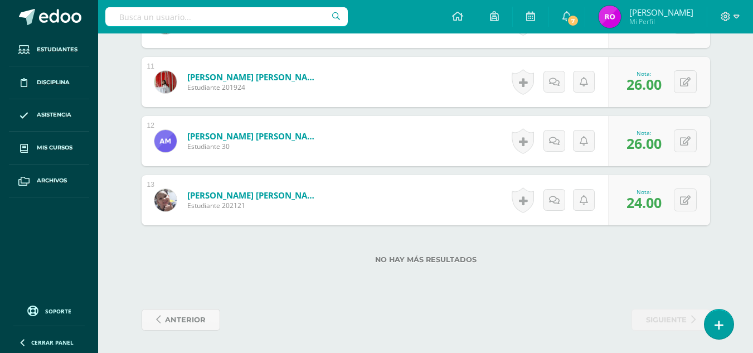
scroll to position [0, 0]
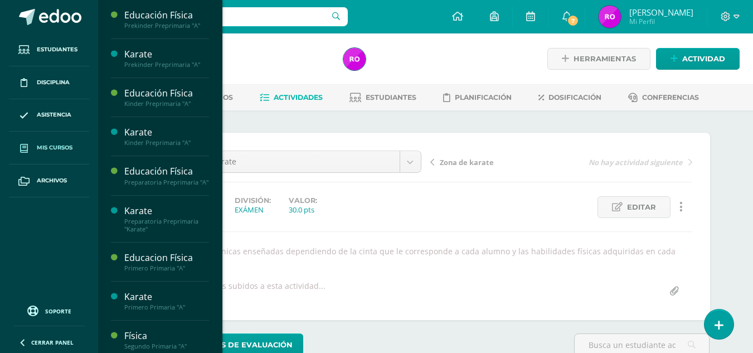
click at [51, 147] on span "Mis cursos" at bounding box center [55, 147] width 36 height 9
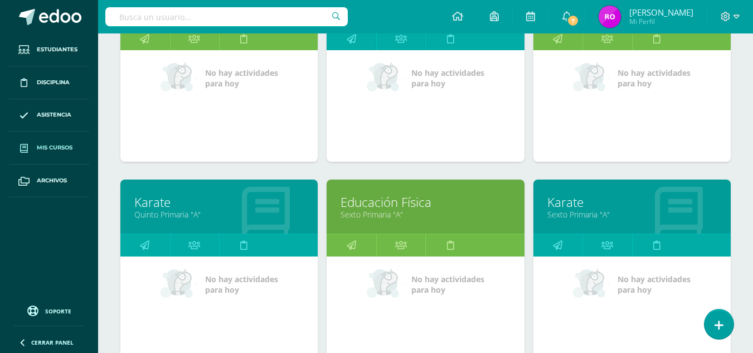
scroll to position [1061, 0]
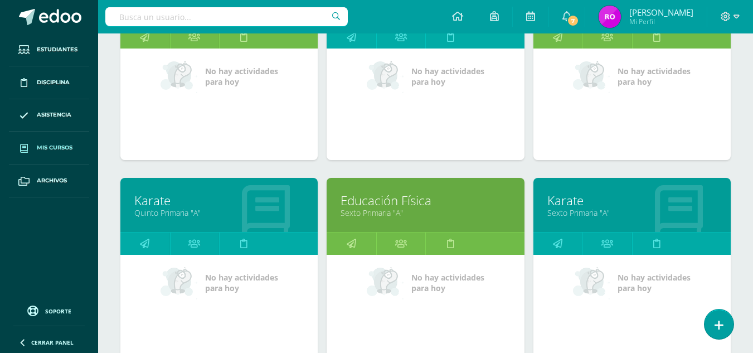
click at [229, 209] on link "Quinto Primaria "A"" at bounding box center [219, 212] width 170 height 11
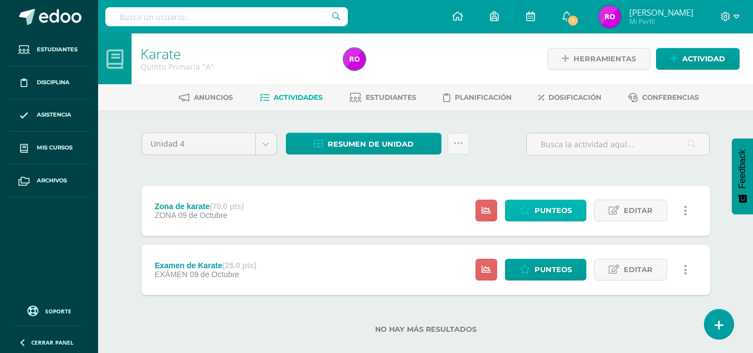
click at [539, 215] on span "Punteos" at bounding box center [553, 210] width 37 height 21
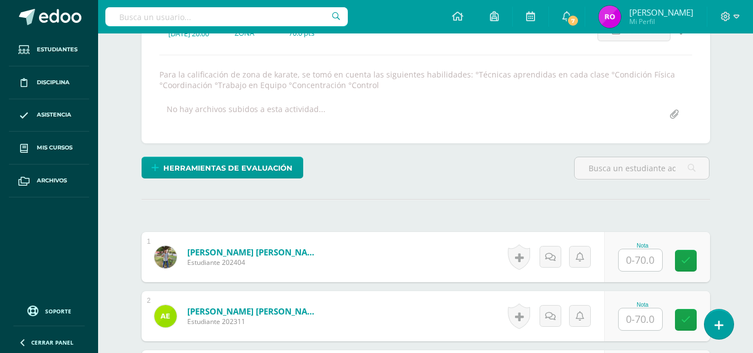
scroll to position [192, 0]
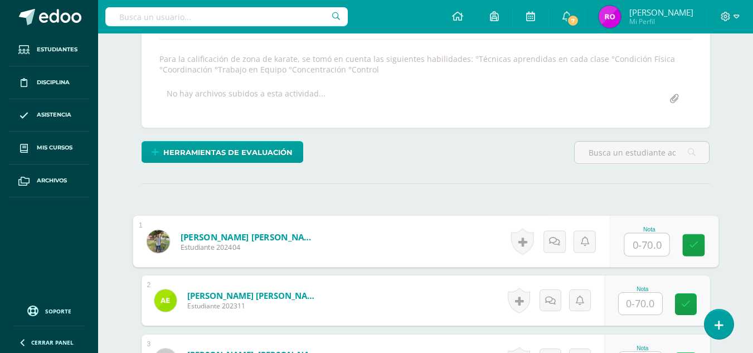
click at [644, 245] on input "text" at bounding box center [647, 245] width 45 height 22
type input "65"
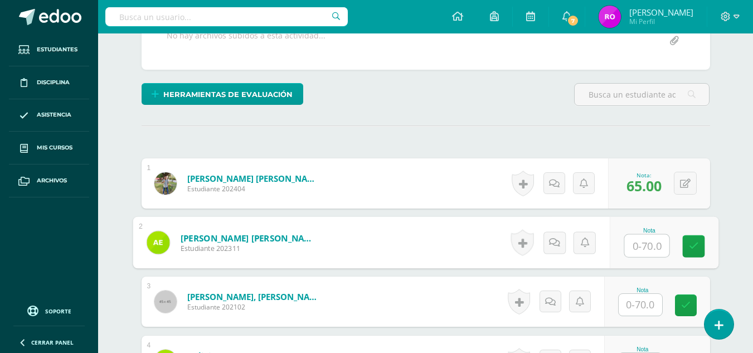
scroll to position [251, 0]
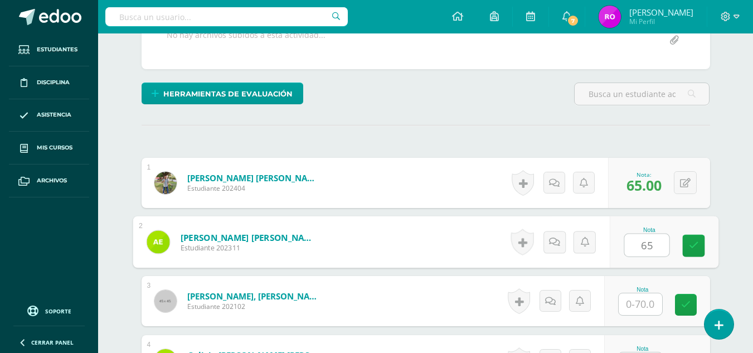
type input "65"
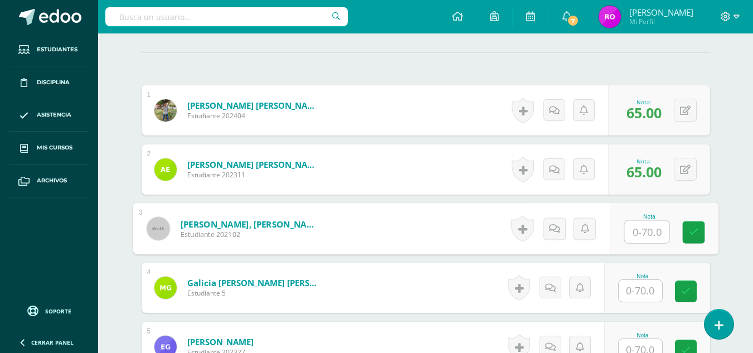
scroll to position [326, 0]
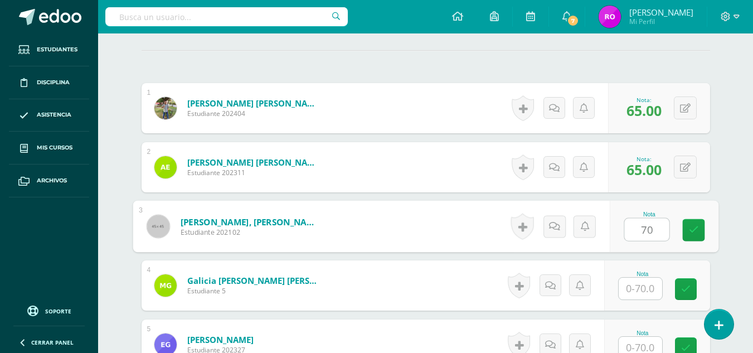
type input "70"
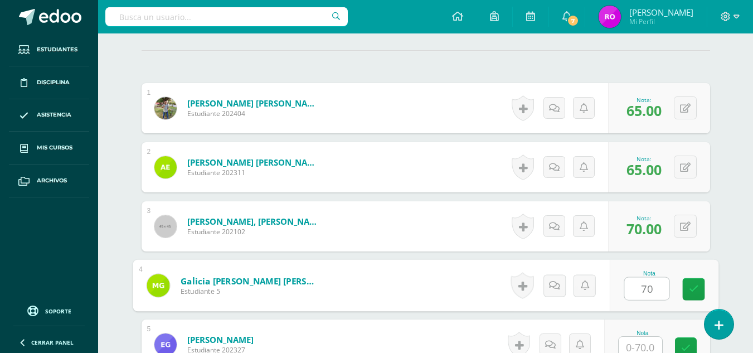
type input "70"
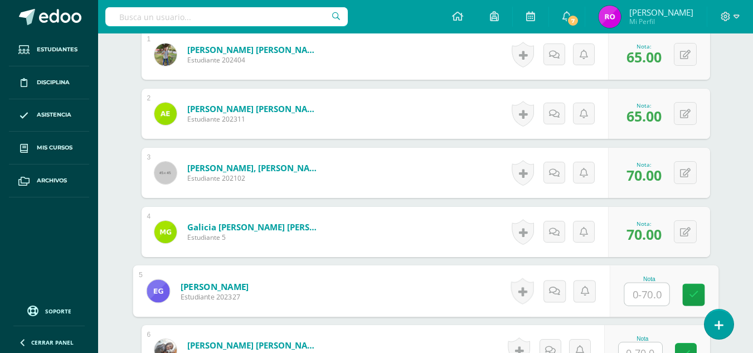
scroll to position [385, 0]
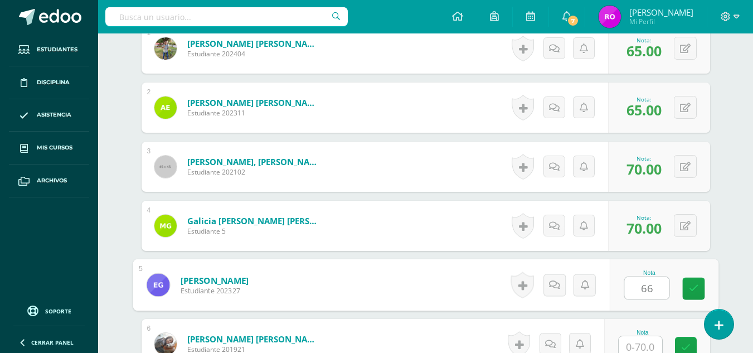
type input "66"
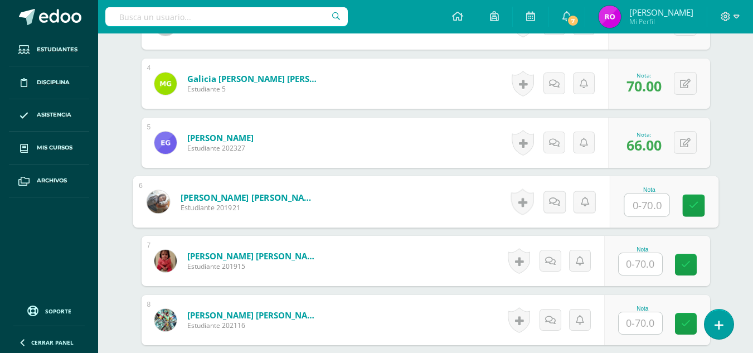
scroll to position [529, 0]
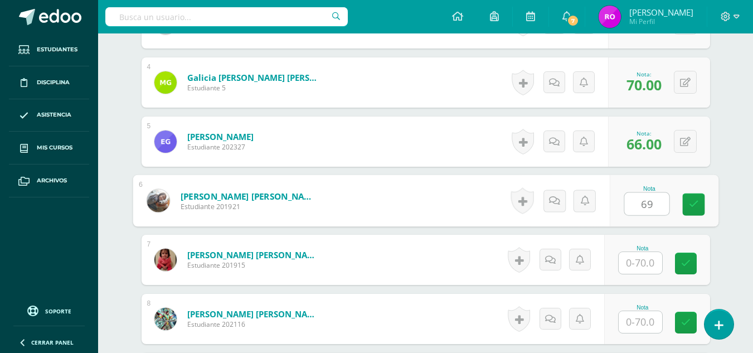
type input "69"
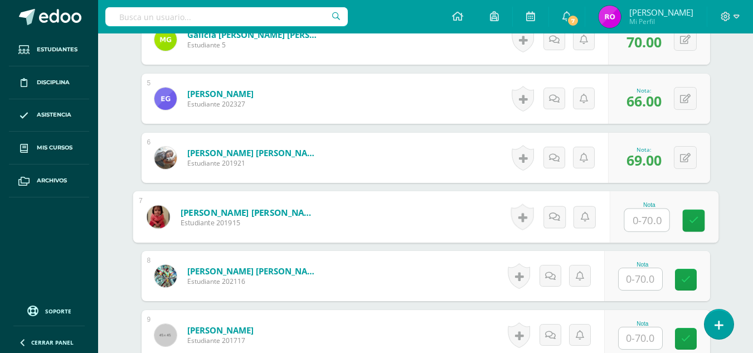
scroll to position [575, 0]
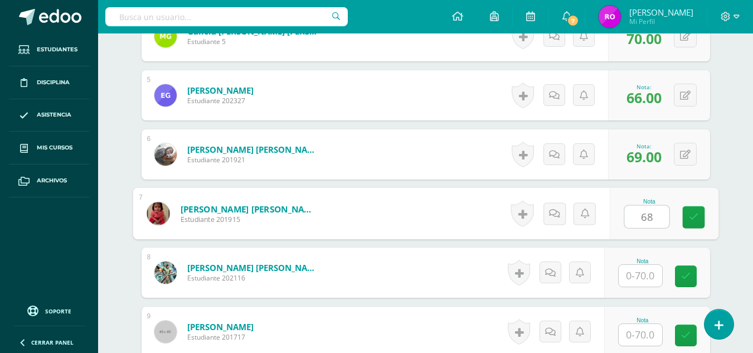
type input "68"
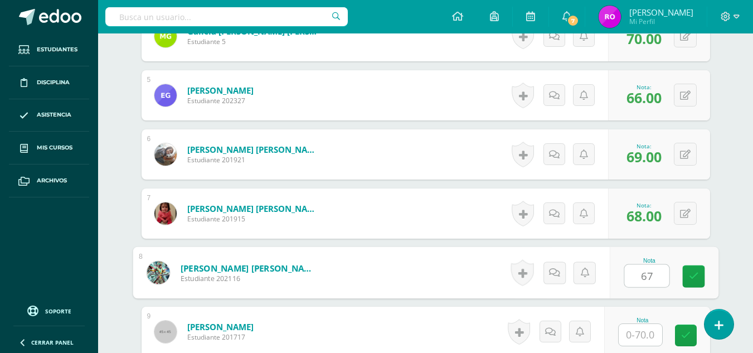
type input "67"
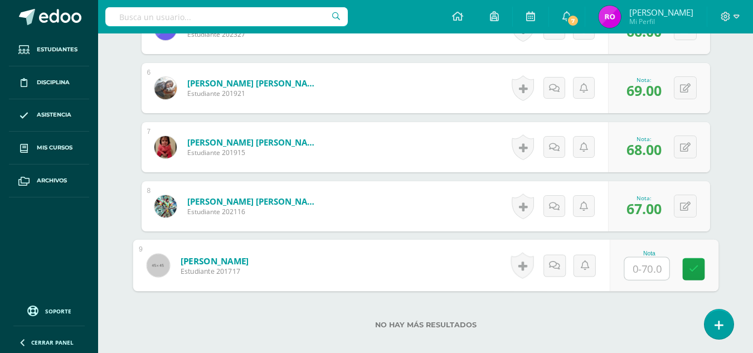
scroll to position [644, 0]
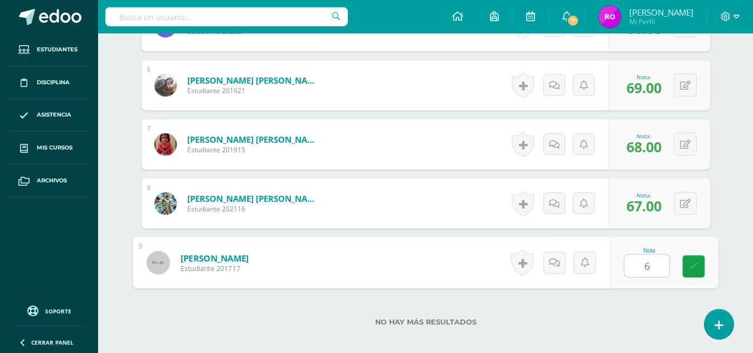
type input "65"
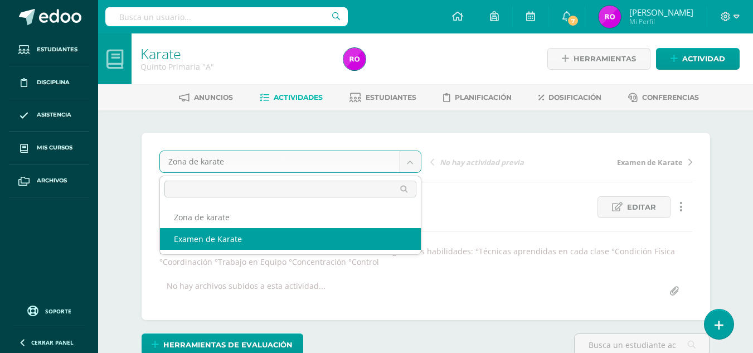
select select "/dashboard/teacher/grade-activity/36887/"
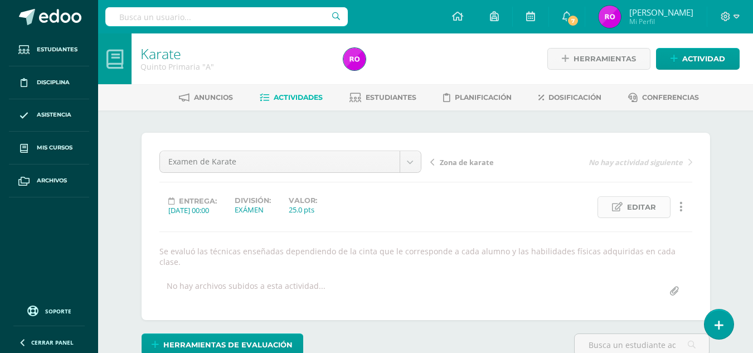
click at [641, 213] on span "Editar" at bounding box center [641, 207] width 29 height 21
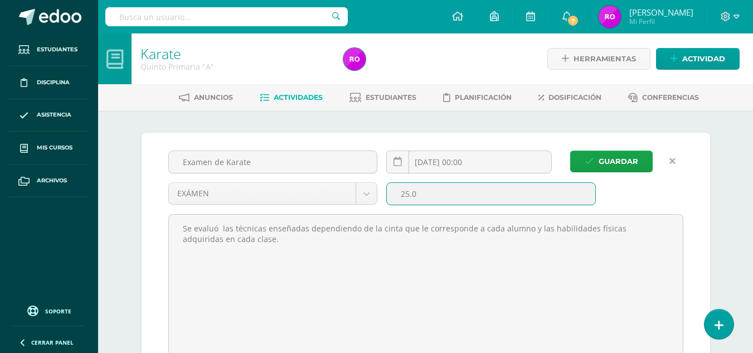
click at [409, 191] on input "25.0" at bounding box center [491, 194] width 209 height 22
type input "30.0"
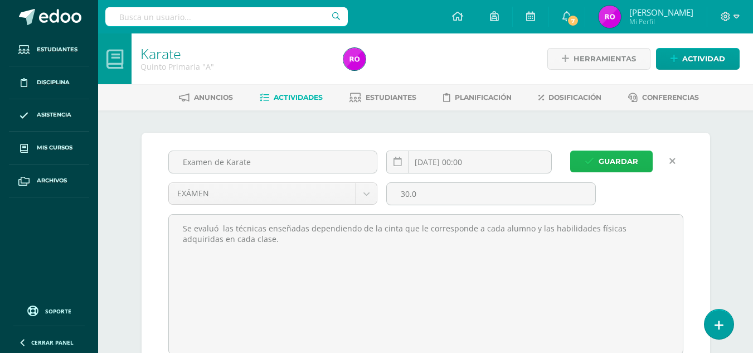
click at [602, 154] on span "Guardar" at bounding box center [619, 161] width 40 height 21
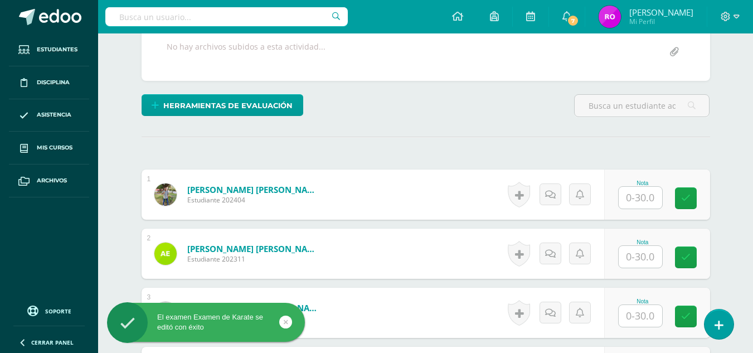
scroll to position [243, 0]
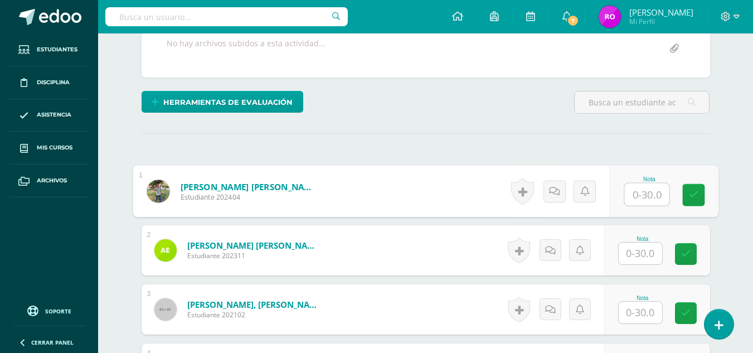
click at [642, 200] on input "text" at bounding box center [647, 194] width 45 height 22
type input "24"
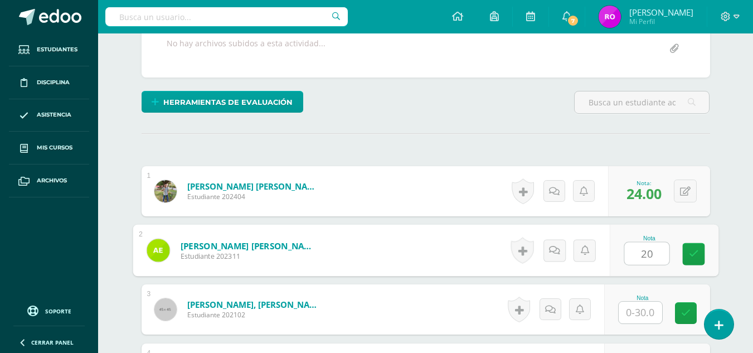
type input "20"
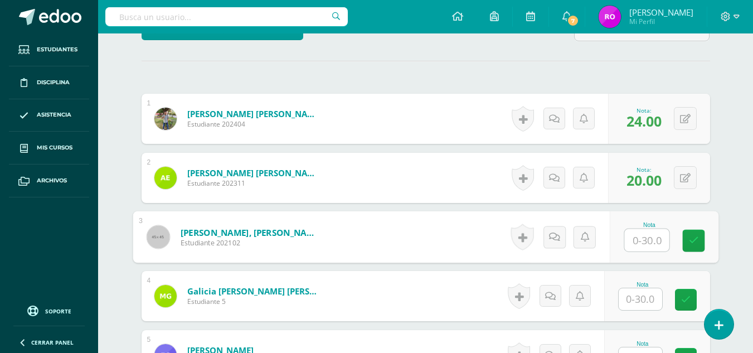
scroll to position [323, 0]
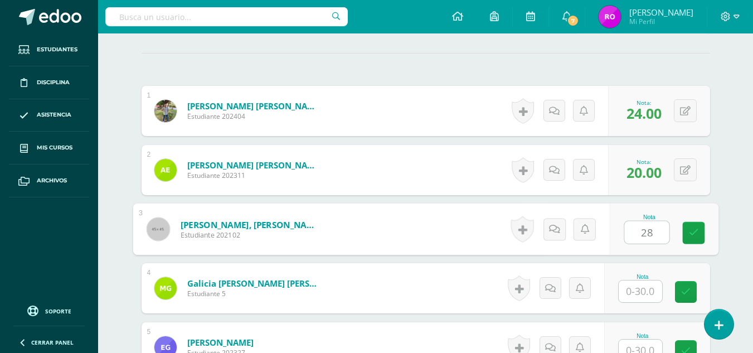
type input "28"
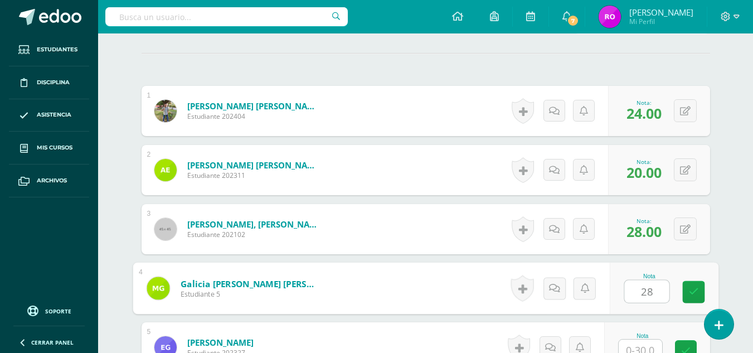
type input "28"
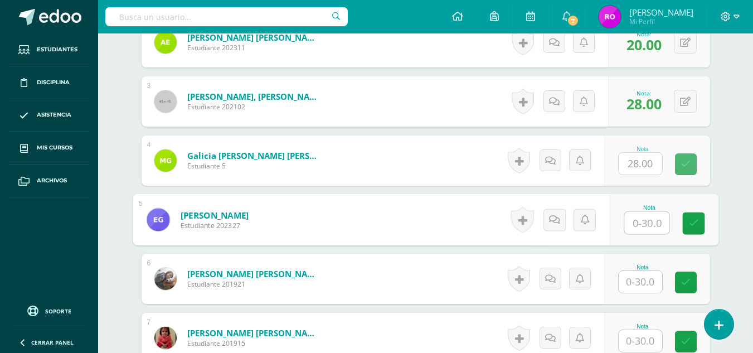
scroll to position [452, 0]
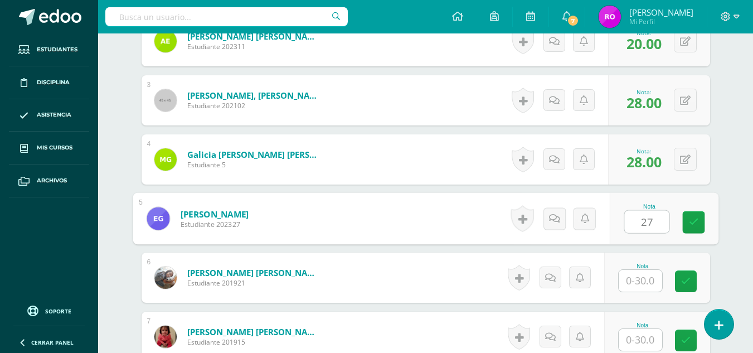
type input "27"
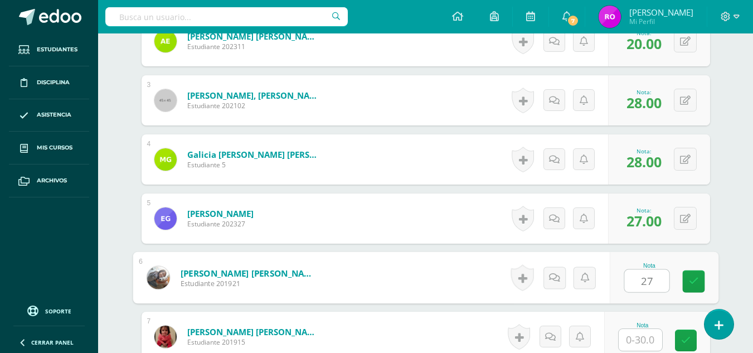
type input "27"
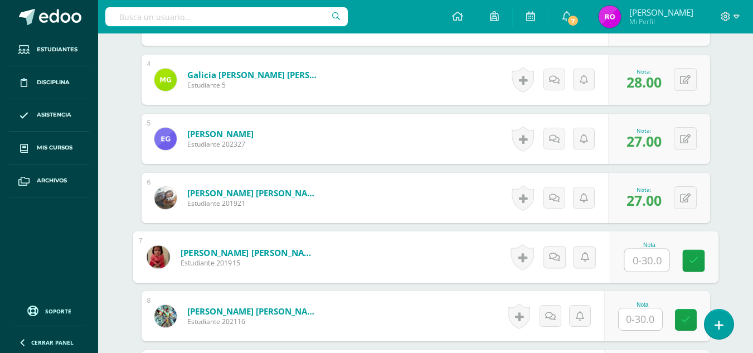
scroll to position [564, 0]
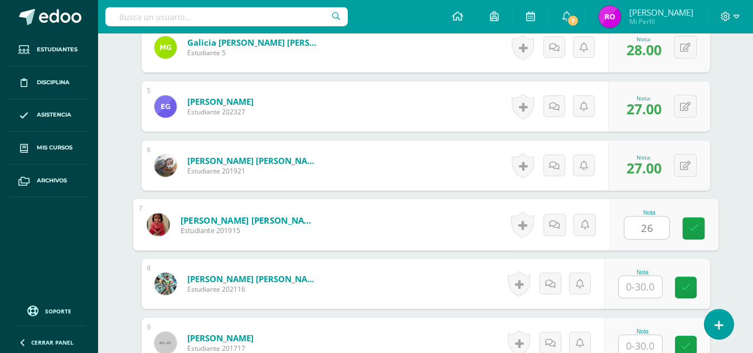
type input "26"
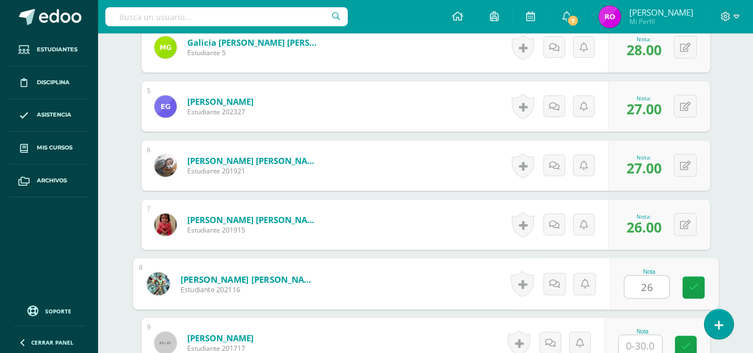
type input "26"
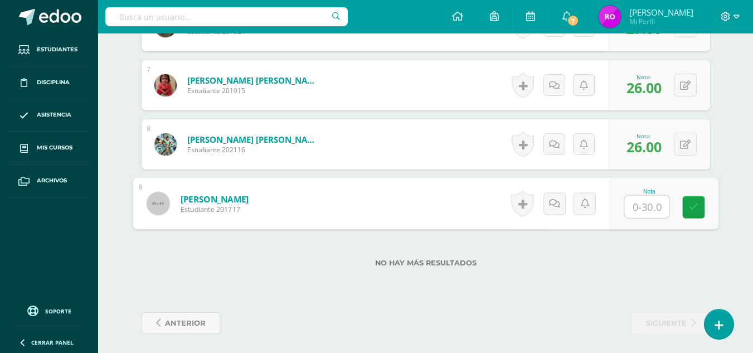
scroll to position [704, 0]
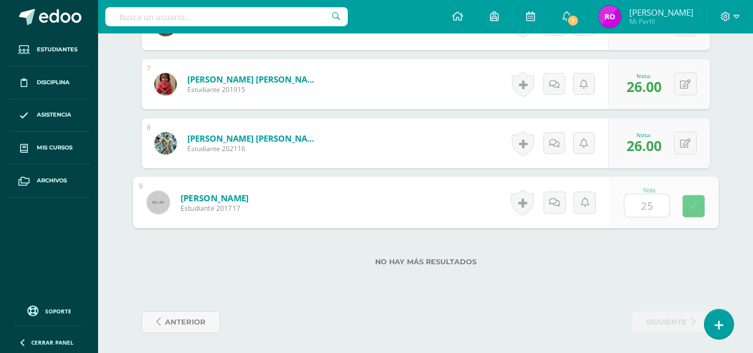
type input "25.00"
click at [693, 201] on button at bounding box center [692, 202] width 23 height 23
click at [659, 207] on icon at bounding box center [664, 205] width 10 height 9
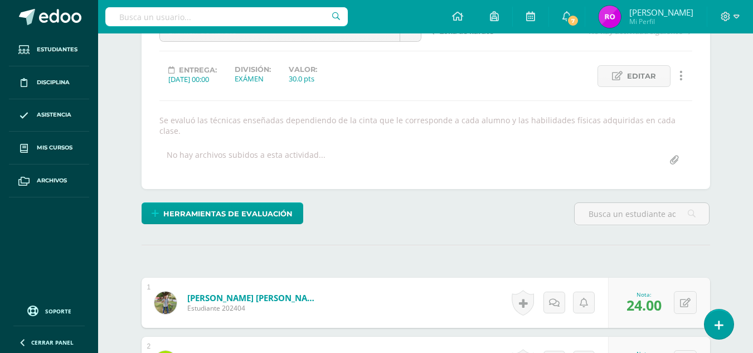
scroll to position [0, 0]
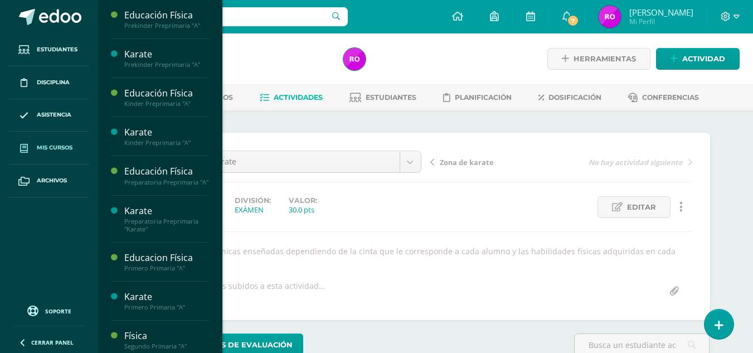
click at [31, 149] on span at bounding box center [24, 148] width 20 height 20
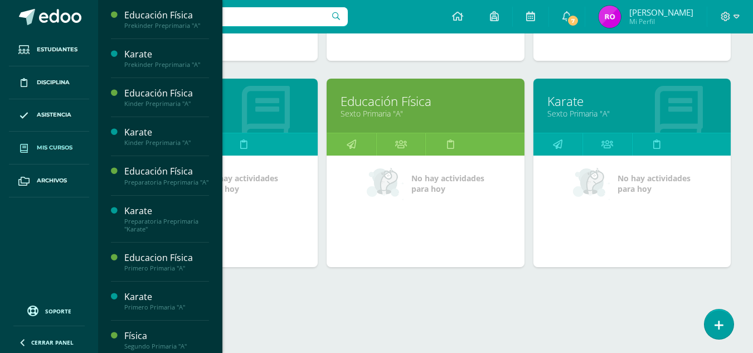
scroll to position [1163, 0]
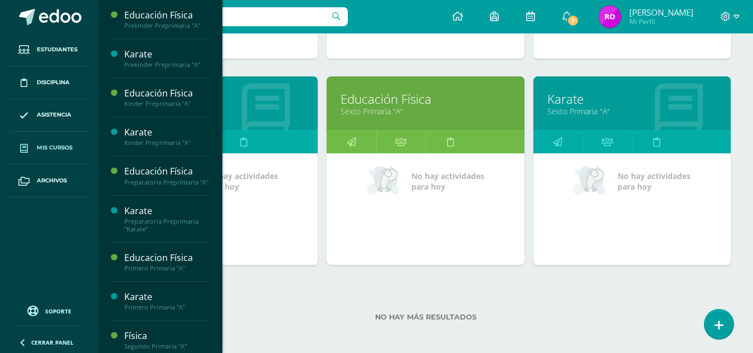
click at [623, 98] on link "Karate" at bounding box center [633, 98] width 170 height 17
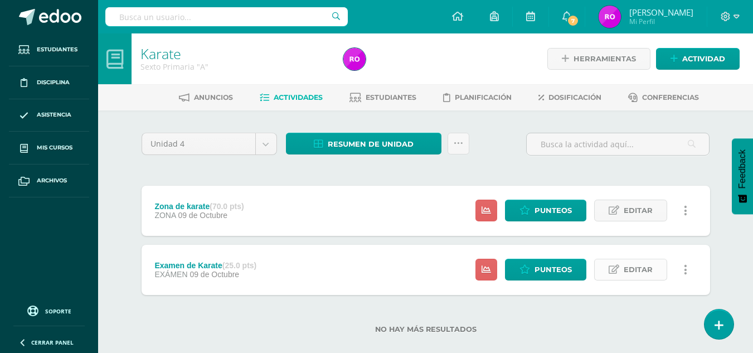
click at [615, 264] on link "Editar" at bounding box center [630, 270] width 73 height 22
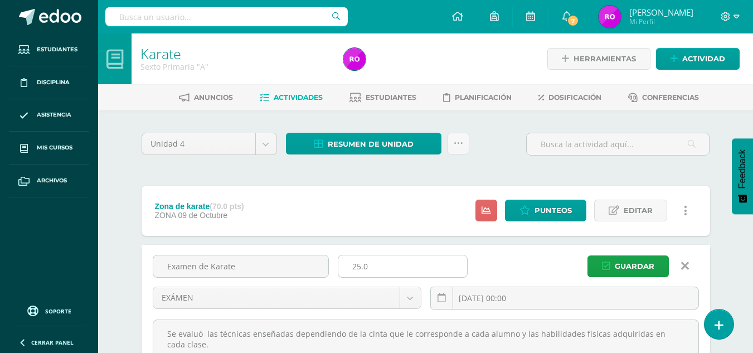
click at [361, 263] on input "25.0" at bounding box center [402, 266] width 129 height 22
type input "30.0"
click at [608, 265] on icon "submit" at bounding box center [606, 266] width 8 height 9
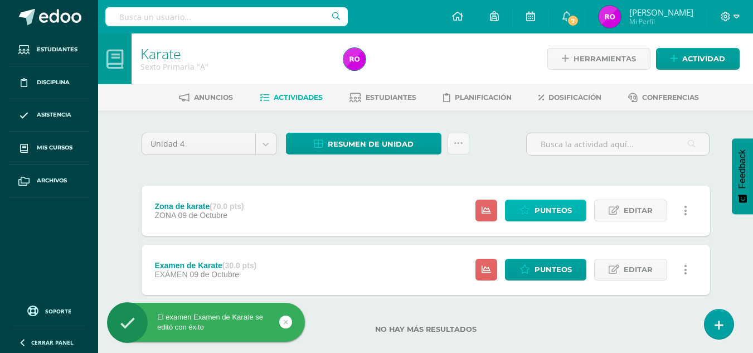
click at [540, 206] on span "Punteos" at bounding box center [553, 210] width 37 height 21
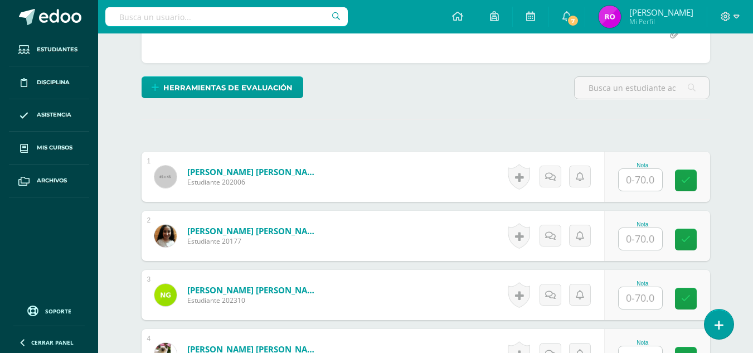
scroll to position [260, 0]
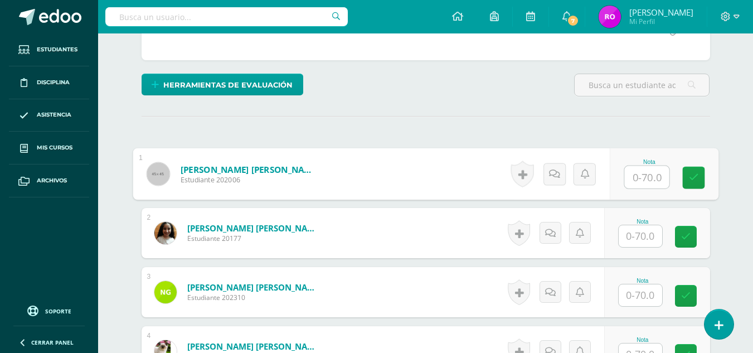
click at [630, 186] on input "text" at bounding box center [647, 177] width 45 height 22
type input "65"
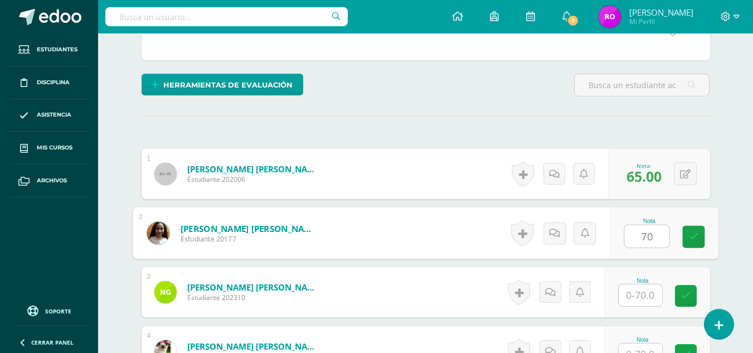
type input "70"
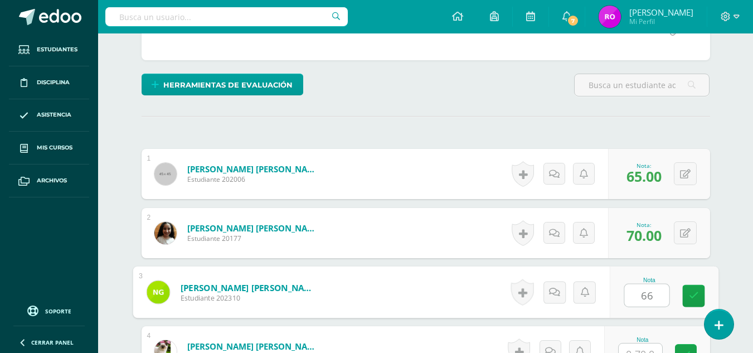
type input "66"
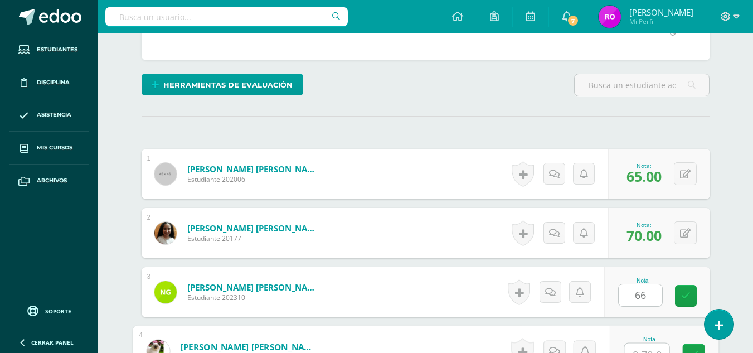
scroll to position [273, 0]
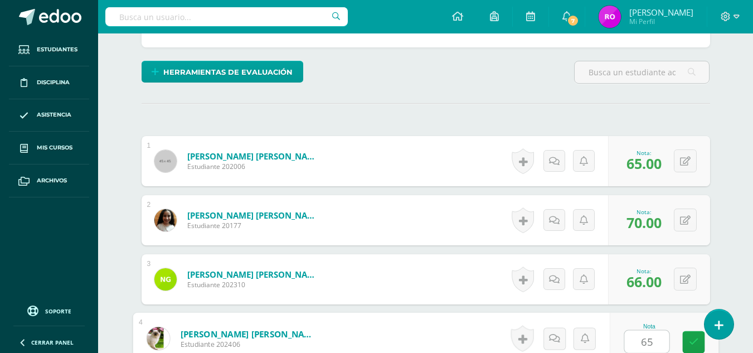
type input "65"
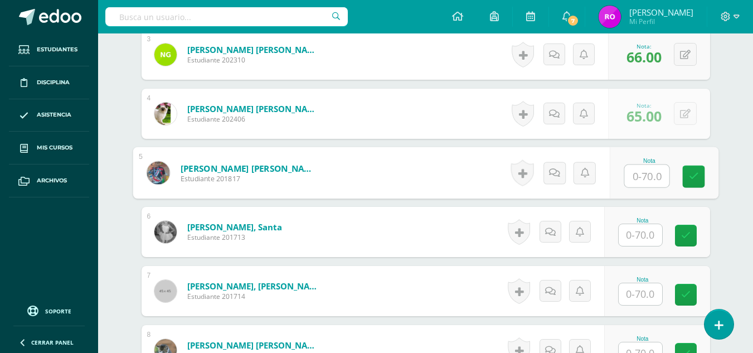
scroll to position [553, 0]
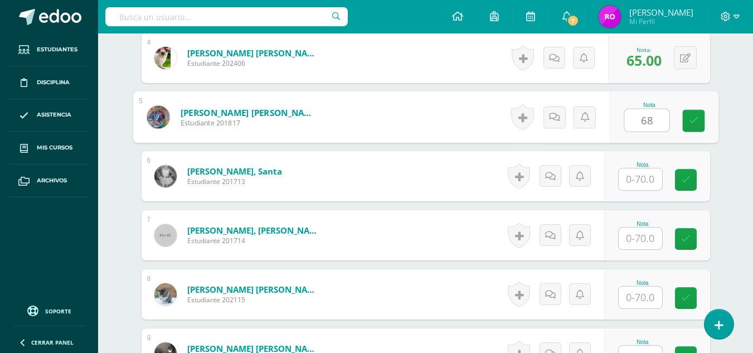
type input "68"
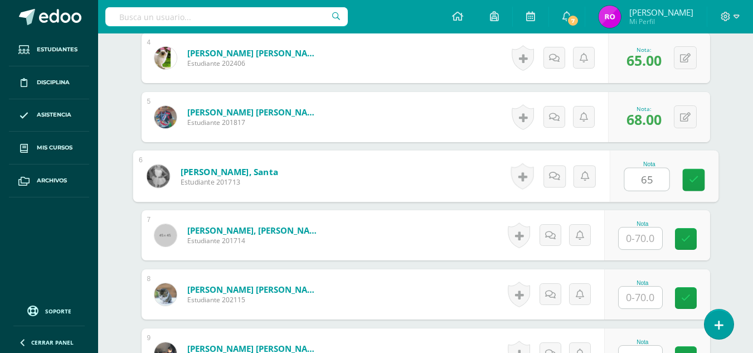
type input "65"
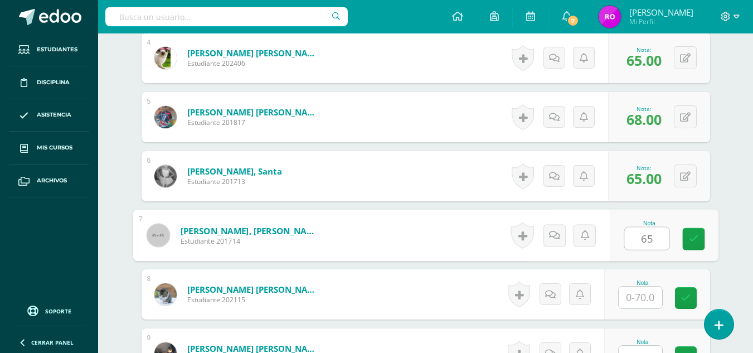
type input "65"
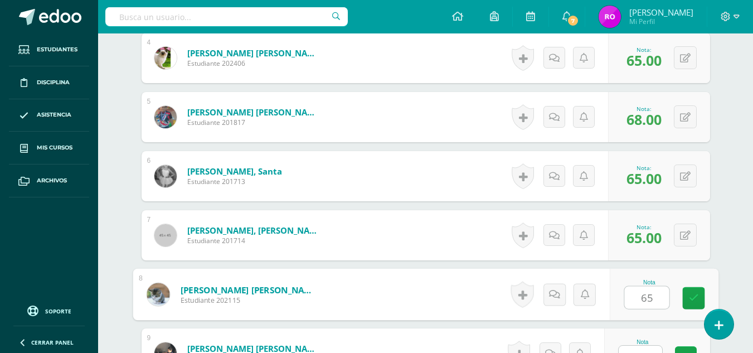
type input "65"
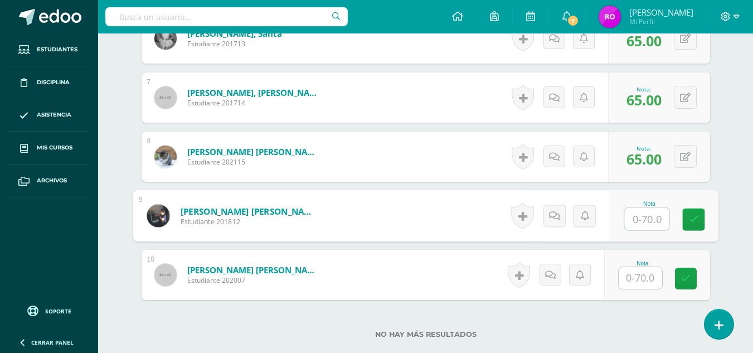
scroll to position [702, 0]
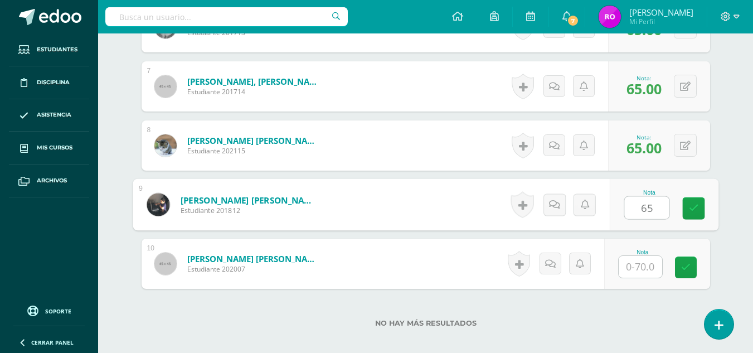
type input "65"
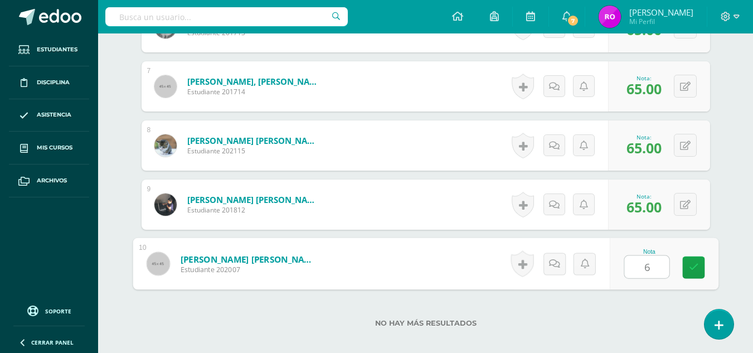
type input "65"
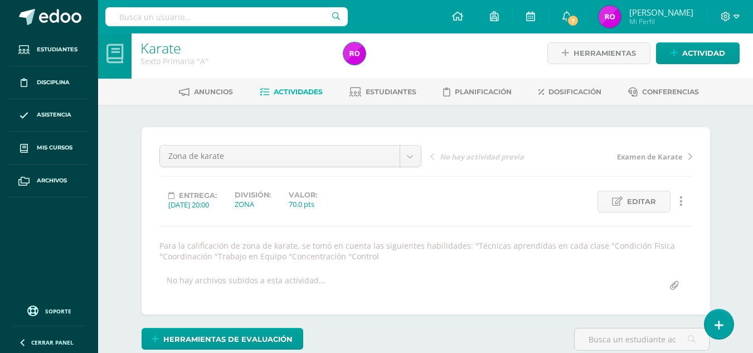
scroll to position [0, 0]
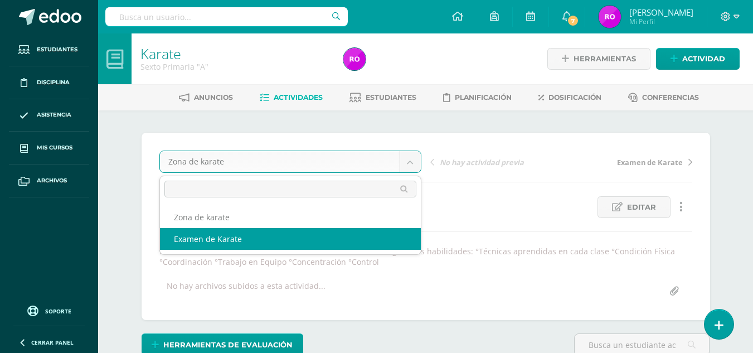
select select "/dashboard/teacher/grade-activity/36888/"
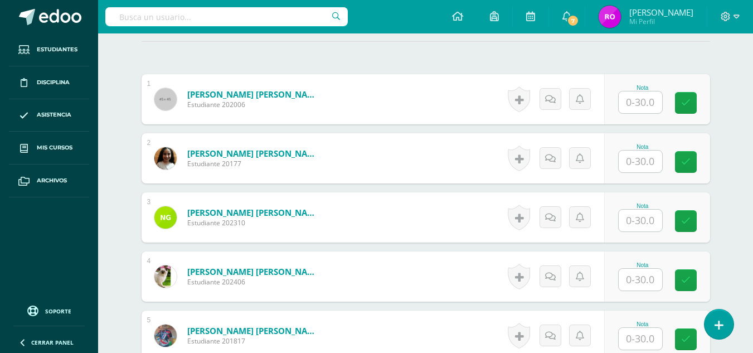
scroll to position [283, 0]
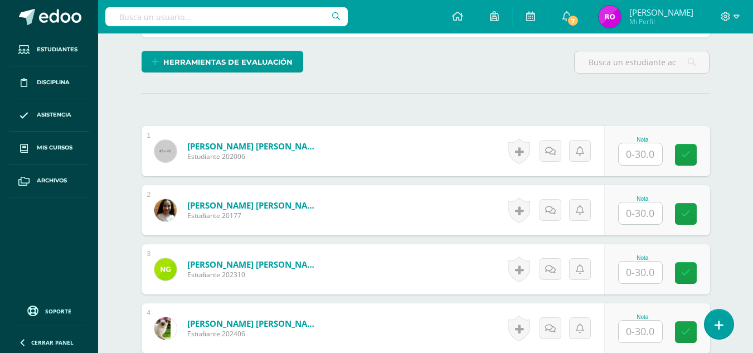
click at [638, 156] on input "text" at bounding box center [640, 154] width 43 height 22
type input "28"
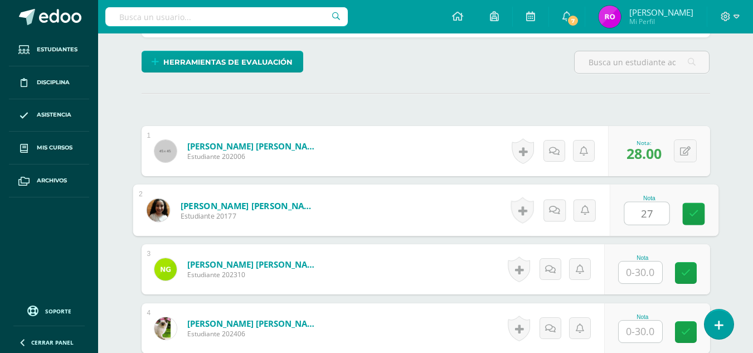
type input "27"
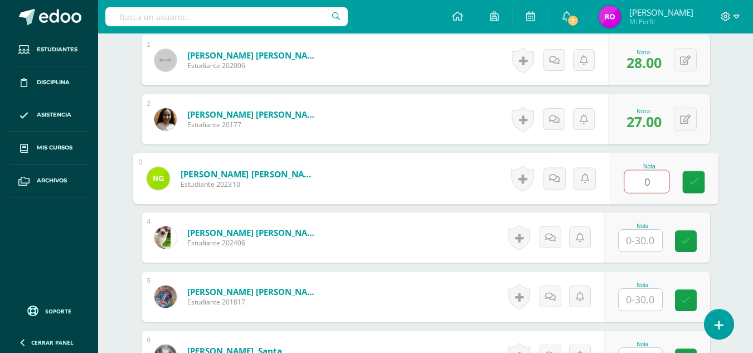
scroll to position [379, 0]
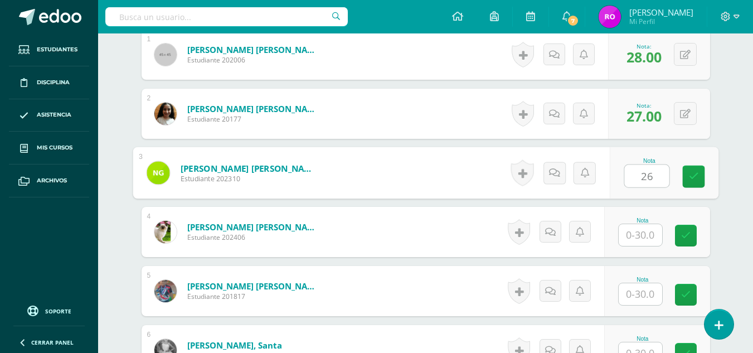
type input "26"
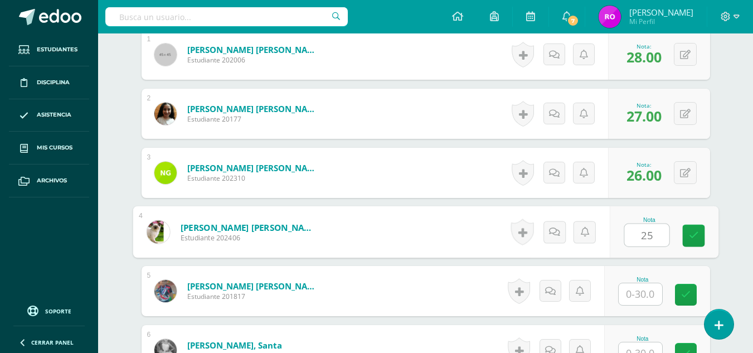
type input "25"
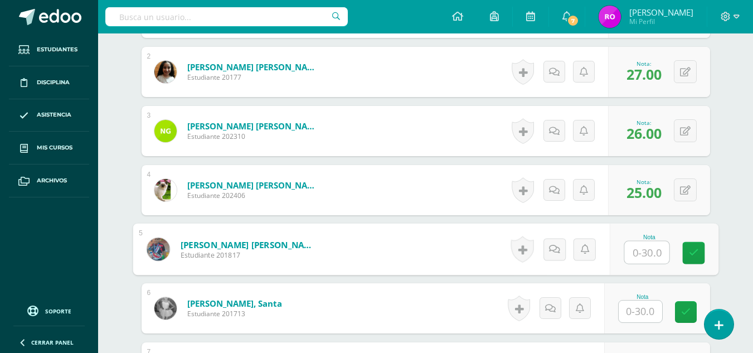
scroll to position [422, 0]
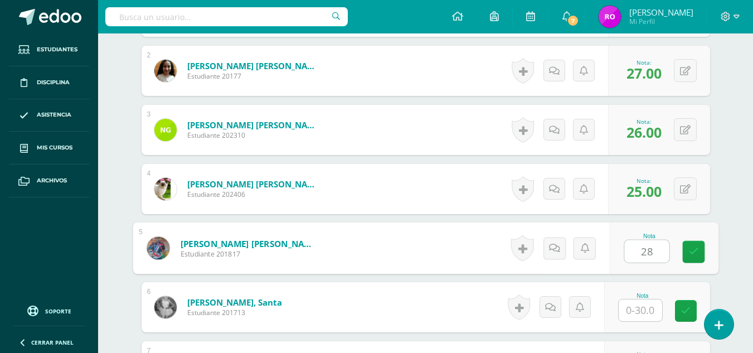
type input "28"
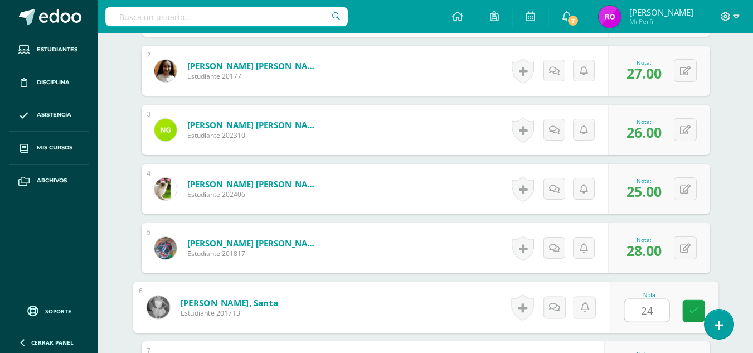
type input "24"
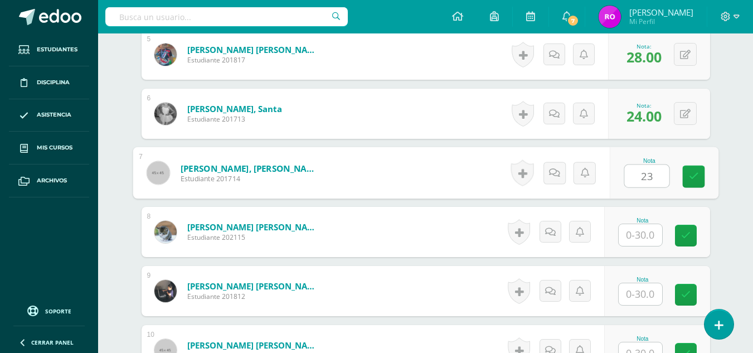
type input "23"
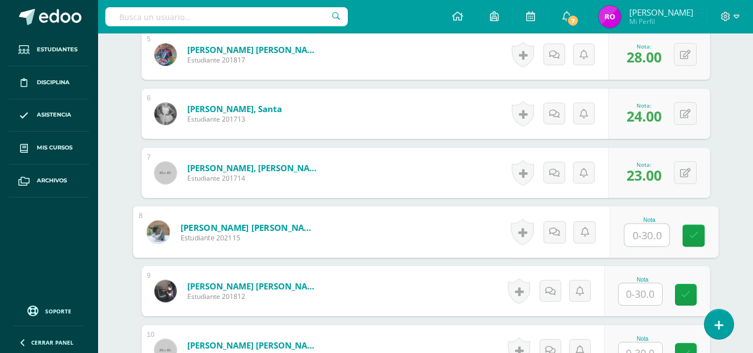
scroll to position [637, 0]
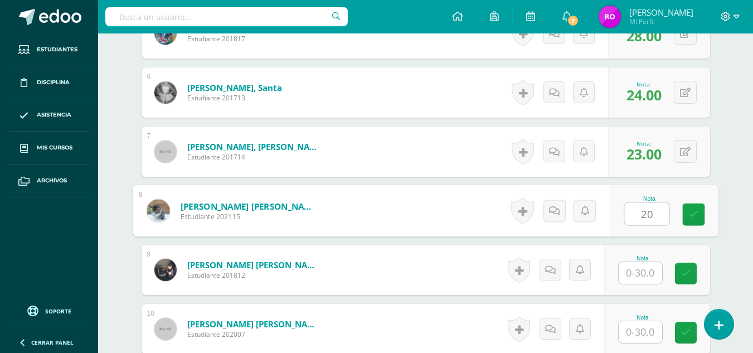
type input "20"
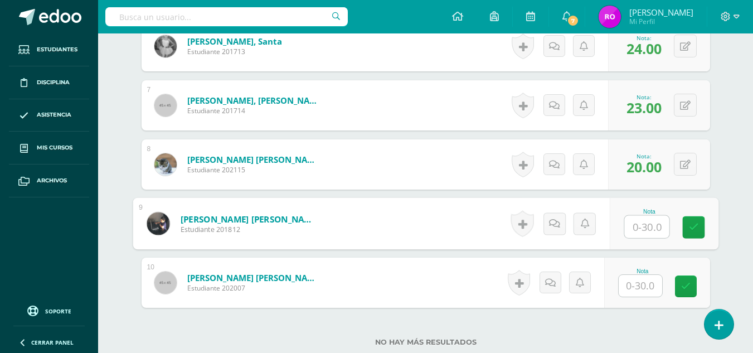
scroll to position [687, 0]
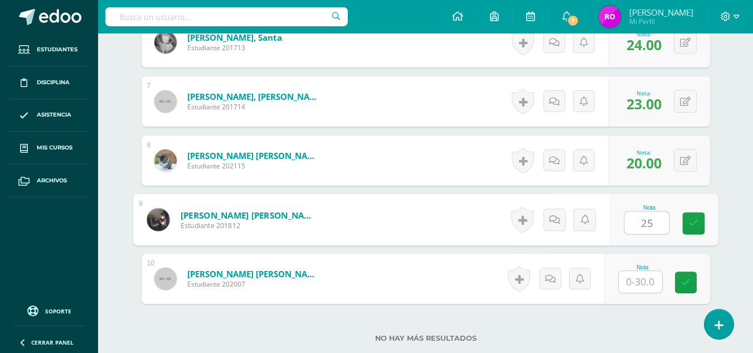
type input "25"
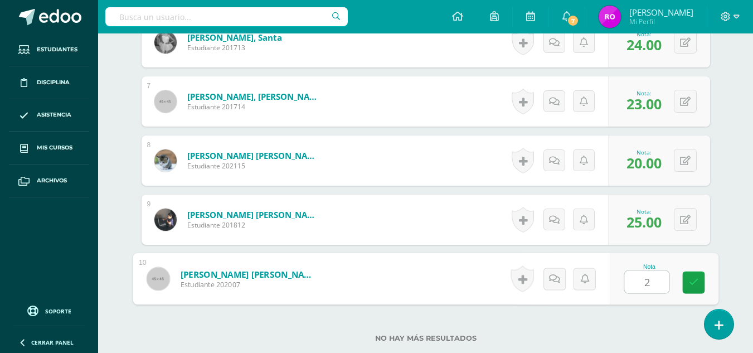
type input "24"
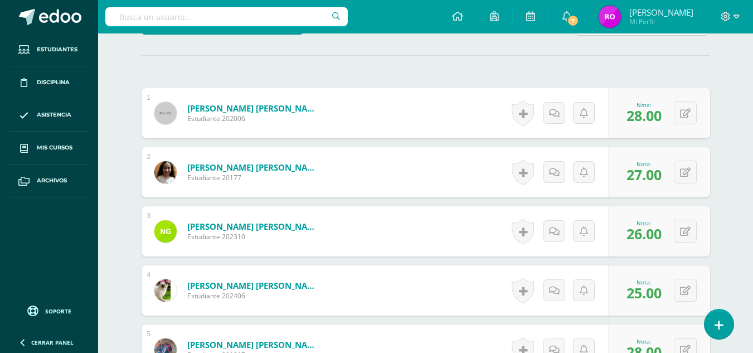
scroll to position [0, 0]
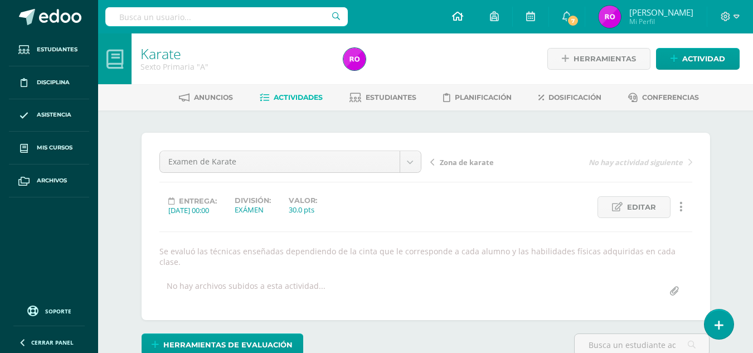
click at [463, 16] on icon at bounding box center [457, 16] width 11 height 10
